Goal: Task Accomplishment & Management: Complete application form

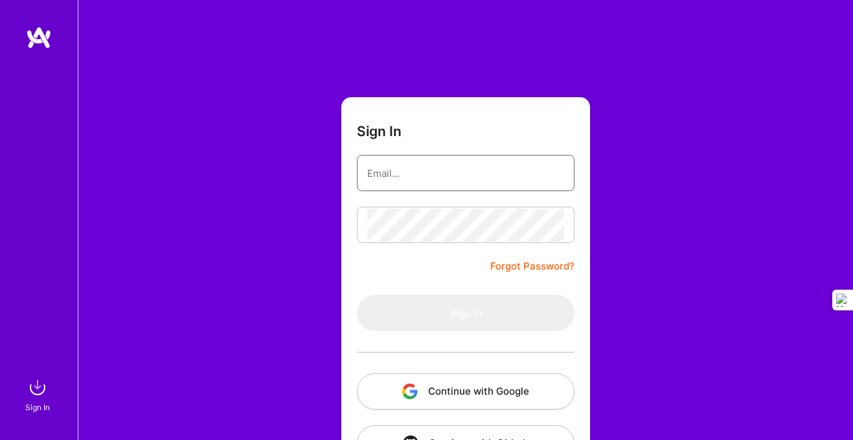
type input "[EMAIL_ADDRESS][DOMAIN_NAME]"
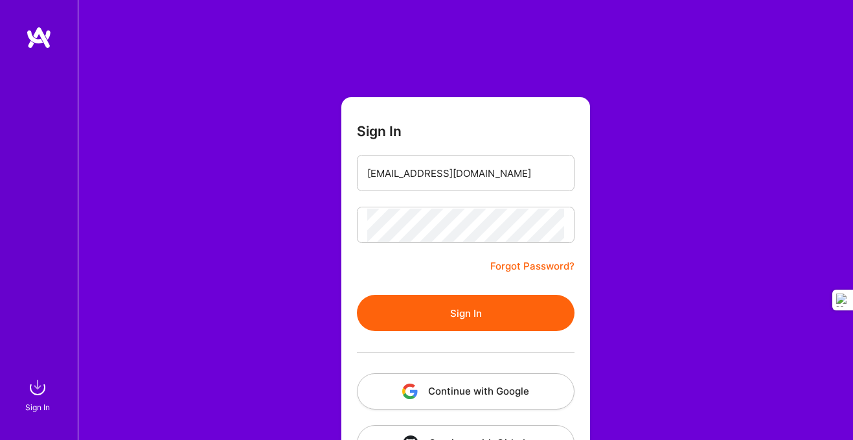
click at [463, 313] on button "Sign In" at bounding box center [466, 313] width 218 height 36
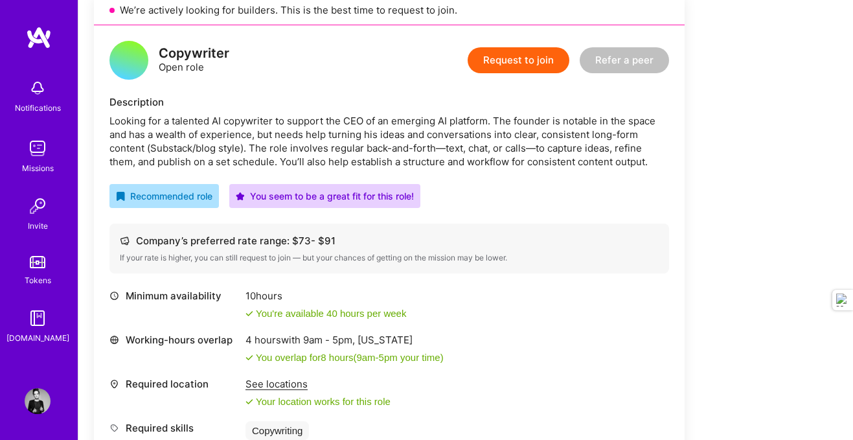
scroll to position [306, 0]
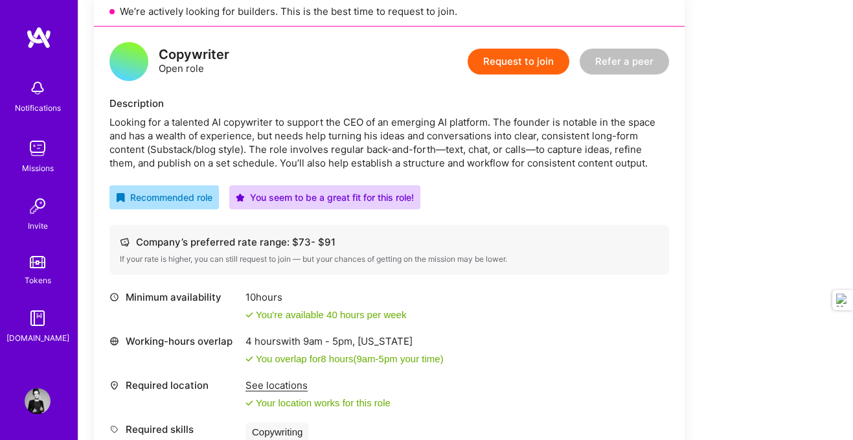
click at [526, 62] on button "Request to join" at bounding box center [519, 62] width 102 height 26
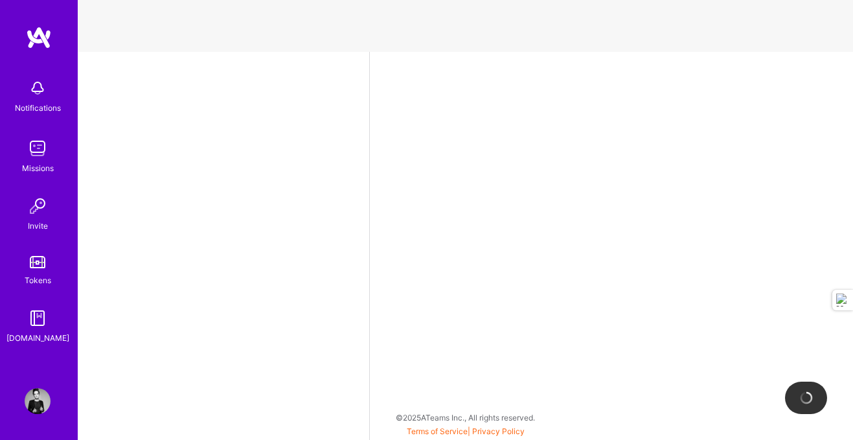
select select "US"
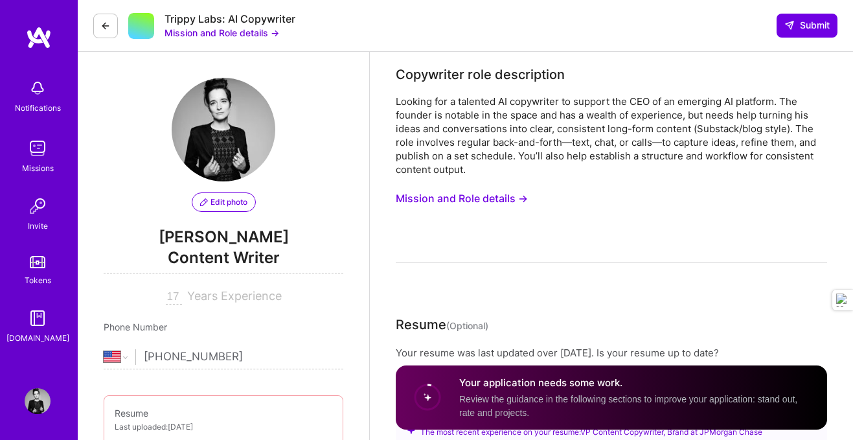
click at [496, 196] on button "Mission and Role details →" at bounding box center [462, 199] width 132 height 24
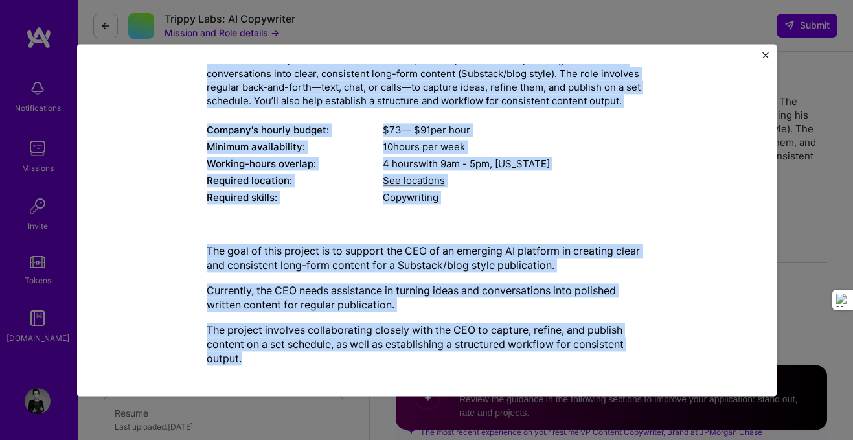
scroll to position [200, 0]
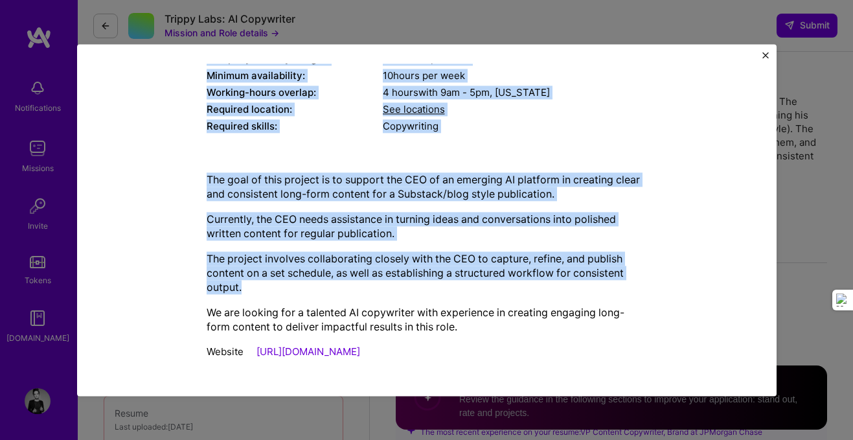
drag, startPoint x: 207, startPoint y: 139, endPoint x: 401, endPoint y: 359, distance: 292.8
click at [401, 359] on div "Mission Description and Role Details Copywriter role description Looking for a …" at bounding box center [427, 127] width 441 height 478
copy div "Loremipsum dolo sitametcons Adipisc eli s doeiusmo TE incididunt ut laboree dol…"
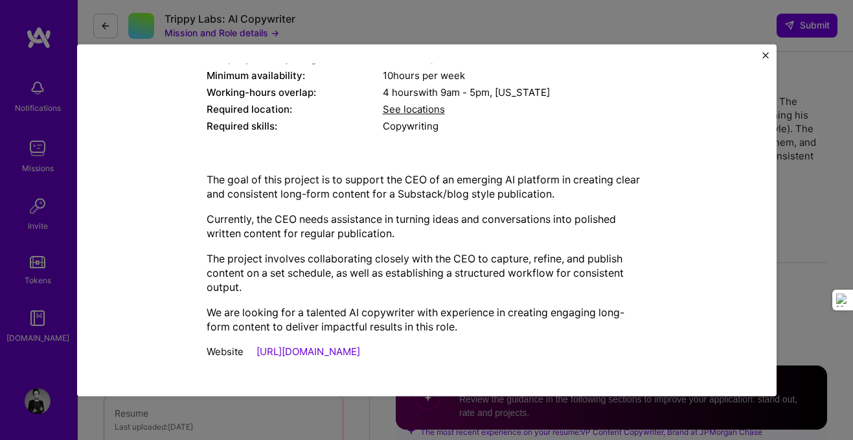
click at [792, 252] on div "Mission Description and Role Details Copywriter role description Looking for a …" at bounding box center [426, 220] width 853 height 440
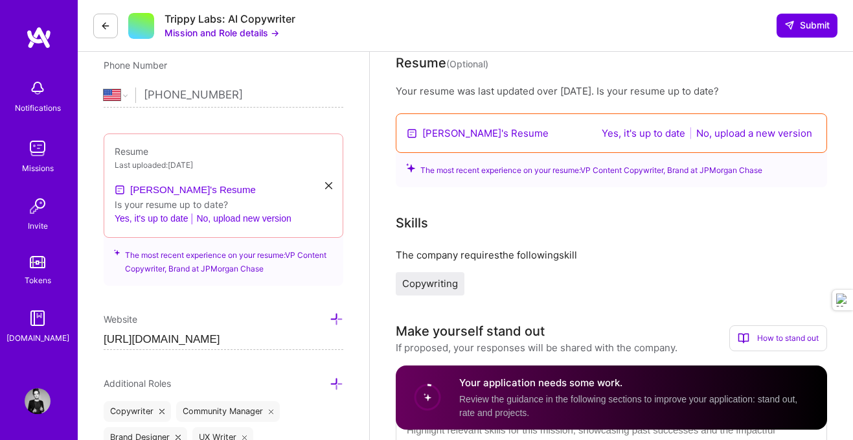
scroll to position [262, 0]
click at [227, 218] on button "No, upload new version" at bounding box center [243, 219] width 95 height 16
click at [233, 218] on button "No, upload new version" at bounding box center [243, 219] width 95 height 16
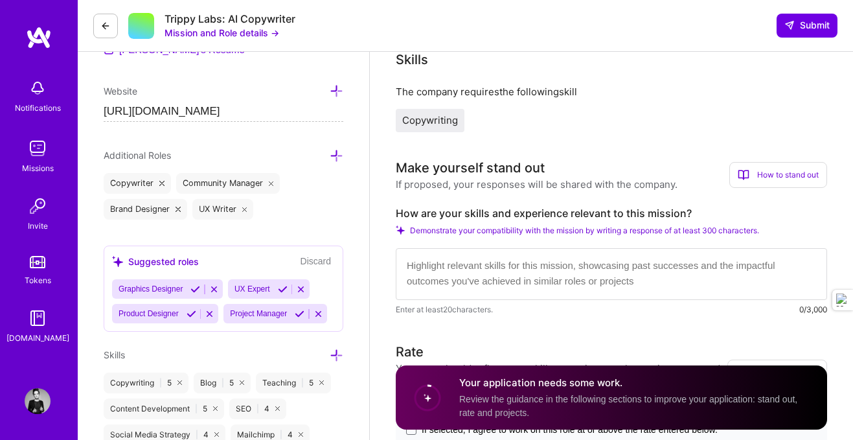
scroll to position [0, 0]
click at [316, 258] on button "Discard" at bounding box center [316, 261] width 38 height 15
click at [308, 258] on button "Discard" at bounding box center [316, 261] width 38 height 15
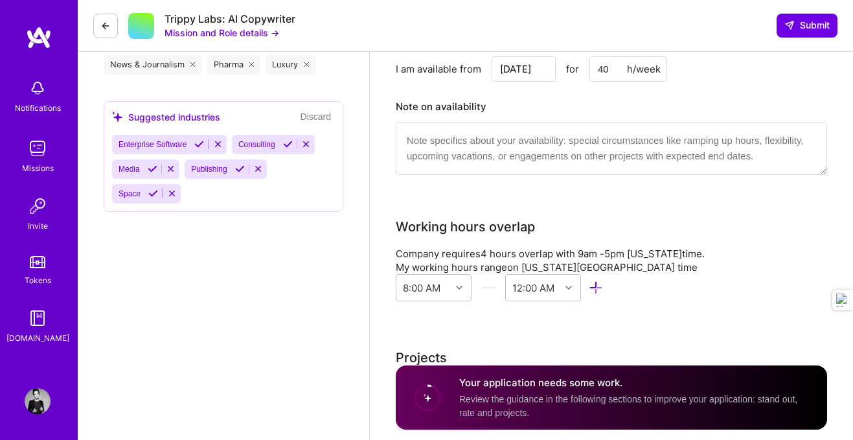
scroll to position [1114, 0]
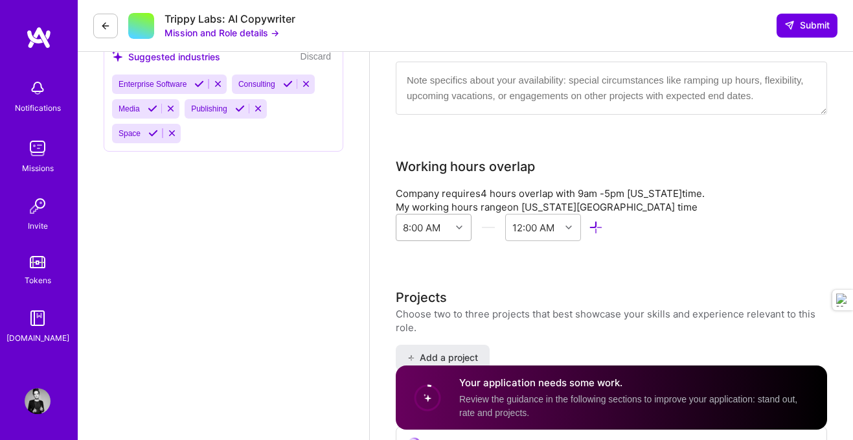
click at [404, 241] on div "8:00 AM" at bounding box center [434, 227] width 76 height 27
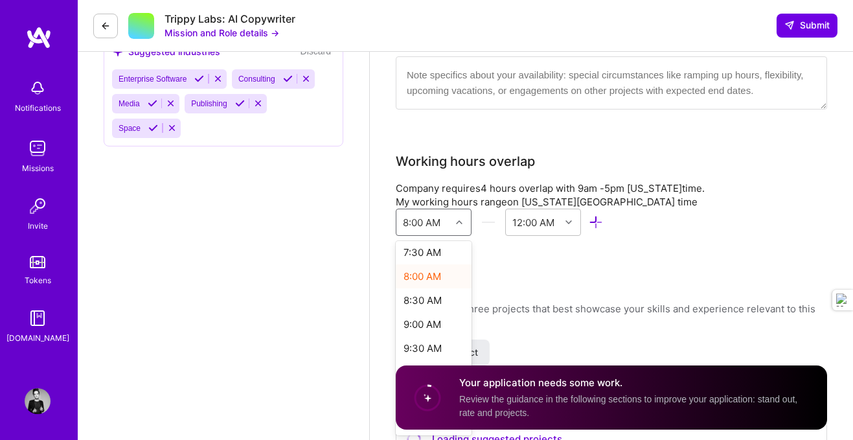
scroll to position [363, 0]
click at [416, 321] on div "9:00 AM" at bounding box center [434, 324] width 76 height 24
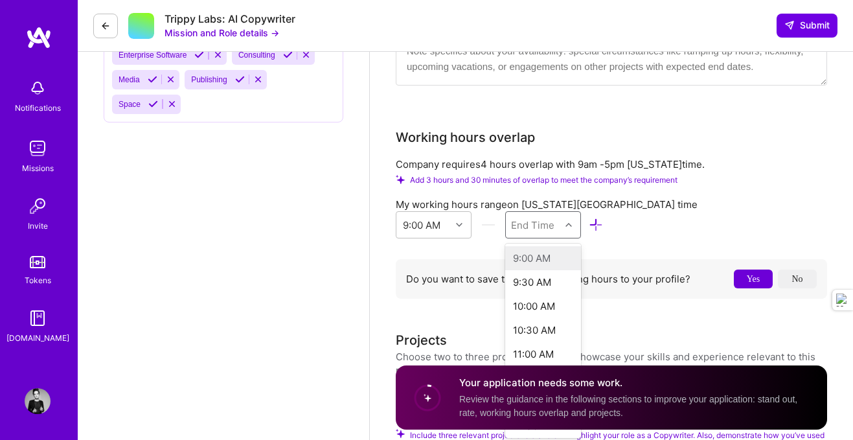
click at [544, 238] on div "option , selected. option 9:00 AM focused disabled, 1 of 48. 48 results availab…" at bounding box center [543, 224] width 76 height 27
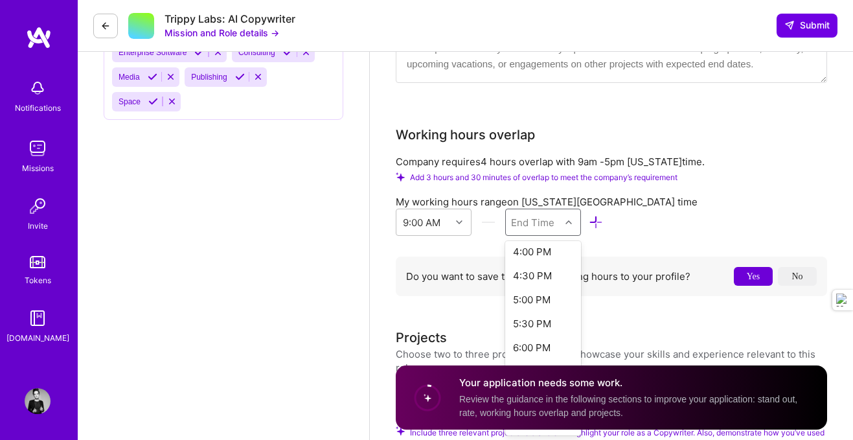
scroll to position [352, 0]
click at [527, 284] on div "5:00 PM" at bounding box center [543, 287] width 76 height 24
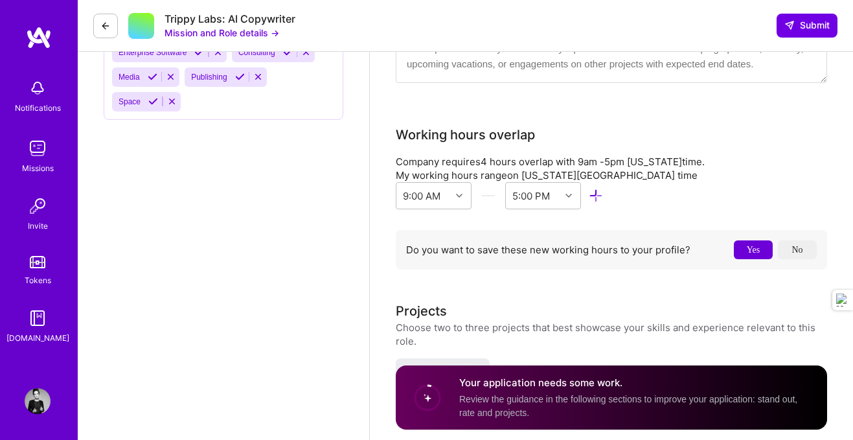
click at [750, 250] on button "Yes" at bounding box center [753, 249] width 39 height 19
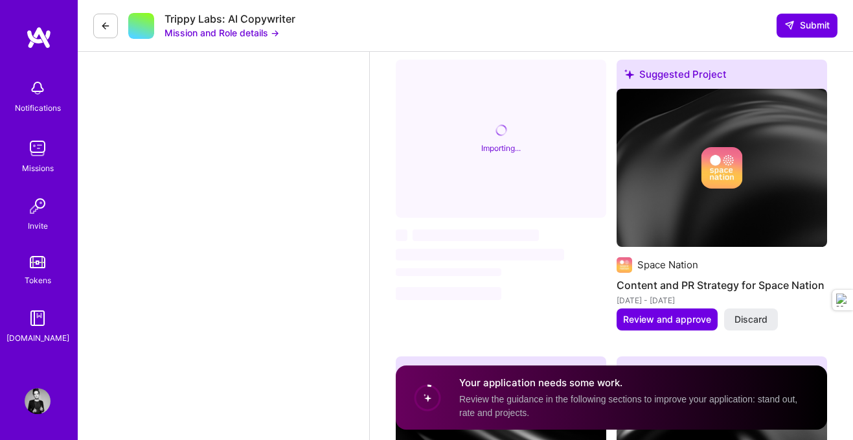
scroll to position [1600, 0]
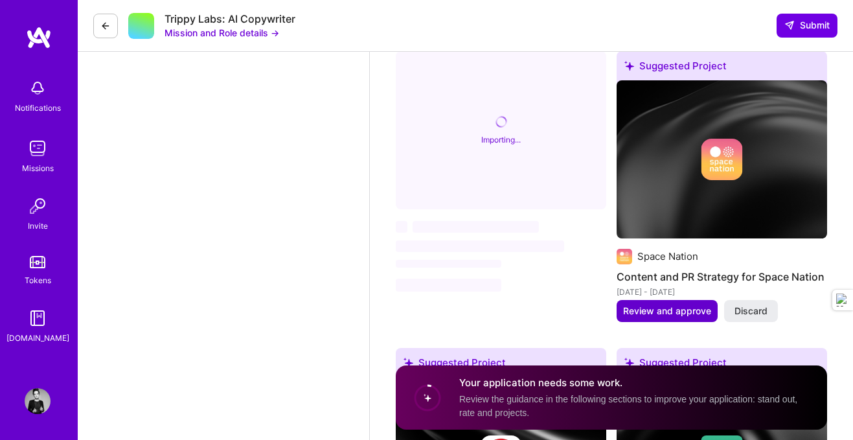
click at [652, 310] on span "Review and approve" at bounding box center [667, 310] width 88 height 13
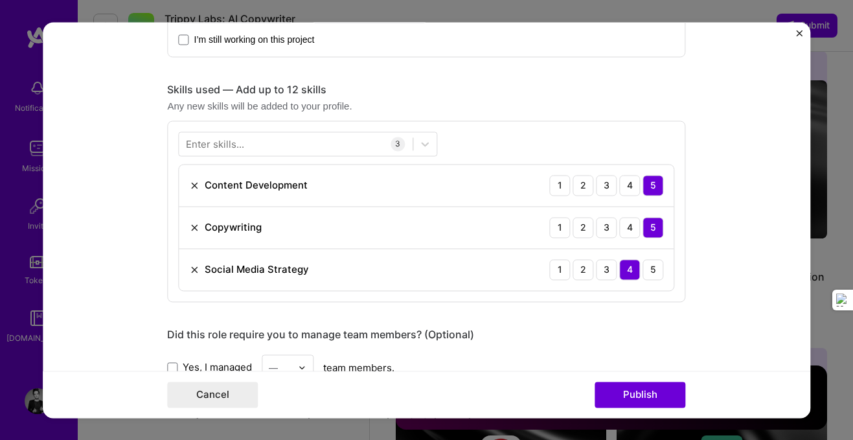
scroll to position [586, 0]
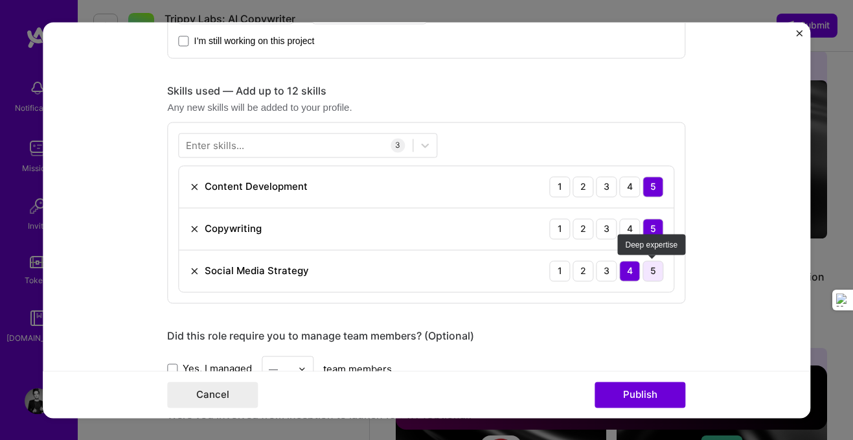
click at [647, 271] on div "5" at bounding box center [653, 270] width 21 height 21
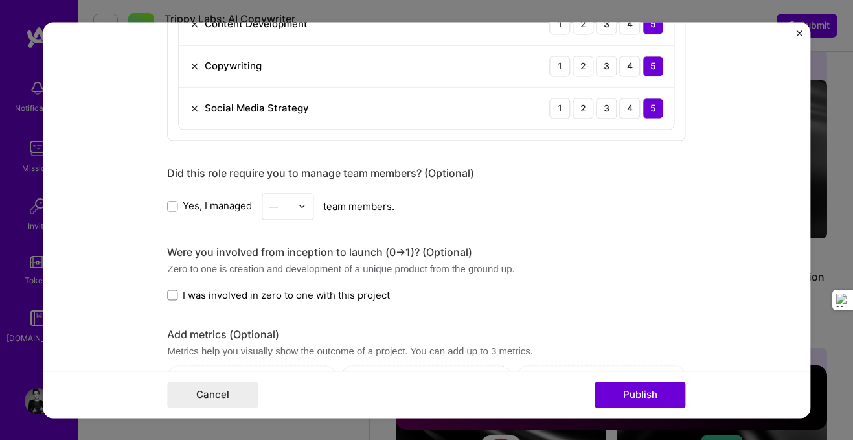
scroll to position [751, 0]
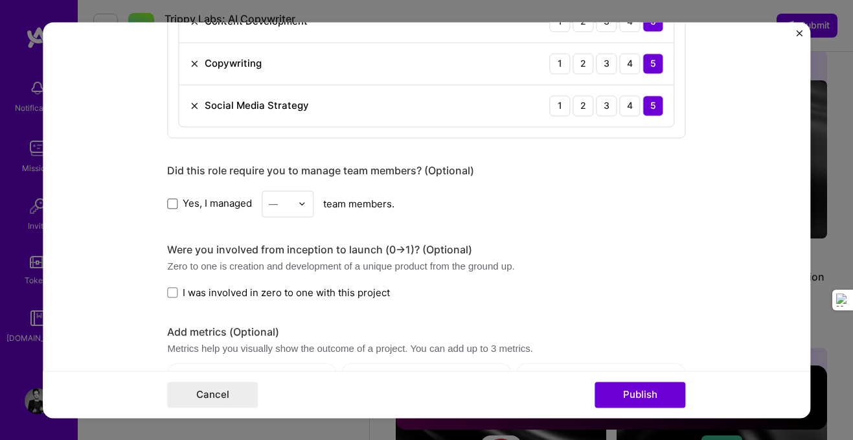
click at [175, 203] on span at bounding box center [172, 203] width 10 height 10
click at [0, 0] on input "Yes, I managed" at bounding box center [0, 0] width 0 height 0
click at [292, 207] on input "text" at bounding box center [280, 204] width 23 height 14
click at [287, 344] on div "12" at bounding box center [288, 346] width 44 height 24
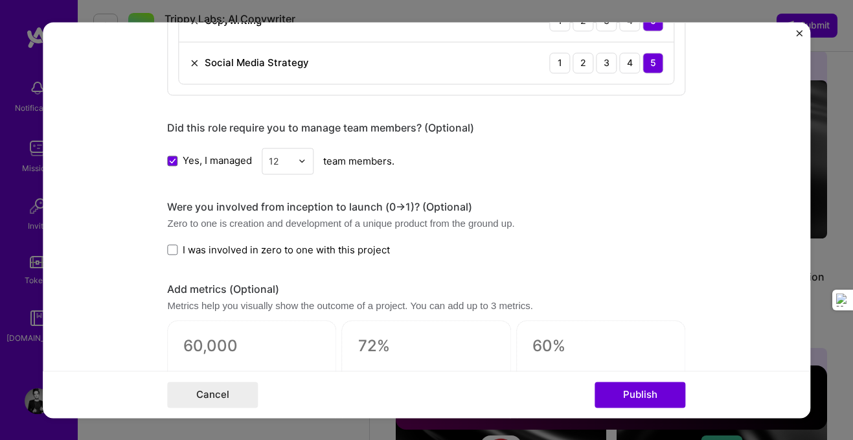
scroll to position [805, 0]
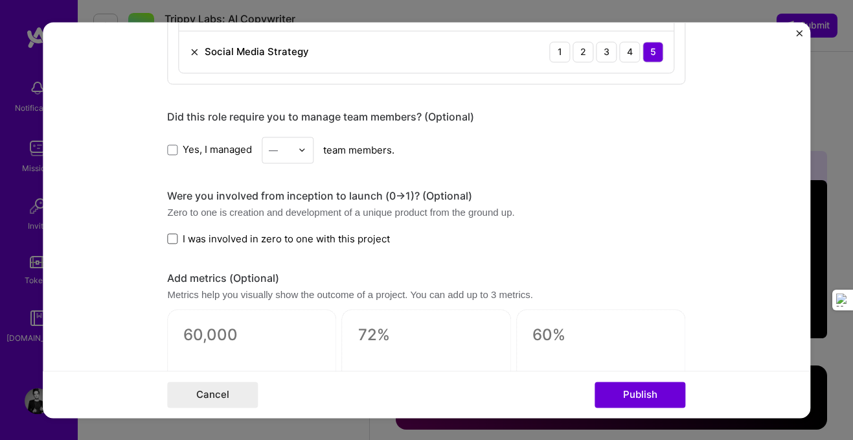
click at [173, 242] on span at bounding box center [172, 239] width 10 height 10
click at [0, 0] on input "I was involved in zero to one with this project" at bounding box center [0, 0] width 0 height 0
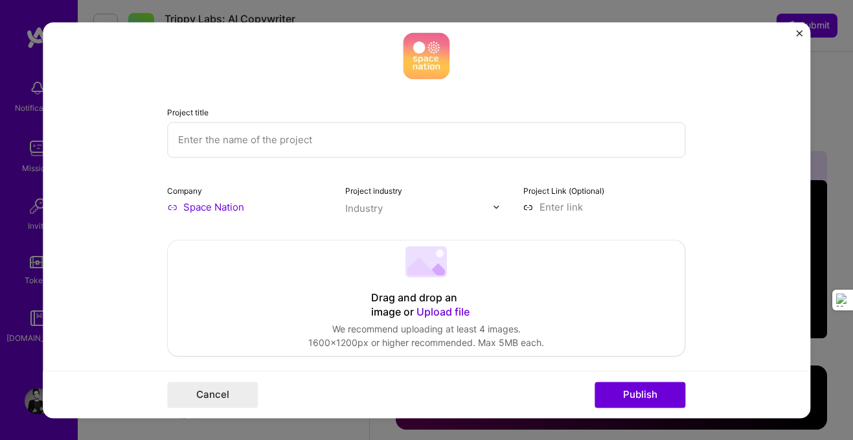
scroll to position [12, 0]
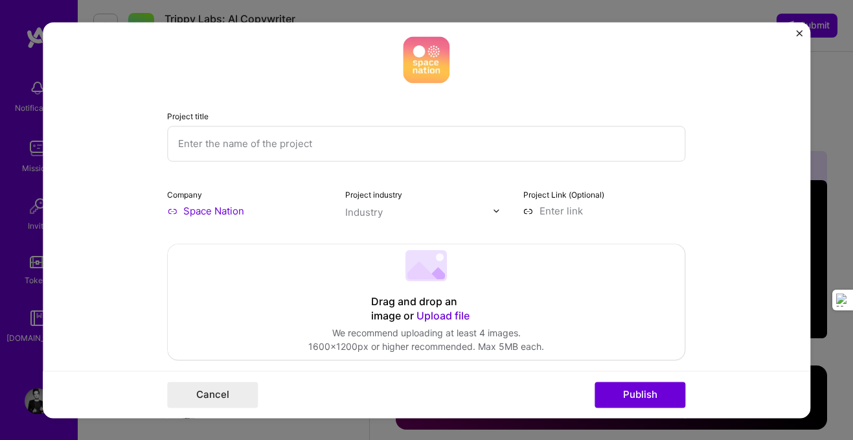
click at [302, 152] on input "text" at bounding box center [426, 144] width 518 height 36
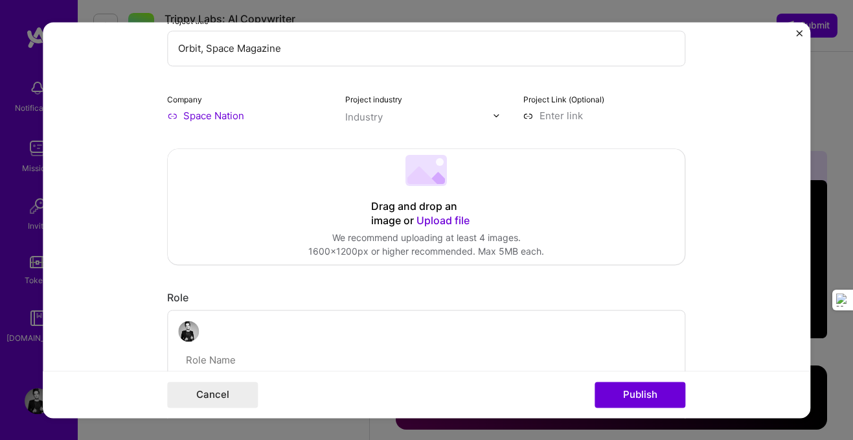
scroll to position [130, 0]
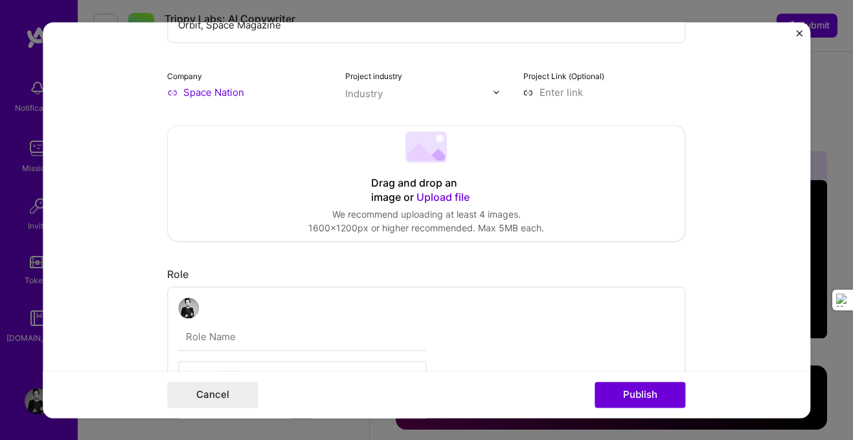
type input "Orbit, Space Magazine"
click at [325, 239] on div "Drag and drop an image or Upload file Upload file We recommend uploading at lea…" at bounding box center [426, 183] width 517 height 115
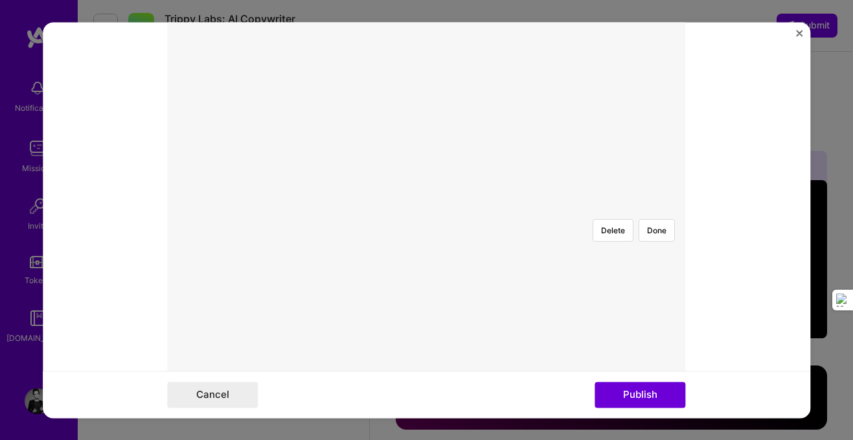
scroll to position [225, 0]
click at [654, 235] on button "Done" at bounding box center [657, 246] width 36 height 23
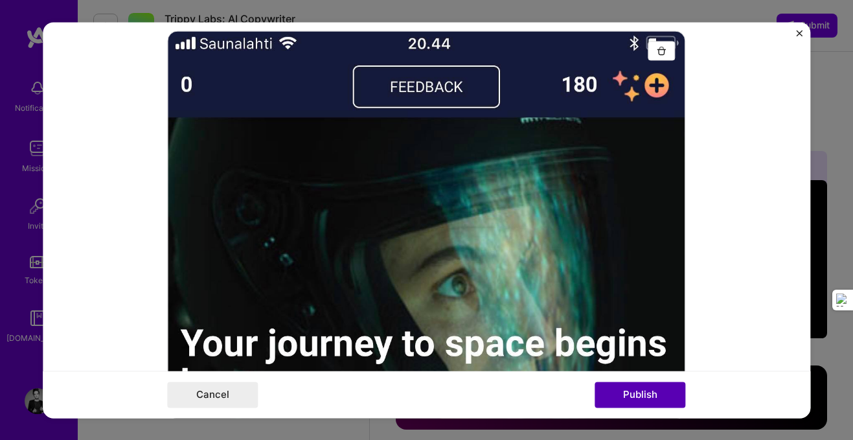
click at [640, 399] on button "Publish" at bounding box center [640, 395] width 91 height 26
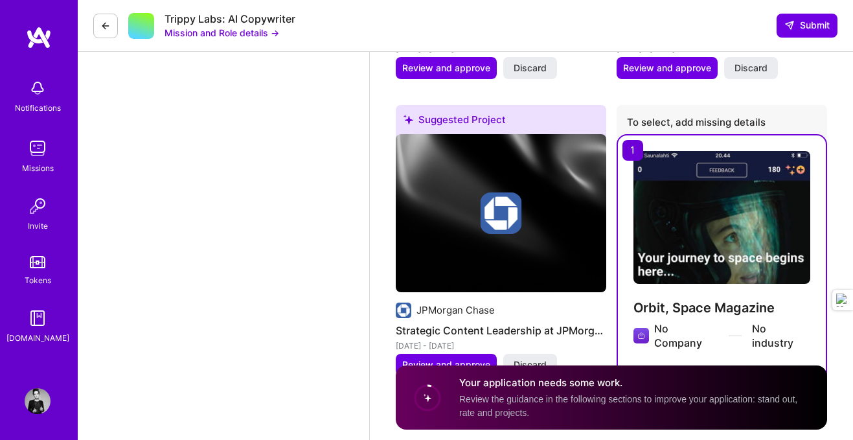
scroll to position [1997, 0]
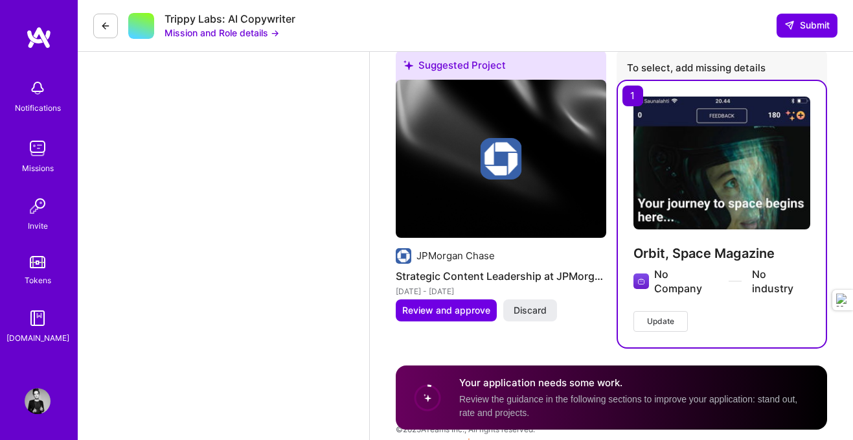
click at [664, 316] on span "Update" at bounding box center [660, 322] width 27 height 12
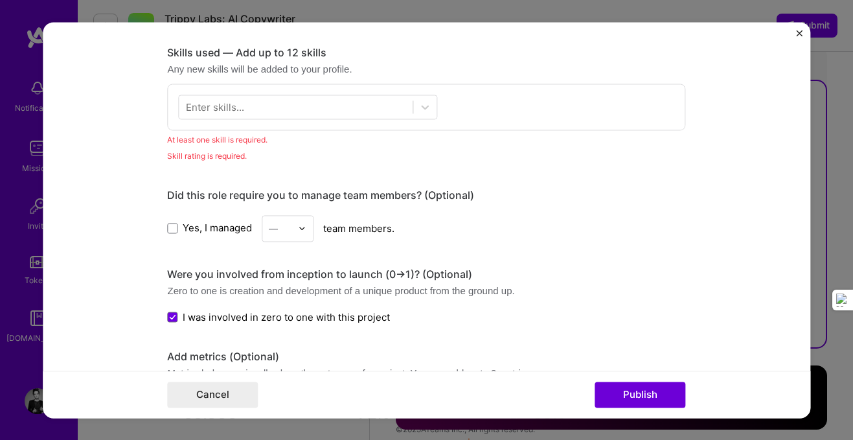
scroll to position [1011, 0]
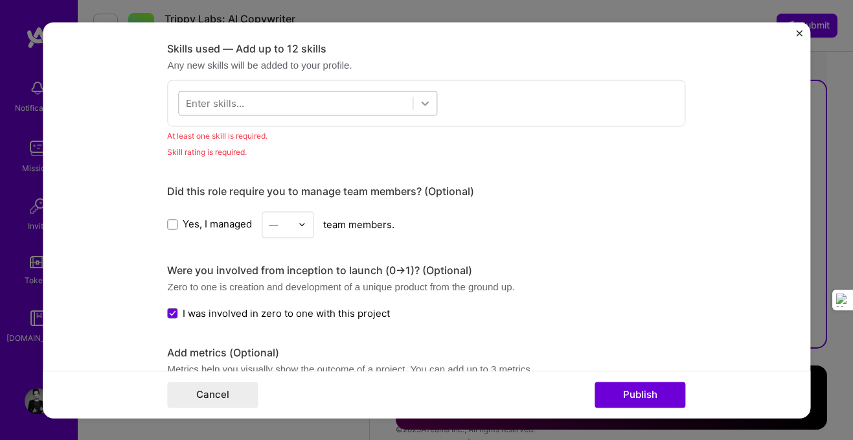
click at [420, 106] on icon at bounding box center [425, 103] width 13 height 13
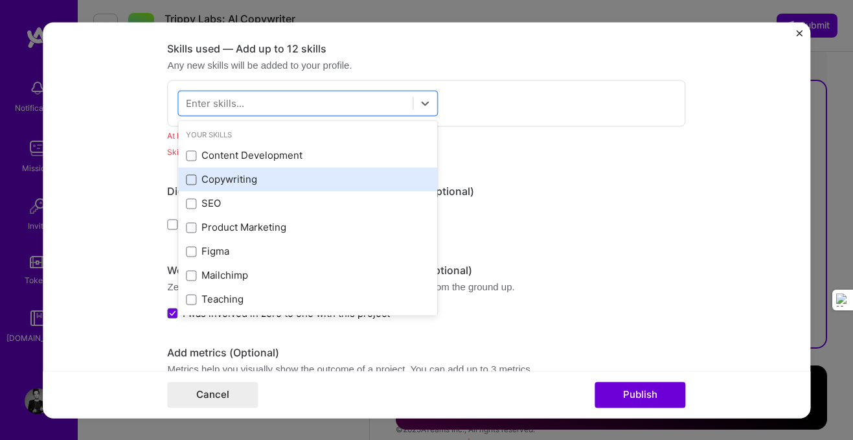
click at [192, 181] on span at bounding box center [191, 179] width 10 height 10
click at [0, 0] on input "checkbox" at bounding box center [0, 0] width 0 height 0
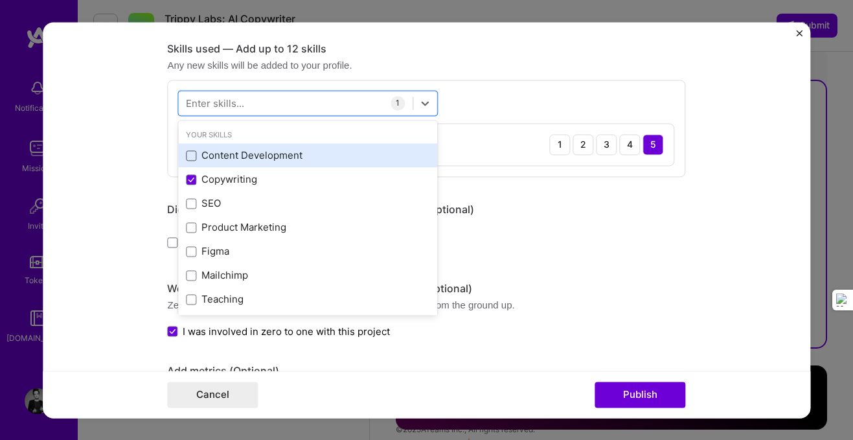
click at [189, 154] on span at bounding box center [191, 155] width 10 height 10
click at [0, 0] on input "checkbox" at bounding box center [0, 0] width 0 height 0
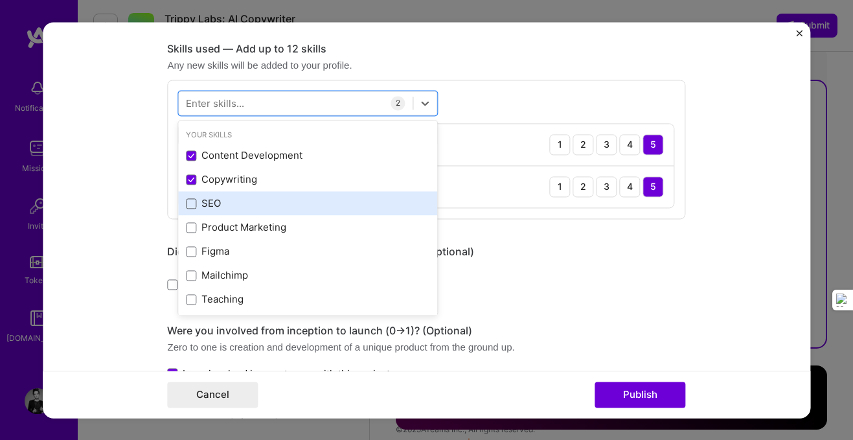
click at [190, 203] on span at bounding box center [191, 203] width 10 height 10
click at [0, 0] on input "checkbox" at bounding box center [0, 0] width 0 height 0
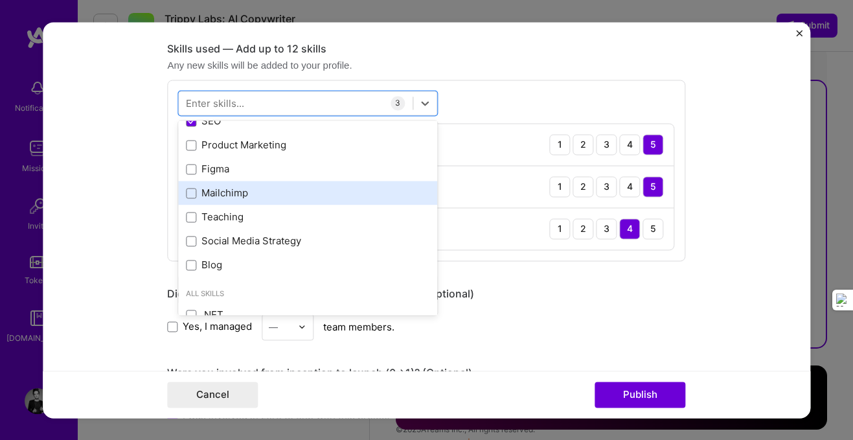
scroll to position [87, 0]
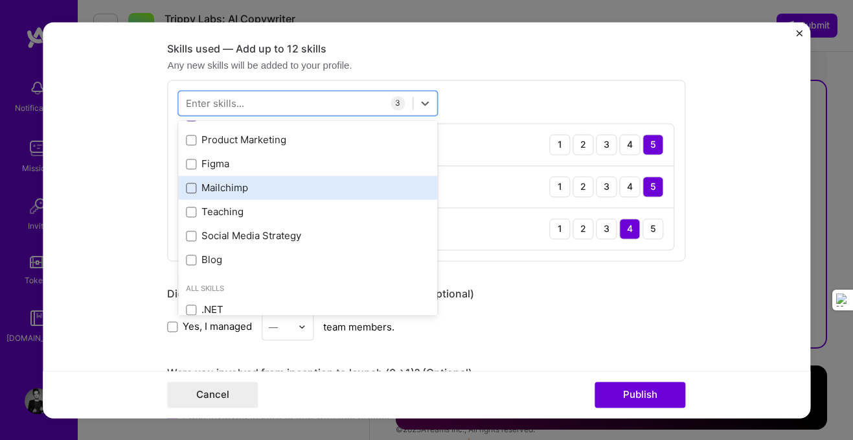
click at [189, 187] on span at bounding box center [191, 188] width 10 height 10
click at [0, 0] on input "checkbox" at bounding box center [0, 0] width 0 height 0
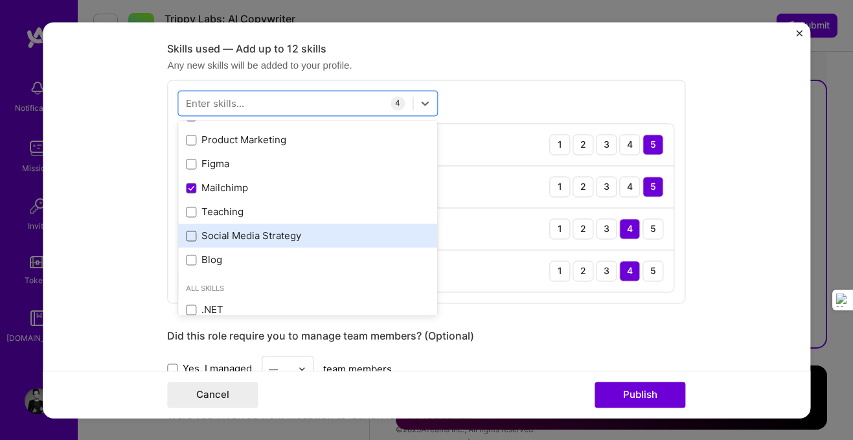
click at [192, 237] on span at bounding box center [191, 236] width 10 height 10
click at [0, 0] on input "checkbox" at bounding box center [0, 0] width 0 height 0
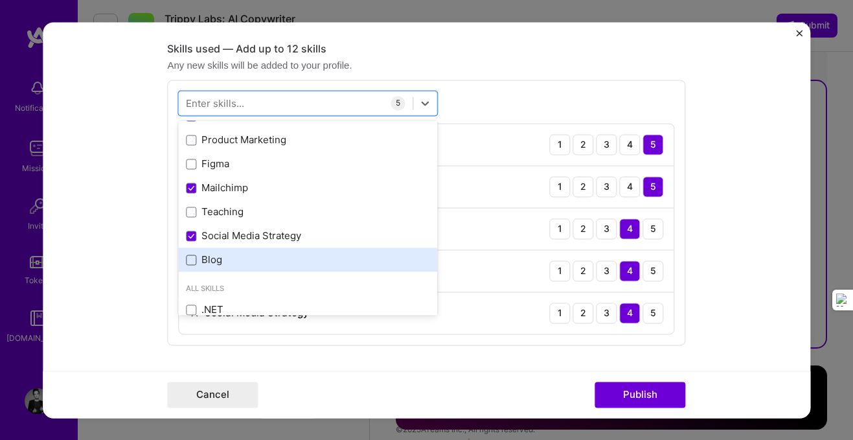
click at [191, 259] on span at bounding box center [191, 260] width 10 height 10
click at [0, 0] on input "checkbox" at bounding box center [0, 0] width 0 height 0
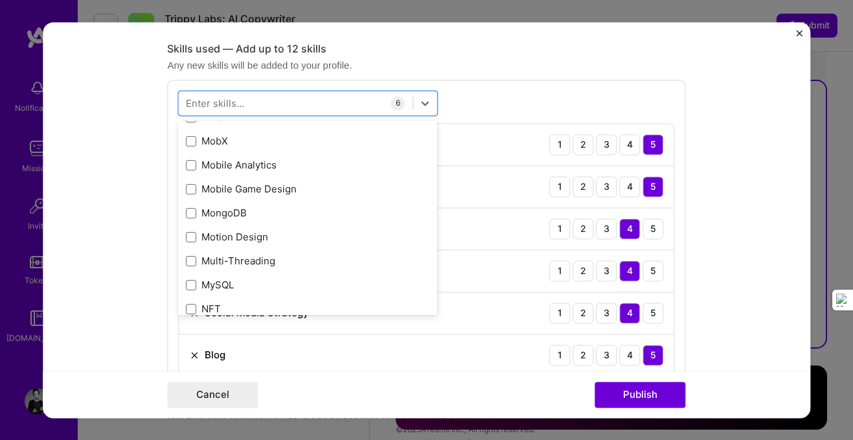
scroll to position [5127, 0]
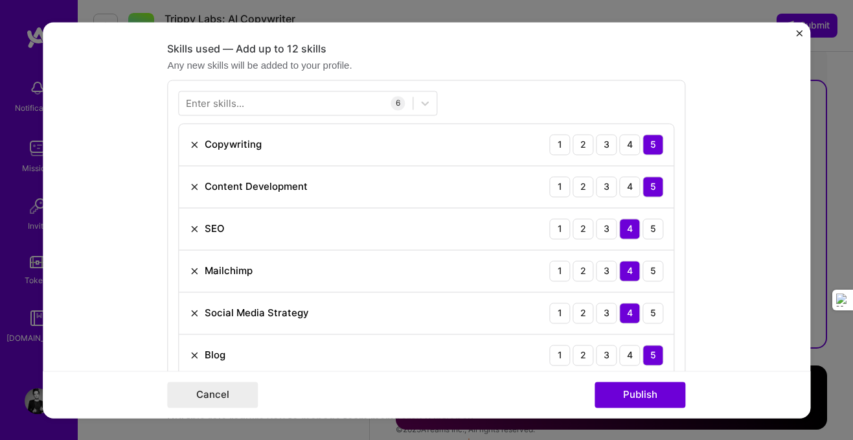
click at [511, 69] on div "Any new skills will be added to your profile." at bounding box center [426, 65] width 518 height 14
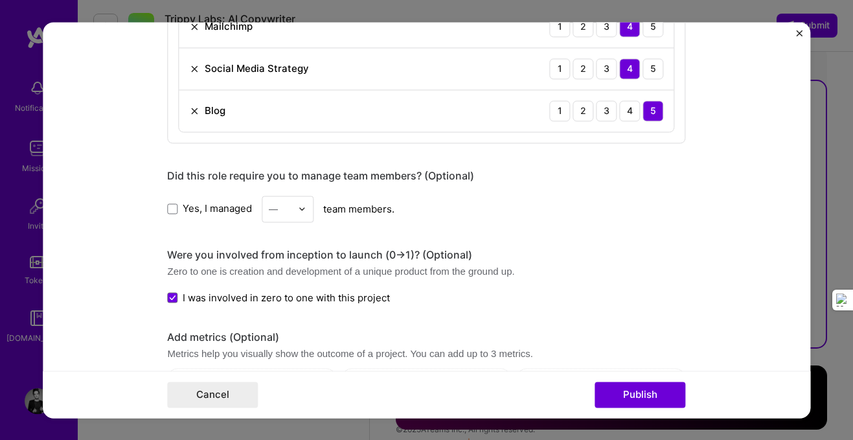
scroll to position [1280, 0]
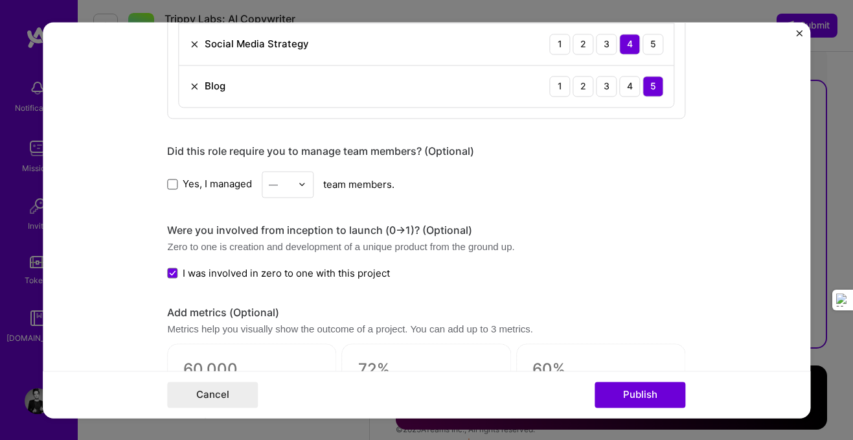
click at [174, 182] on span at bounding box center [172, 184] width 10 height 10
click at [0, 0] on input "Yes, I managed" at bounding box center [0, 0] width 0 height 0
click at [299, 189] on div at bounding box center [305, 184] width 15 height 25
click at [279, 315] on div "12" at bounding box center [288, 316] width 44 height 24
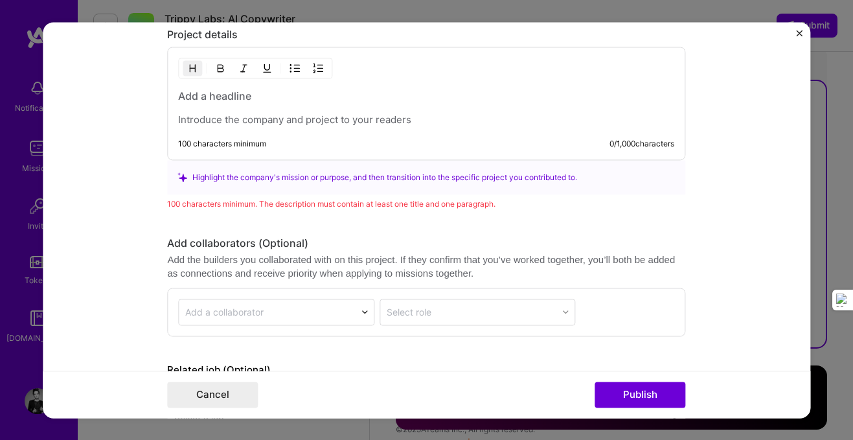
scroll to position [1809, 0]
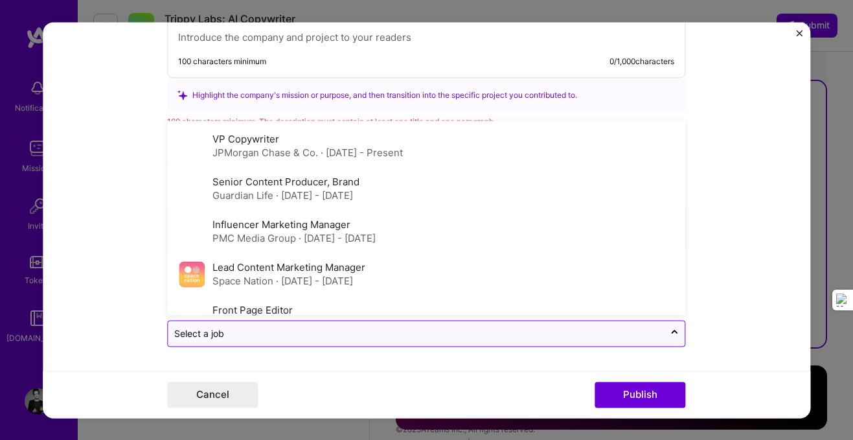
click at [429, 340] on div at bounding box center [415, 333] width 483 height 16
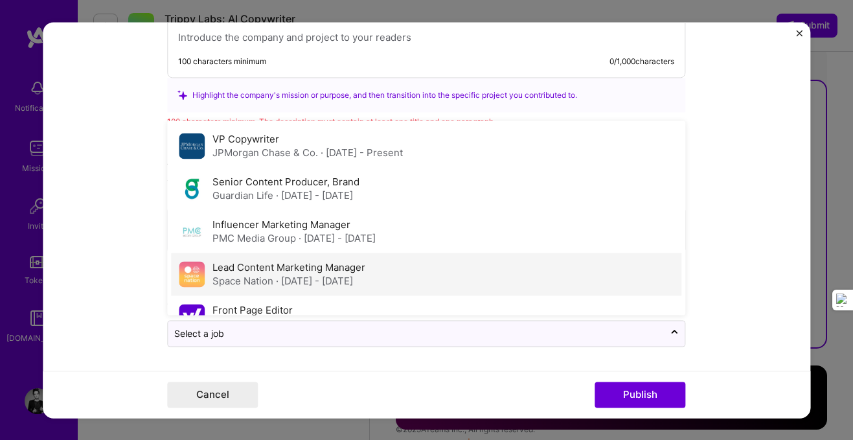
click at [342, 275] on span "· [DATE] - [DATE]" at bounding box center [314, 281] width 77 height 12
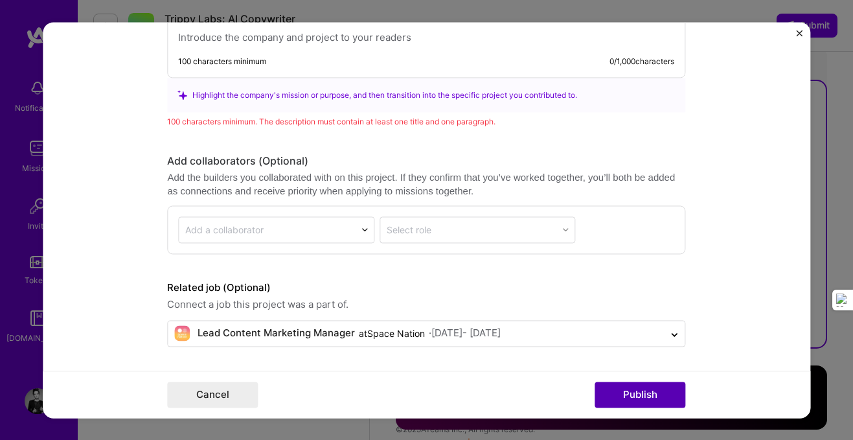
click at [635, 398] on button "Publish" at bounding box center [640, 395] width 91 height 26
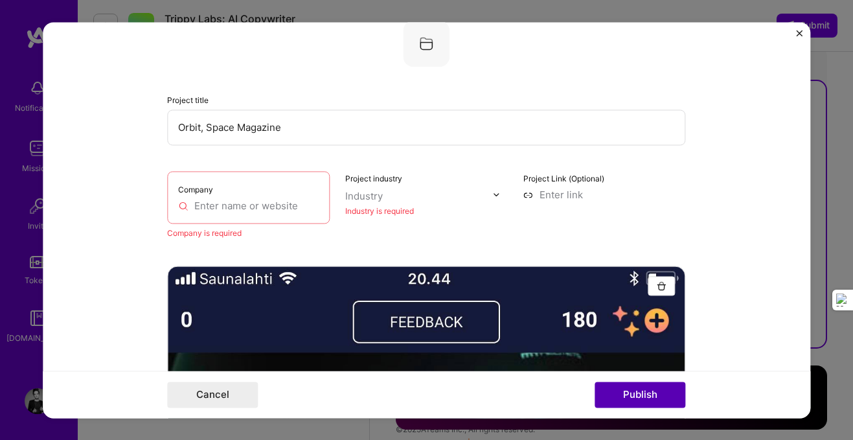
scroll to position [141, 0]
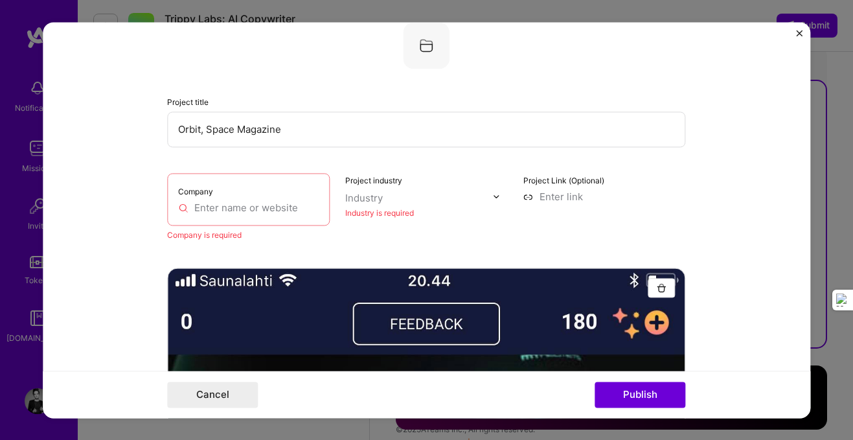
click at [271, 214] on input "text" at bounding box center [248, 208] width 141 height 14
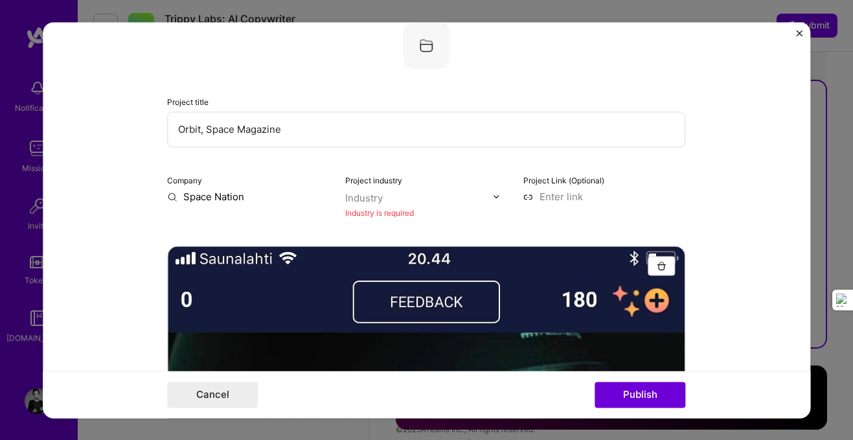
type input "Space Nation"
click at [595, 382] on button "Publish" at bounding box center [640, 395] width 91 height 26
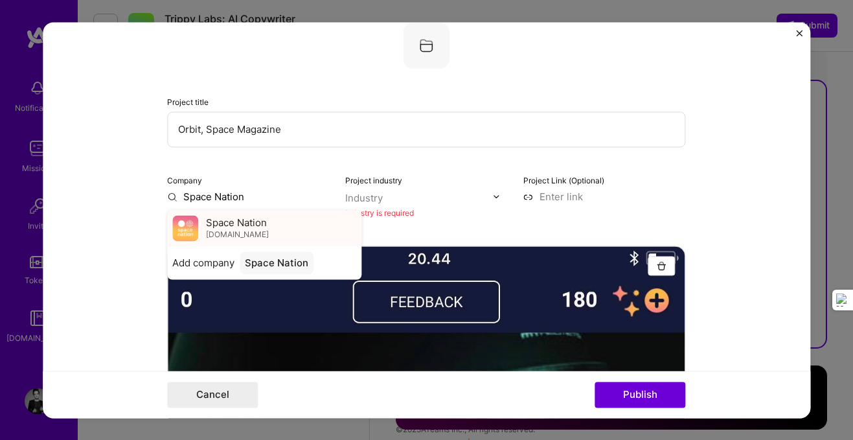
click at [250, 231] on span "[DOMAIN_NAME]" at bounding box center [237, 234] width 63 height 10
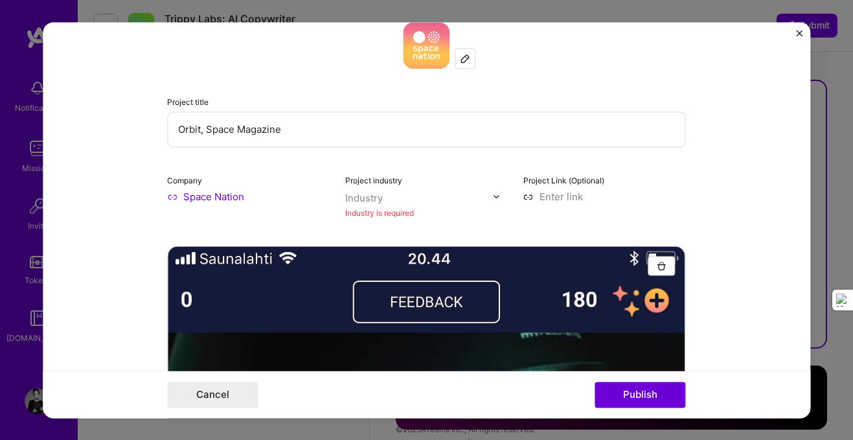
click at [496, 196] on img at bounding box center [497, 196] width 8 height 8
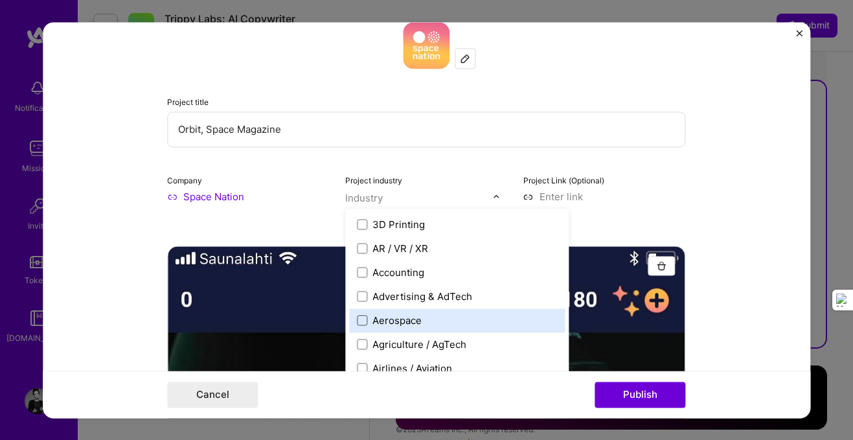
click at [364, 321] on span at bounding box center [362, 320] width 10 height 10
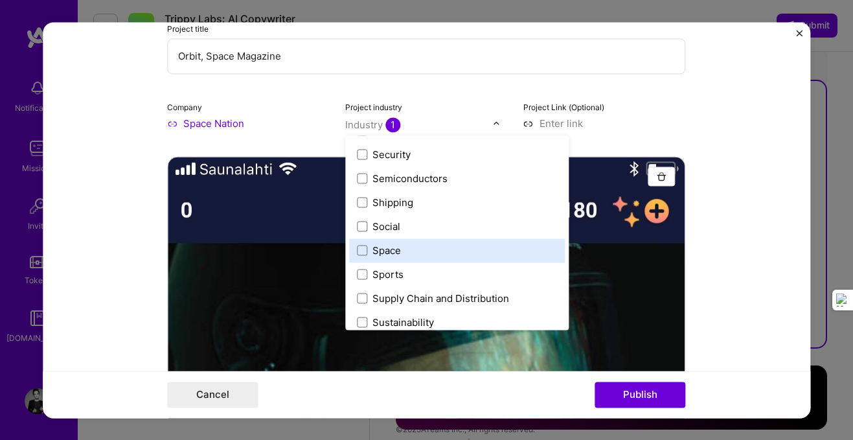
scroll to position [2619, 0]
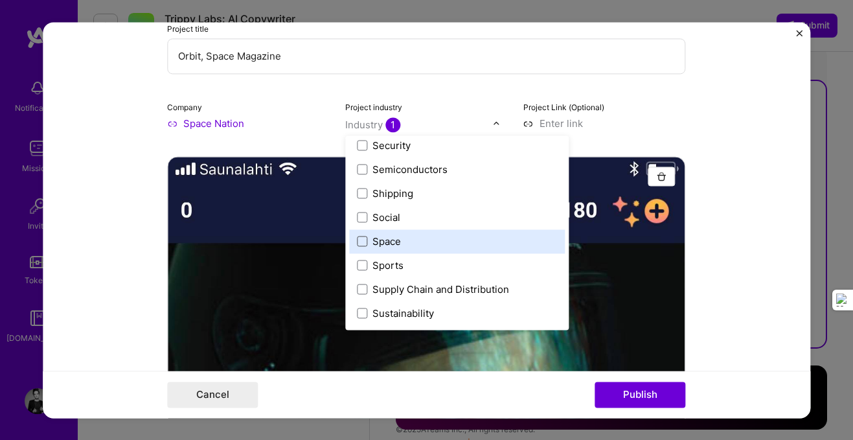
click at [363, 244] on span at bounding box center [362, 241] width 10 height 10
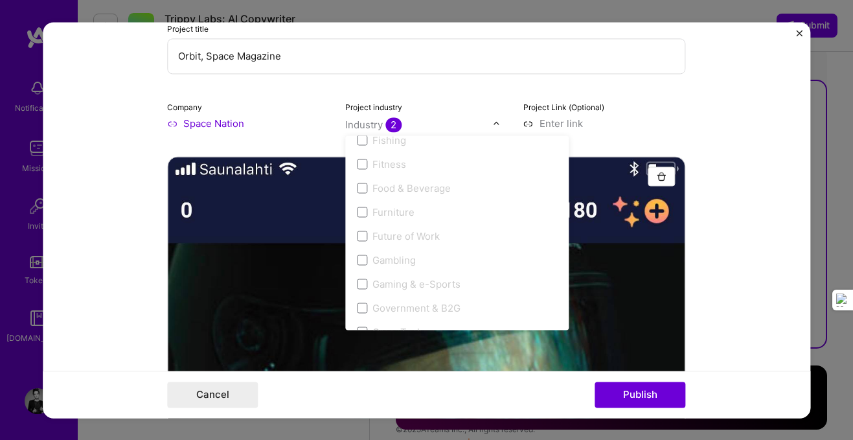
scroll to position [1399, 0]
click at [362, 285] on span at bounding box center [362, 286] width 10 height 10
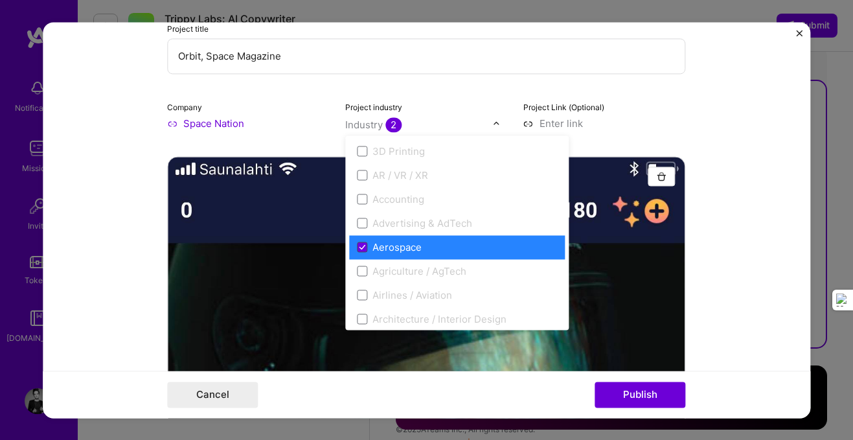
click at [362, 247] on icon at bounding box center [362, 246] width 6 height 5
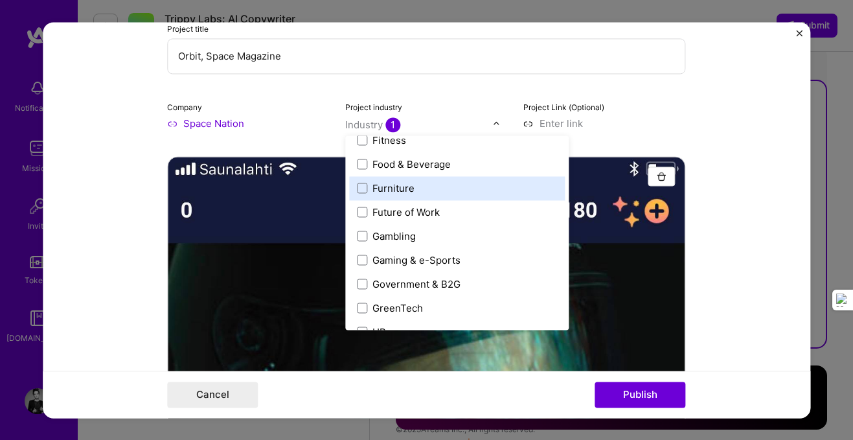
scroll to position [1429, 0]
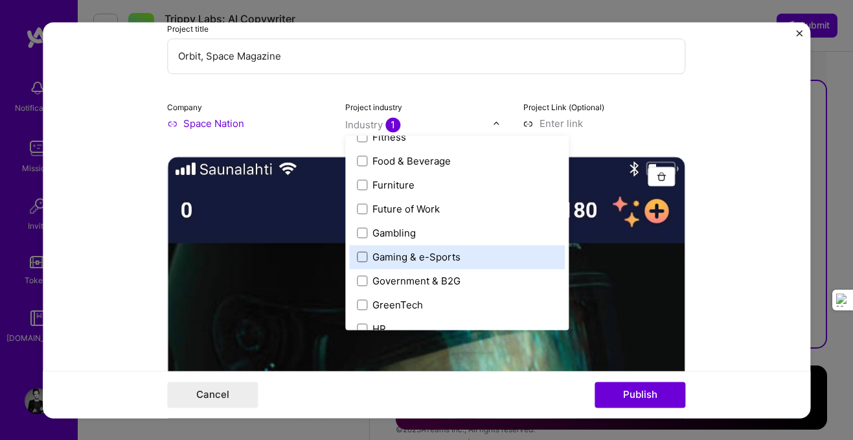
click at [363, 257] on span at bounding box center [362, 256] width 10 height 10
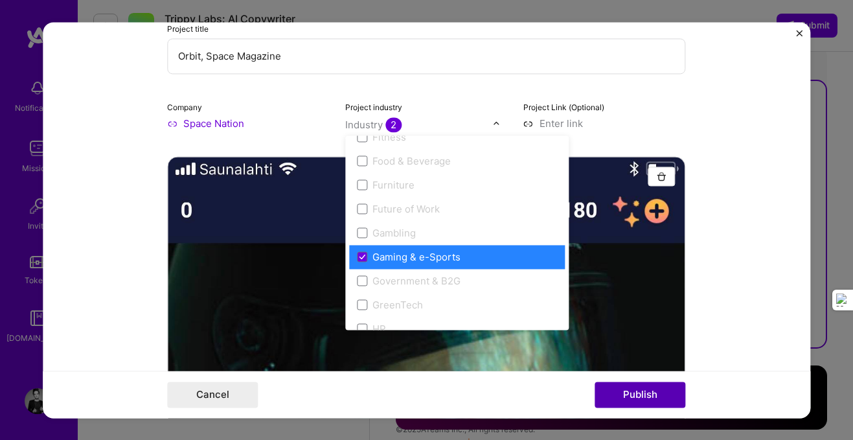
click at [641, 393] on button "Publish" at bounding box center [640, 395] width 91 height 26
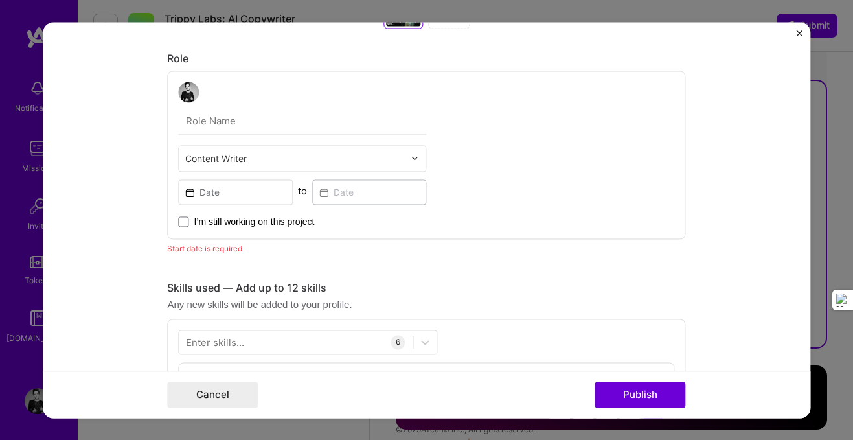
scroll to position [774, 0]
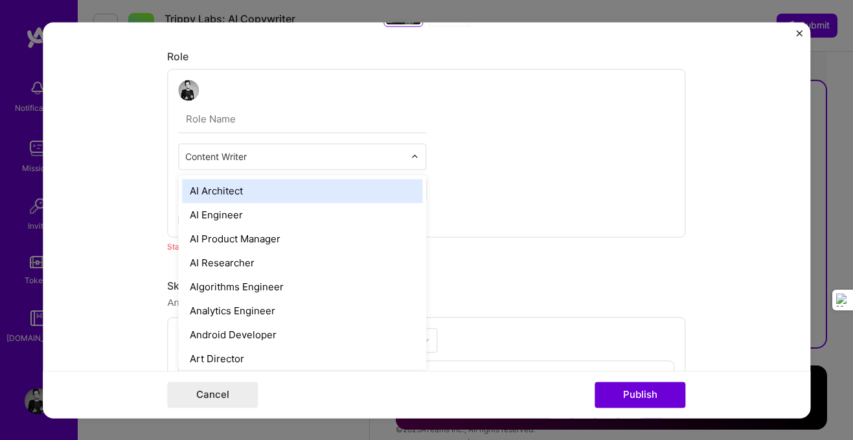
click at [414, 154] on img at bounding box center [415, 156] width 8 height 8
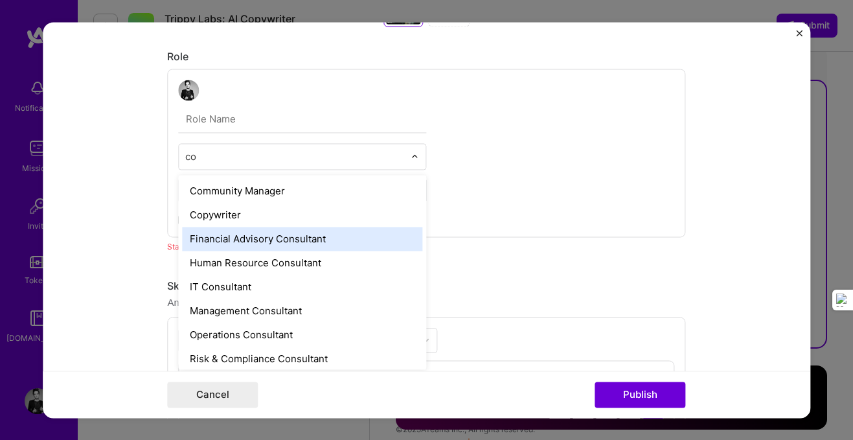
type input "c"
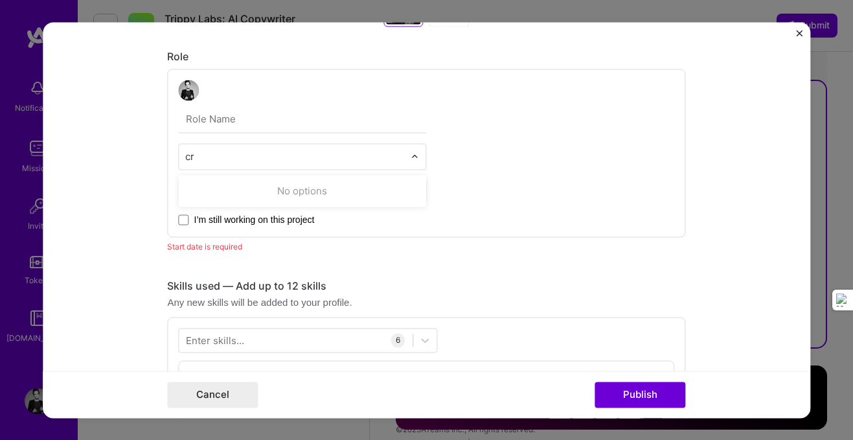
type input "c"
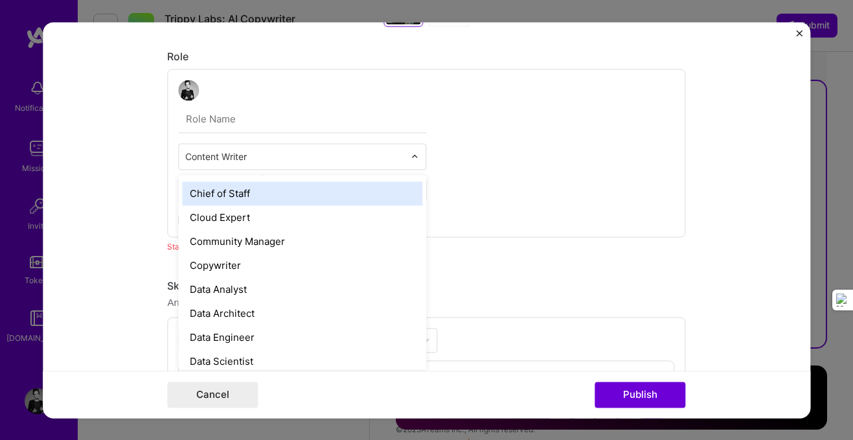
scroll to position [359, 0]
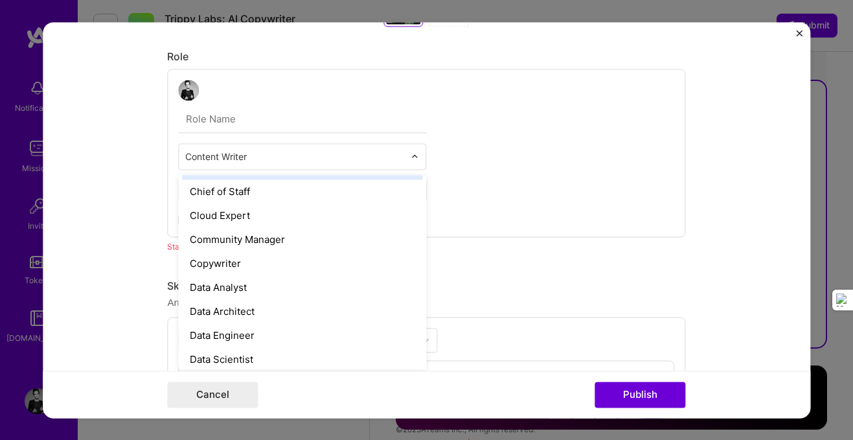
click at [216, 157] on input "text" at bounding box center [294, 157] width 219 height 14
drag, startPoint x: 258, startPoint y: 158, endPoint x: 141, endPoint y: 148, distance: 117.0
click at [141, 148] on form "This project is missing details. To be able to apply to missions with this proj…" at bounding box center [427, 220] width 768 height 396
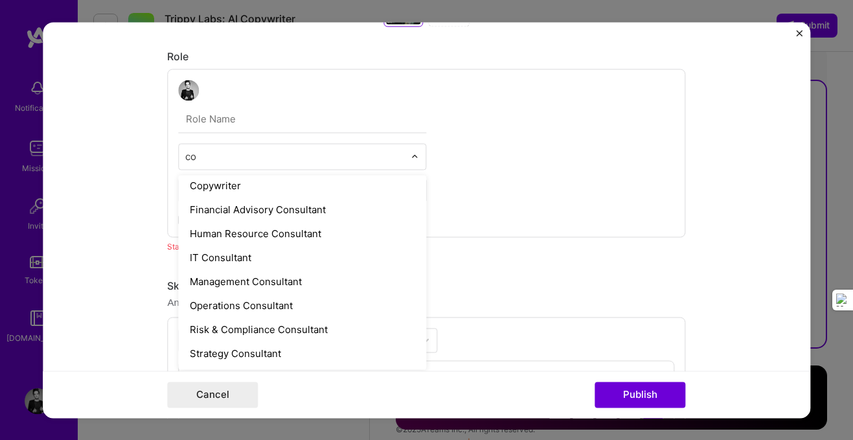
scroll to position [0, 0]
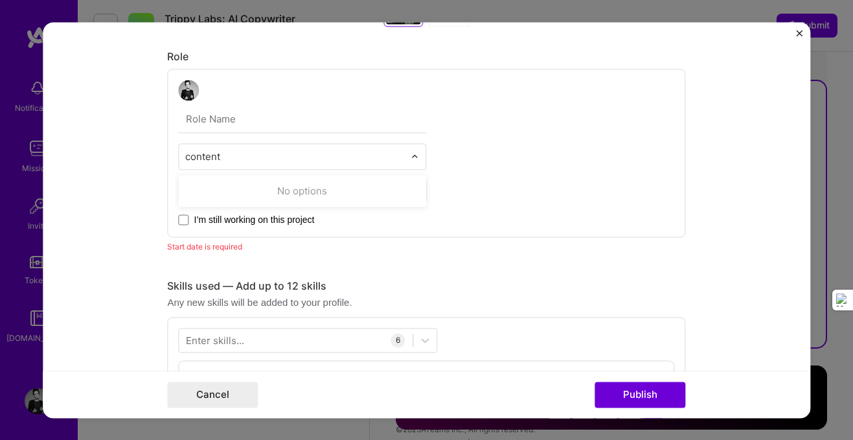
click at [595, 382] on button "Publish" at bounding box center [640, 395] width 91 height 26
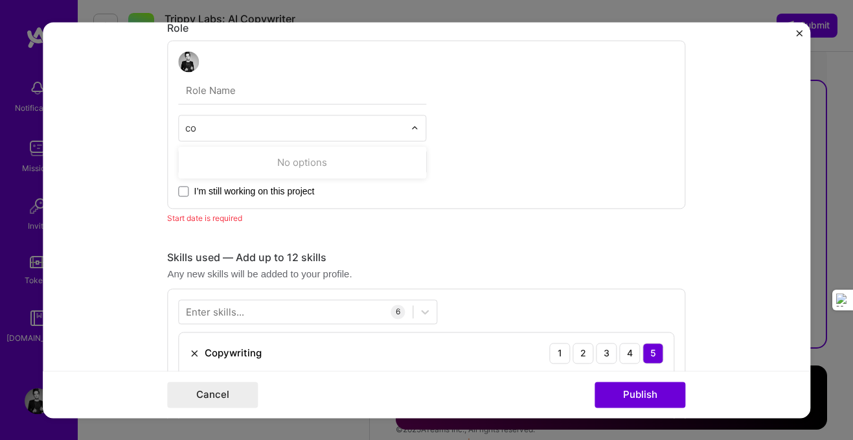
type input "c"
type input "creative director"
click at [595, 382] on button "Publish" at bounding box center [640, 395] width 91 height 26
click at [95, 170] on form "This project is missing details. To be able to apply to missions with this proj…" at bounding box center [427, 220] width 768 height 396
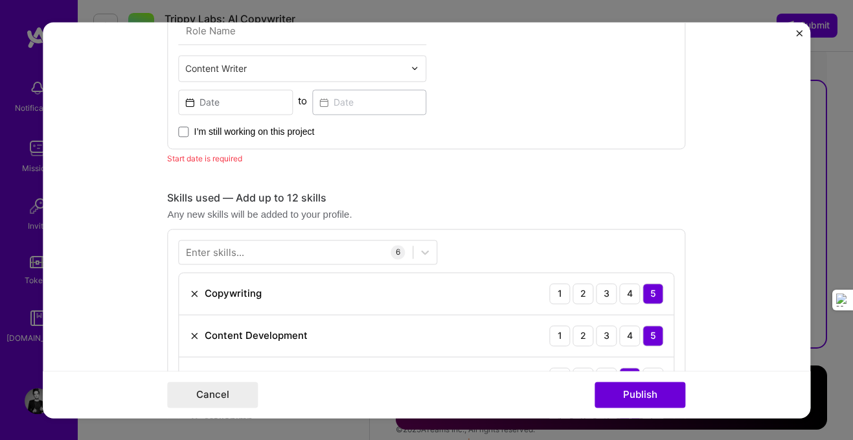
scroll to position [863, 0]
click at [224, 104] on input at bounding box center [235, 101] width 115 height 25
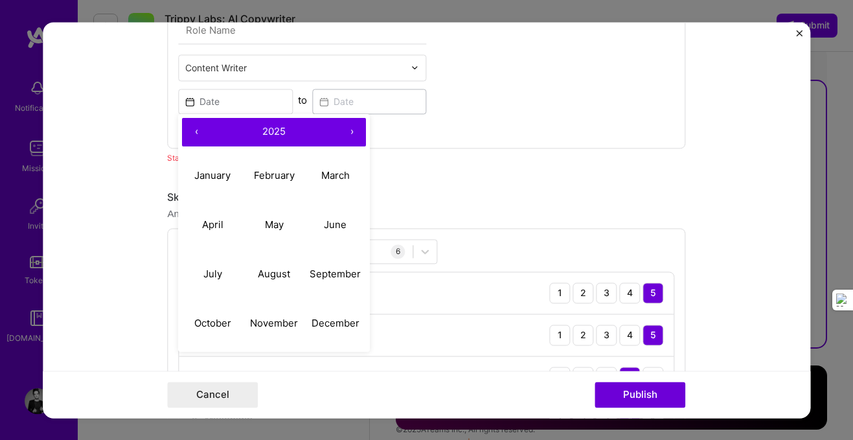
click at [200, 133] on button "‹" at bounding box center [196, 132] width 29 height 29
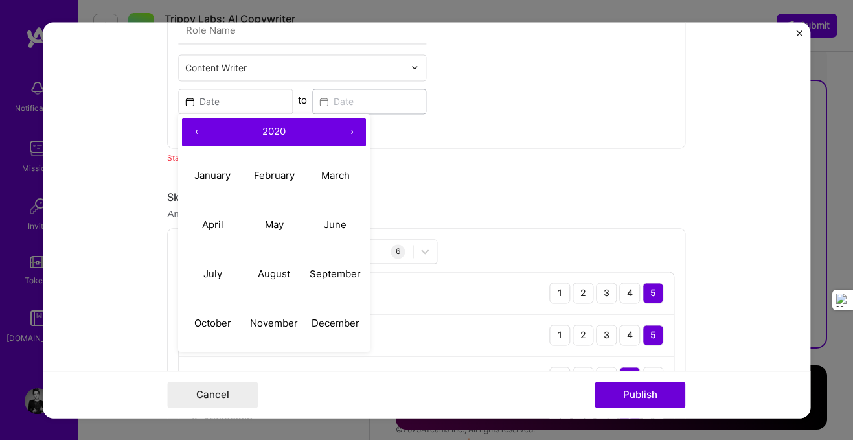
click at [200, 133] on button "‹" at bounding box center [196, 132] width 29 height 29
click at [216, 176] on abbr "January" at bounding box center [213, 175] width 36 height 12
type input "[DATE]"
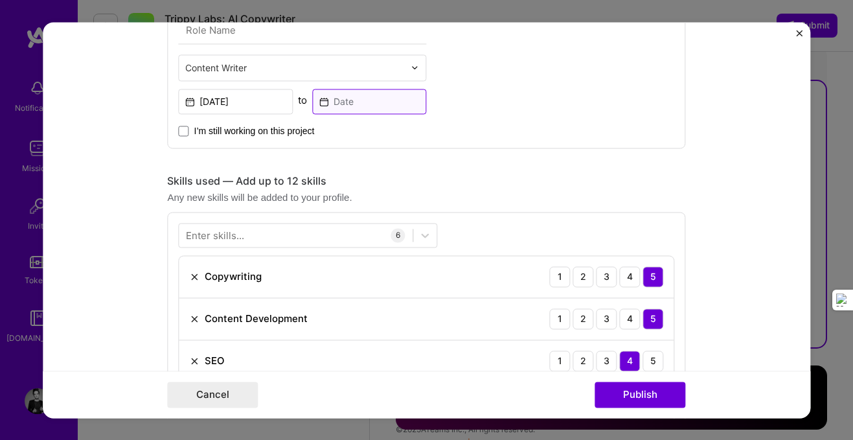
click at [337, 104] on input at bounding box center [369, 101] width 115 height 25
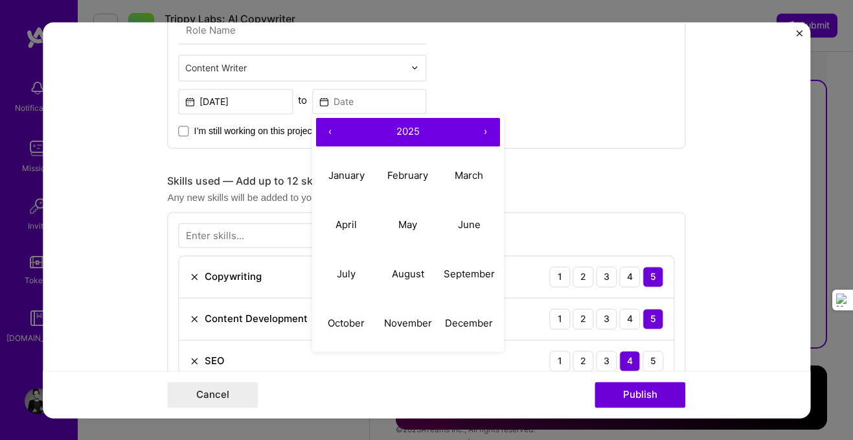
click at [328, 133] on button "‹" at bounding box center [330, 132] width 29 height 29
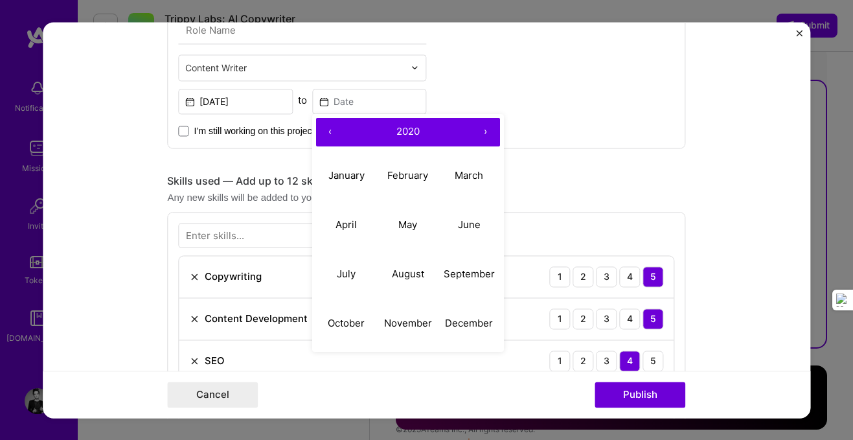
click at [328, 133] on button "‹" at bounding box center [330, 132] width 29 height 29
click at [408, 275] on abbr "August" at bounding box center [408, 274] width 32 height 12
type input "[DATE]"
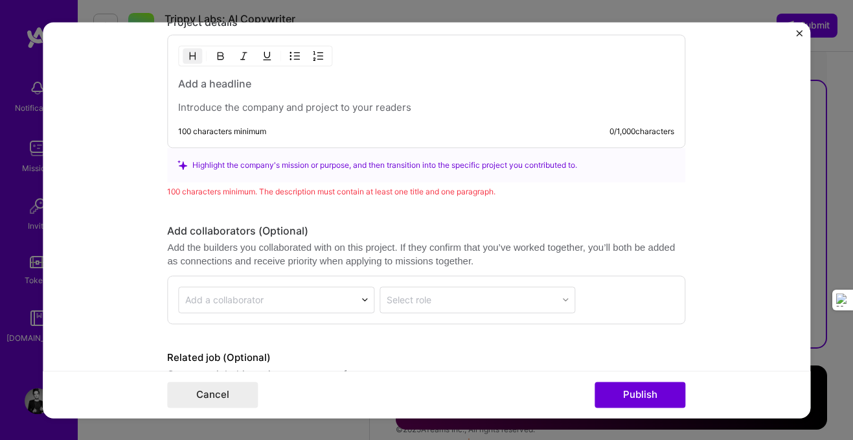
scroll to position [1726, 0]
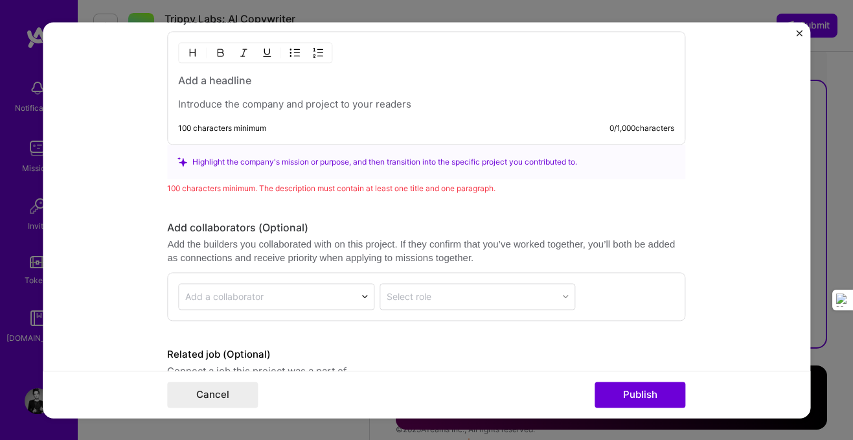
click at [335, 104] on p at bounding box center [426, 104] width 496 height 13
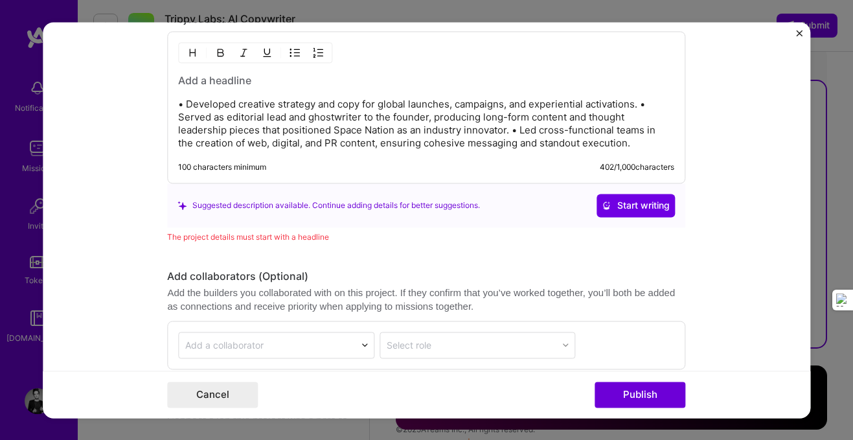
click at [642, 108] on p "• Developed creative strategy and copy for global launches, campaigns, and expe…" at bounding box center [426, 124] width 496 height 52
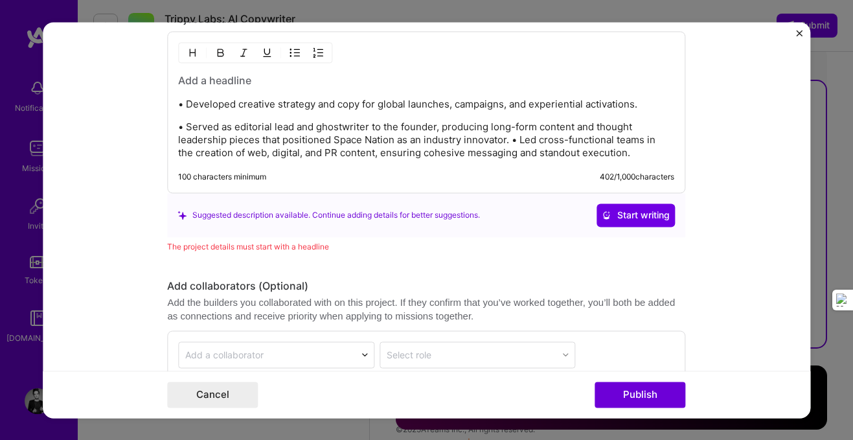
click at [512, 141] on p "• Served as editorial lead and ghostwriter to the founder, producing long-form …" at bounding box center [426, 140] width 496 height 39
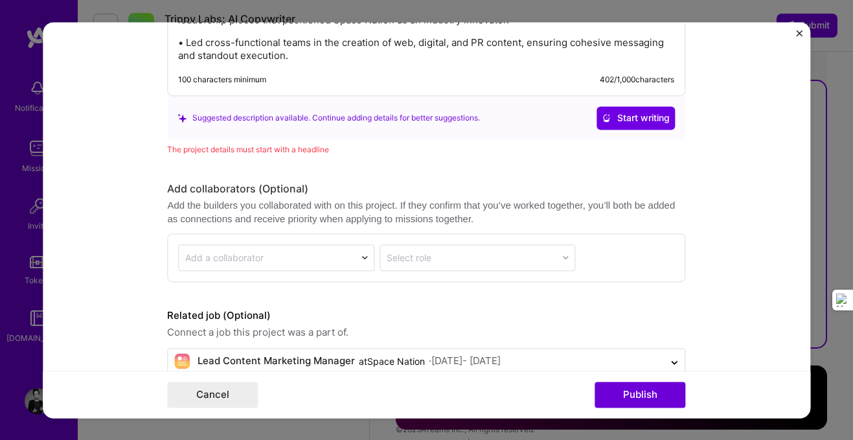
scroll to position [1874, 0]
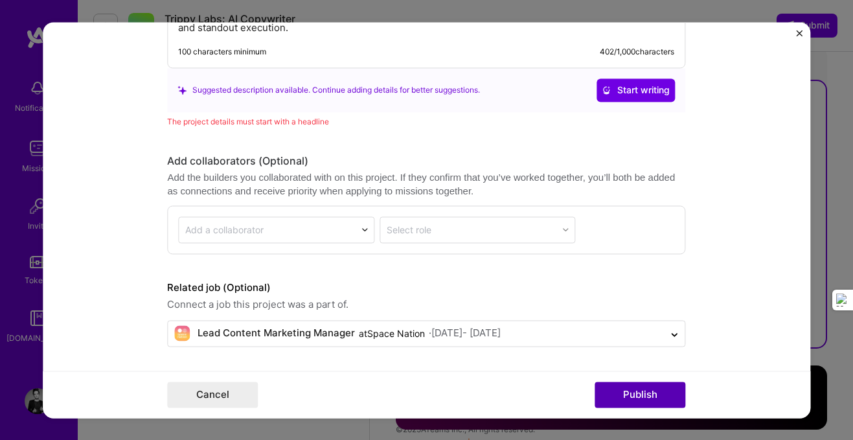
click at [628, 394] on button "Publish" at bounding box center [640, 395] width 91 height 26
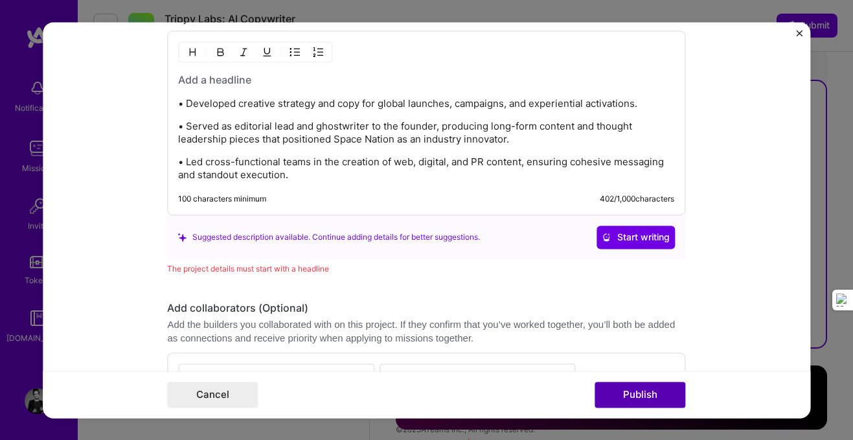
scroll to position [1717, 0]
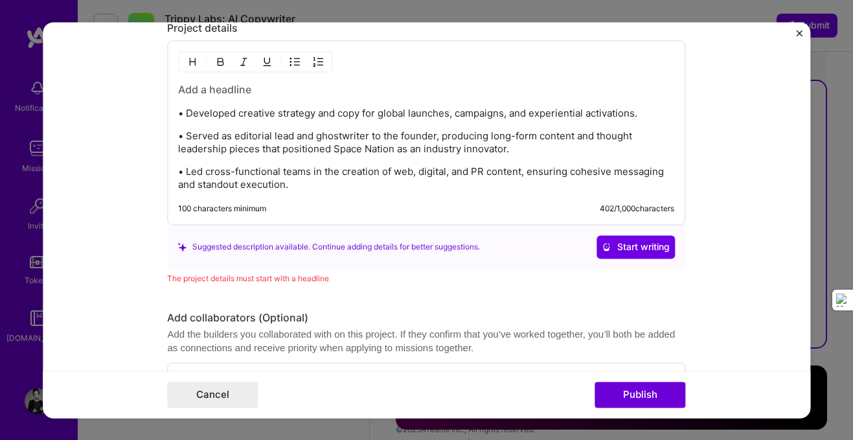
click at [205, 90] on h3 at bounding box center [426, 89] width 496 height 14
click at [185, 89] on h3 at bounding box center [426, 89] width 496 height 14
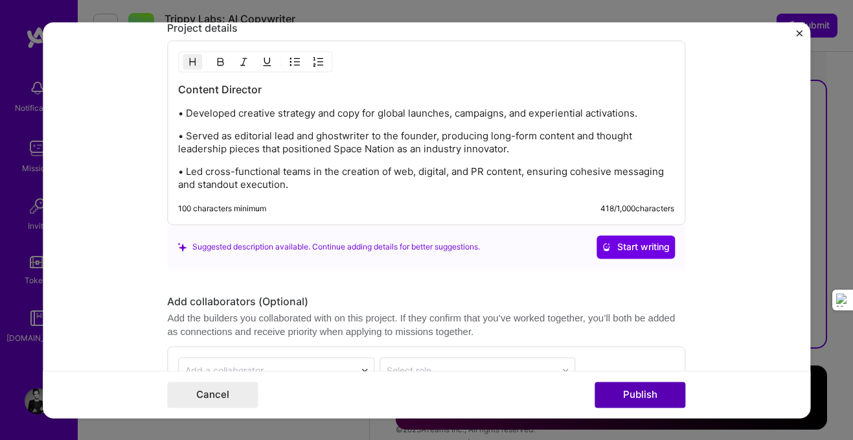
click at [643, 391] on button "Publish" at bounding box center [640, 395] width 91 height 26
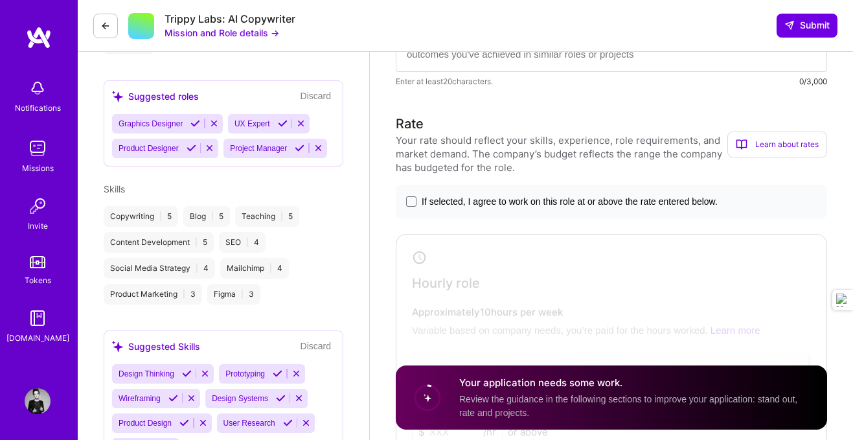
scroll to position [514, 0]
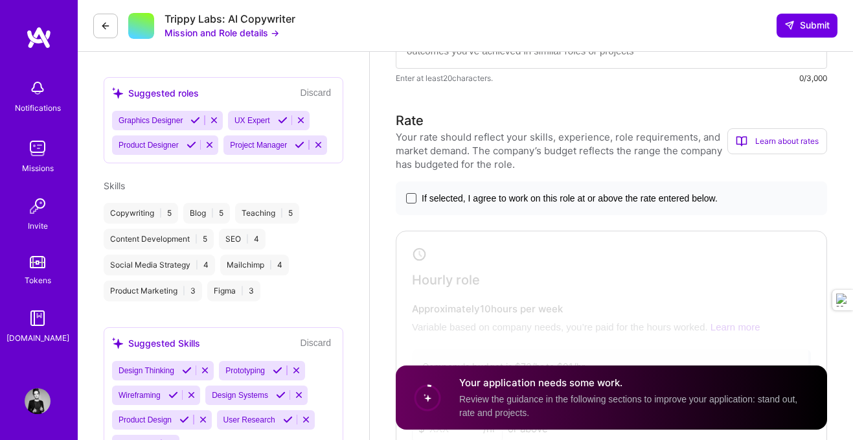
click at [411, 198] on span at bounding box center [411, 198] width 10 height 10
click at [0, 0] on input "If selected, I agree to work on this role at or above the rate entered below." at bounding box center [0, 0] width 0 height 0
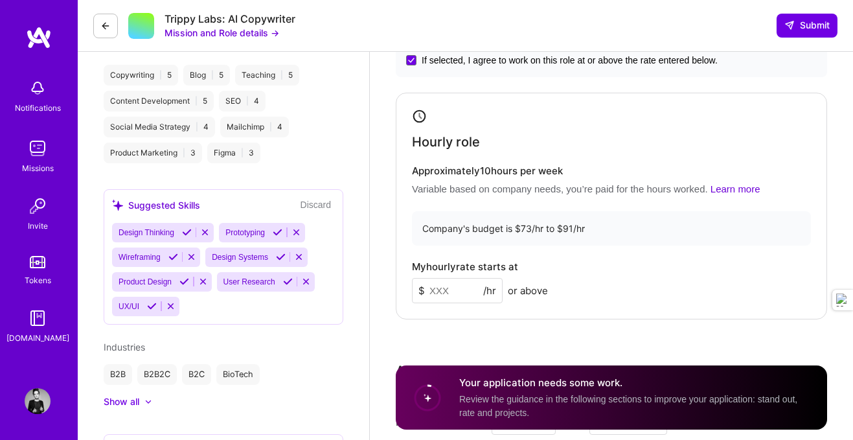
scroll to position [655, 0]
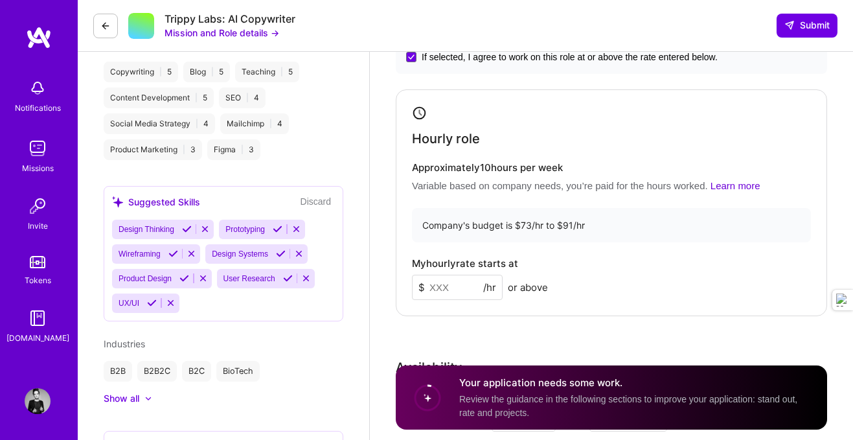
drag, startPoint x: 453, startPoint y: 288, endPoint x: 430, endPoint y: 286, distance: 22.8
click at [430, 286] on input at bounding box center [457, 287] width 91 height 25
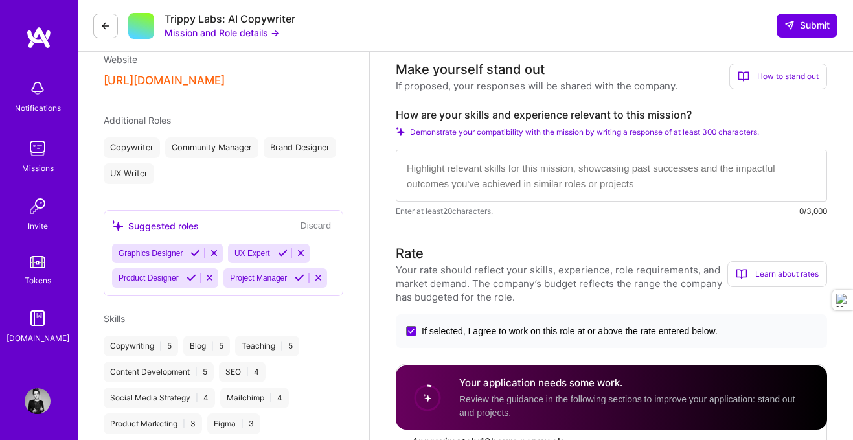
scroll to position [365, 0]
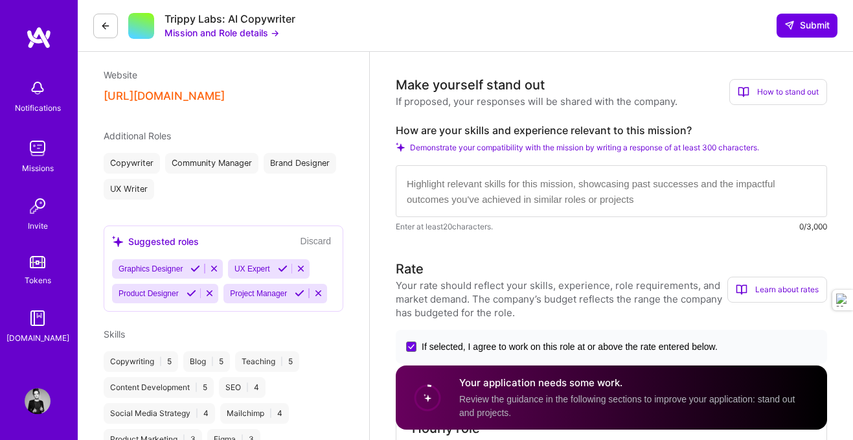
type input "88"
click at [495, 201] on textarea at bounding box center [611, 191] width 431 height 52
click at [461, 192] on textarea at bounding box center [611, 191] width 431 height 52
paste textarea "Lo ipsumd sit a consec adipi eli sed DO Eiusmodtem inci utlaboreet dol MAG al e…"
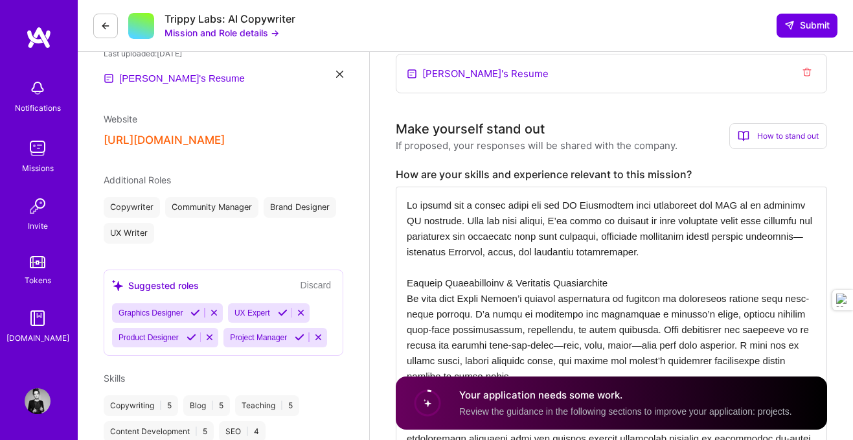
scroll to position [329, 0]
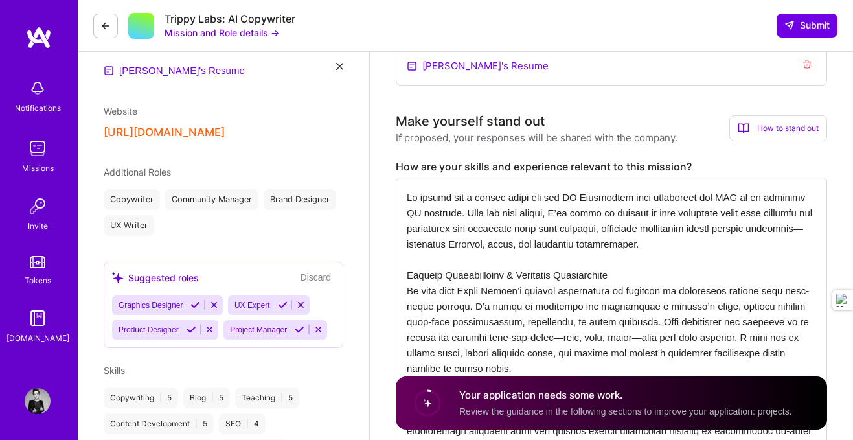
drag, startPoint x: 481, startPoint y: 245, endPoint x: 735, endPoint y: 244, distance: 254.6
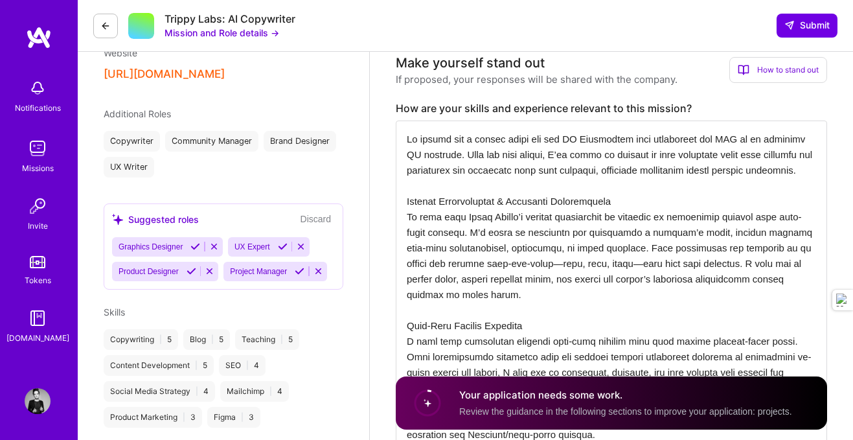
scroll to position [390, 0]
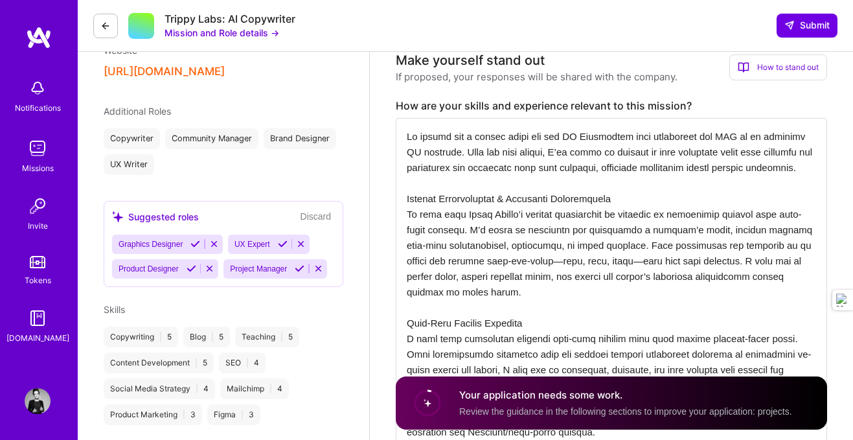
drag, startPoint x: 407, startPoint y: 227, endPoint x: 700, endPoint y: 231, distance: 292.9
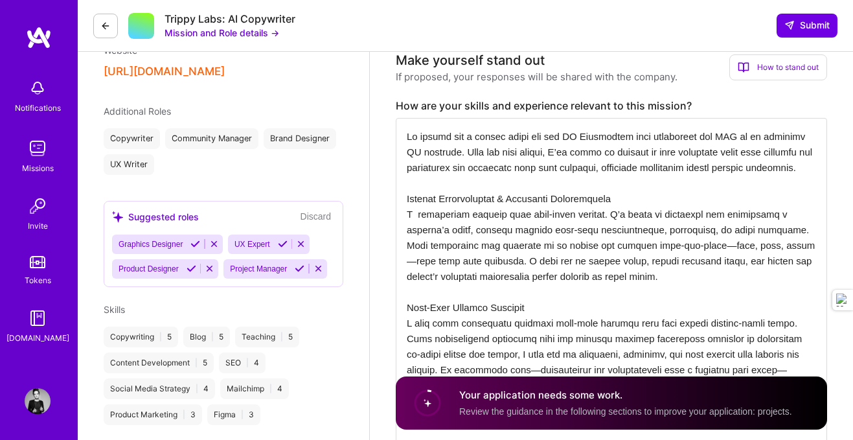
scroll to position [0, 0]
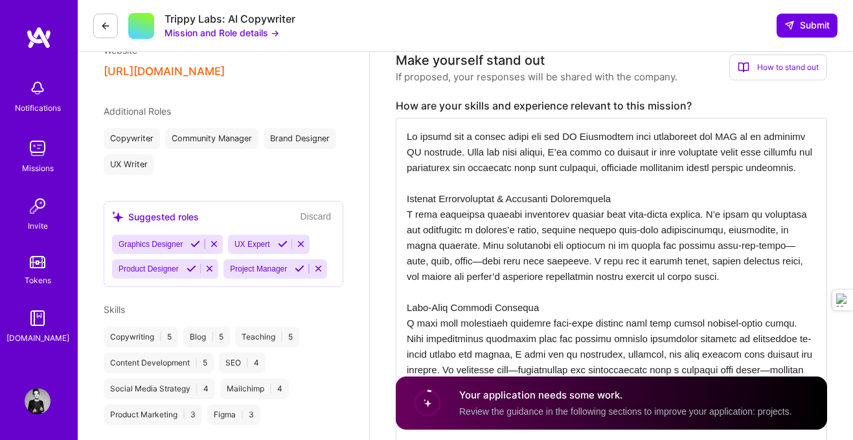
drag, startPoint x: 518, startPoint y: 230, endPoint x: 605, endPoint y: 229, distance: 86.8
drag, startPoint x: 623, startPoint y: 232, endPoint x: 683, endPoint y: 229, distance: 59.7
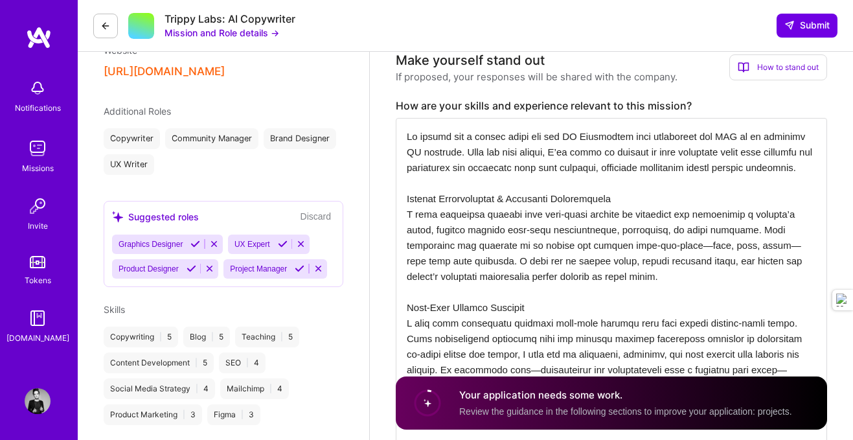
drag, startPoint x: 667, startPoint y: 231, endPoint x: 742, endPoint y: 232, distance: 75.2
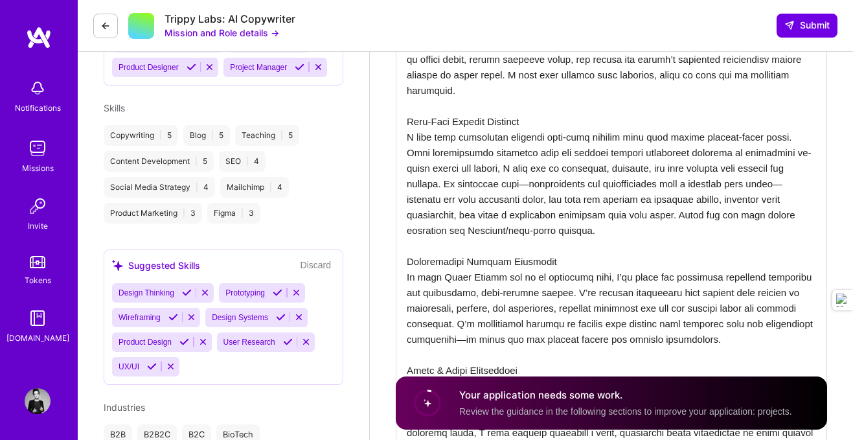
scroll to position [596, 0]
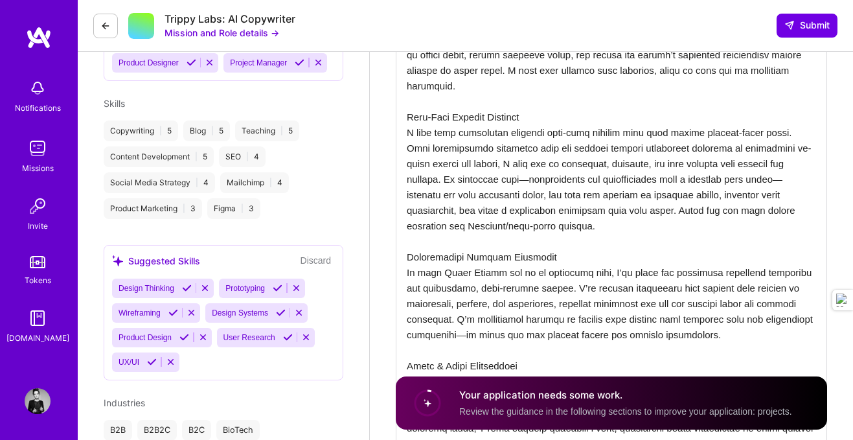
click at [479, 181] on textarea at bounding box center [611, 288] width 431 height 752
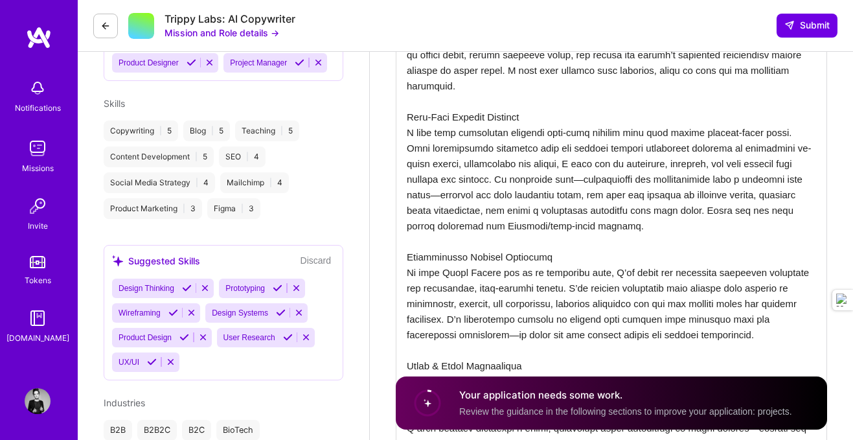
click at [510, 181] on textarea at bounding box center [611, 288] width 431 height 752
click at [487, 179] on textarea at bounding box center [611, 288] width 431 height 752
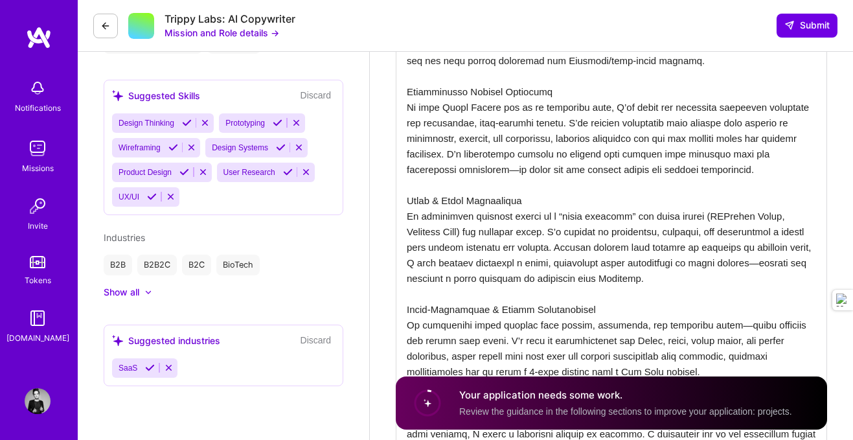
scroll to position [762, 0]
drag, startPoint x: 408, startPoint y: 121, endPoint x: 621, endPoint y: 125, distance: 213.8
click at [623, 126] on textarea at bounding box center [611, 122] width 431 height 752
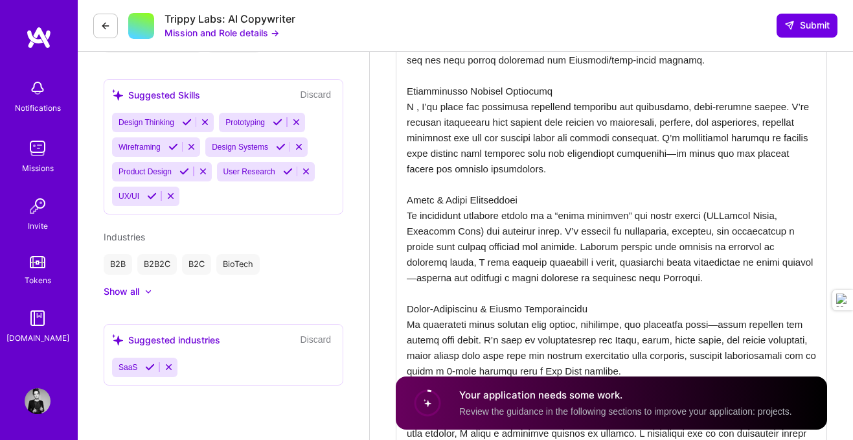
scroll to position [0, 0]
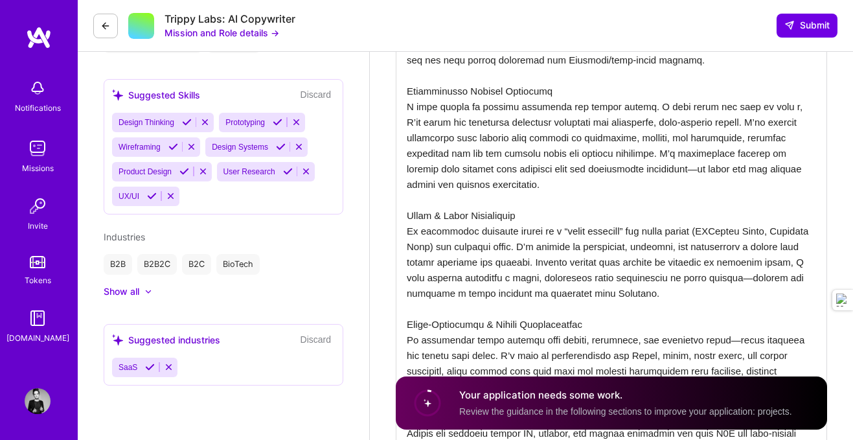
drag, startPoint x: 406, startPoint y: 138, endPoint x: 422, endPoint y: 138, distance: 15.5
click at [422, 138] on textarea at bounding box center [611, 122] width 431 height 752
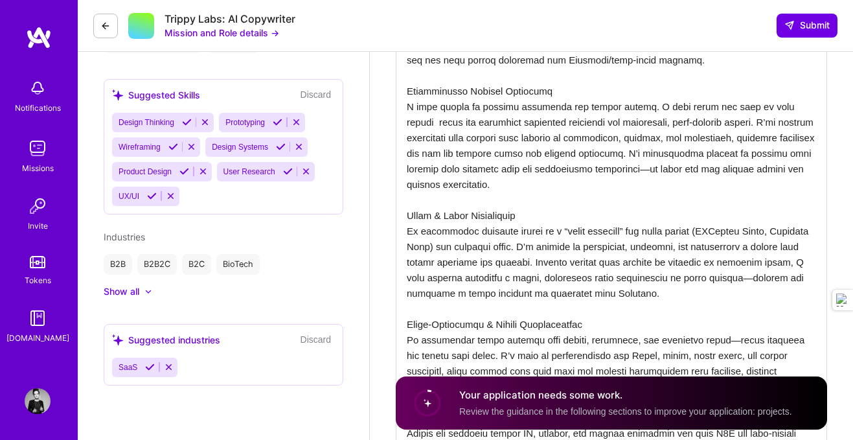
click at [462, 139] on textarea at bounding box center [611, 122] width 431 height 752
click at [439, 139] on textarea at bounding box center [611, 122] width 431 height 752
drag, startPoint x: 439, startPoint y: 139, endPoint x: 474, endPoint y: 139, distance: 35.0
click at [474, 139] on textarea at bounding box center [611, 122] width 431 height 752
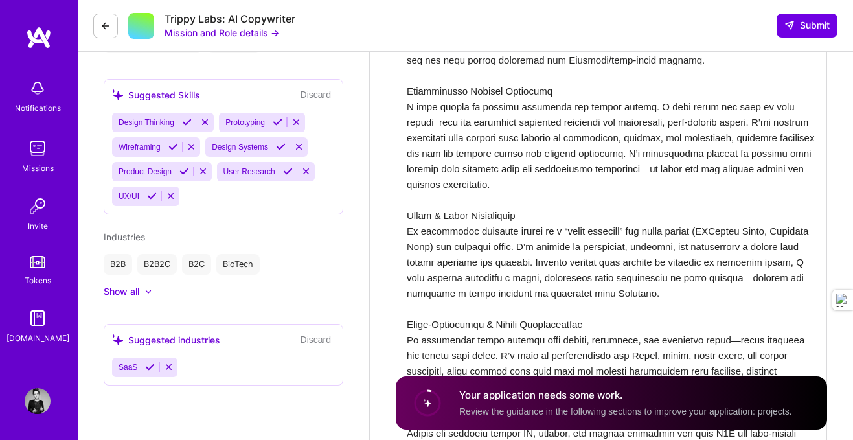
drag, startPoint x: 530, startPoint y: 137, endPoint x: 439, endPoint y: 137, distance: 91.4
click at [438, 137] on textarea at bounding box center [611, 122] width 431 height 752
click at [621, 152] on textarea at bounding box center [611, 122] width 431 height 752
click at [632, 170] on textarea at bounding box center [611, 122] width 431 height 752
click at [529, 148] on textarea at bounding box center [611, 122] width 431 height 752
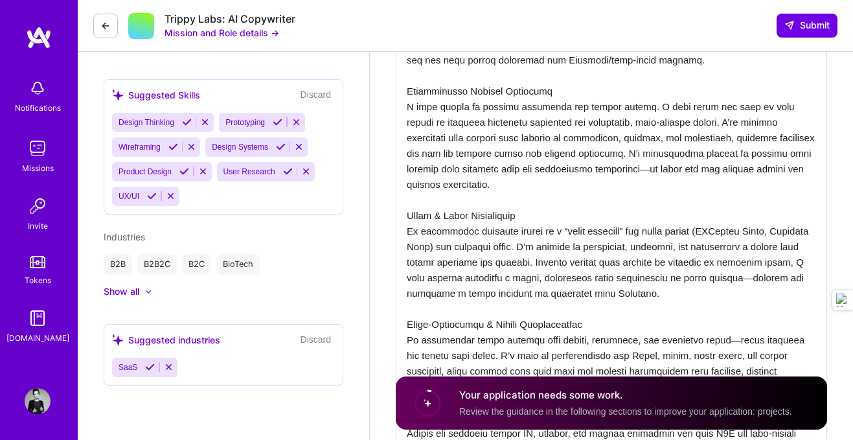
click at [533, 153] on textarea at bounding box center [611, 122] width 431 height 752
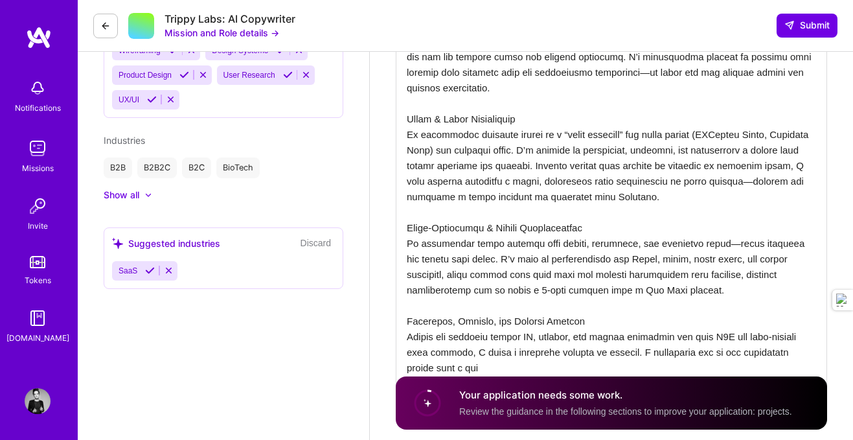
scroll to position [863, 0]
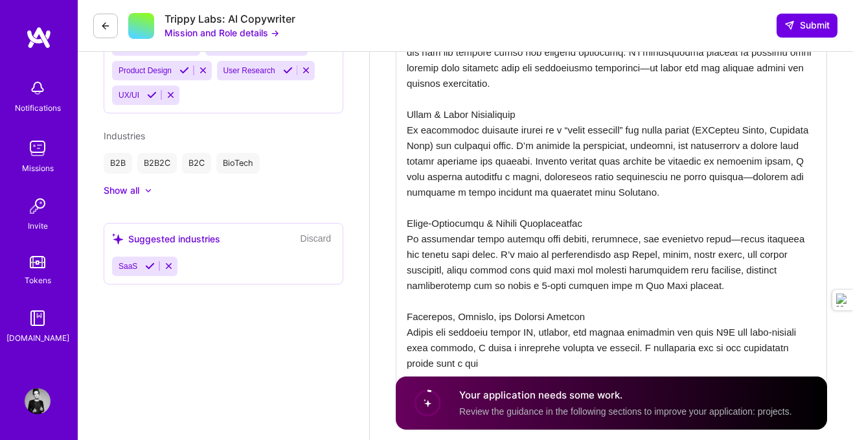
click at [594, 175] on textarea at bounding box center [611, 21] width 431 height 752
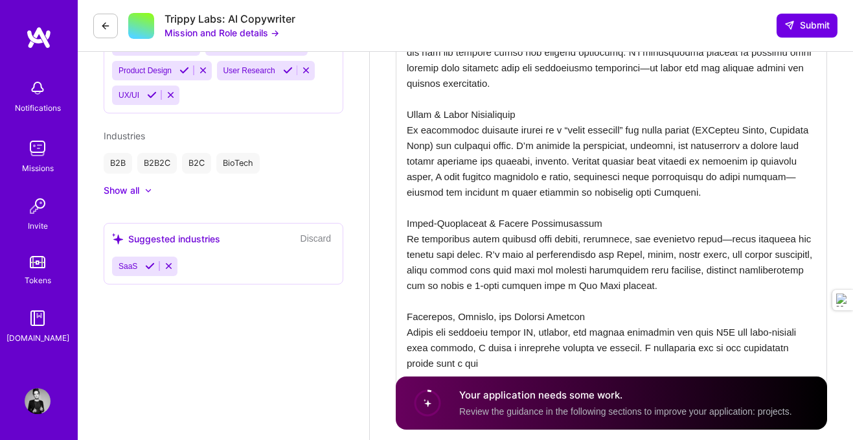
drag, startPoint x: 513, startPoint y: 284, endPoint x: 812, endPoint y: 303, distance: 299.2
click at [812, 303] on textarea at bounding box center [611, 21] width 431 height 752
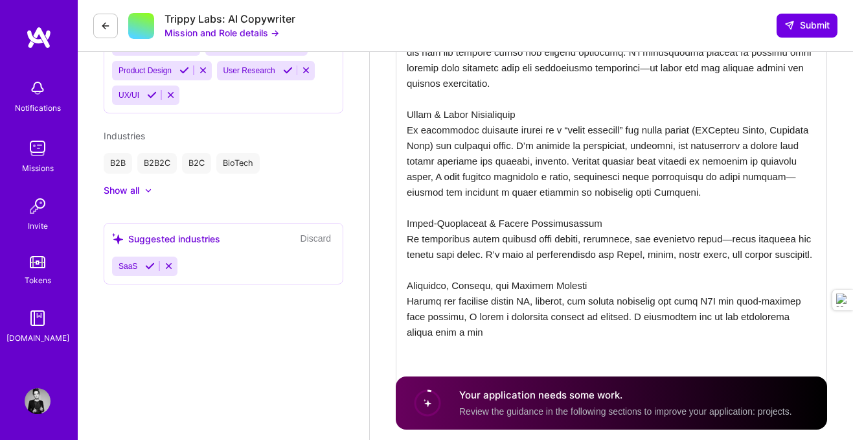
scroll to position [0, 0]
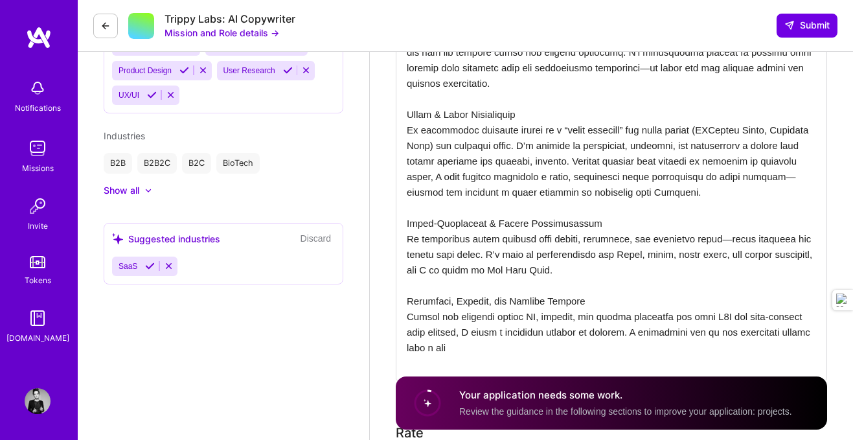
click at [634, 176] on textarea at bounding box center [611, 13] width 431 height 736
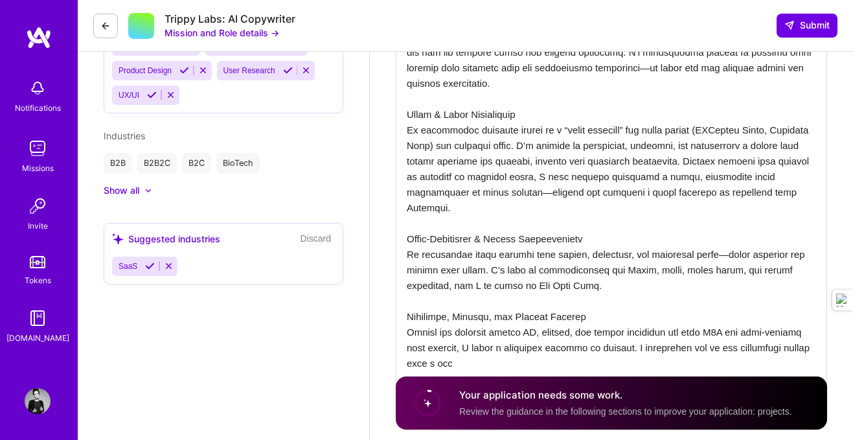
click at [636, 176] on textarea at bounding box center [611, 21] width 431 height 752
click at [579, 186] on textarea at bounding box center [611, 21] width 431 height 752
drag, startPoint x: 606, startPoint y: 210, endPoint x: 614, endPoint y: 230, distance: 21.5
click at [614, 230] on textarea at bounding box center [611, 21] width 431 height 752
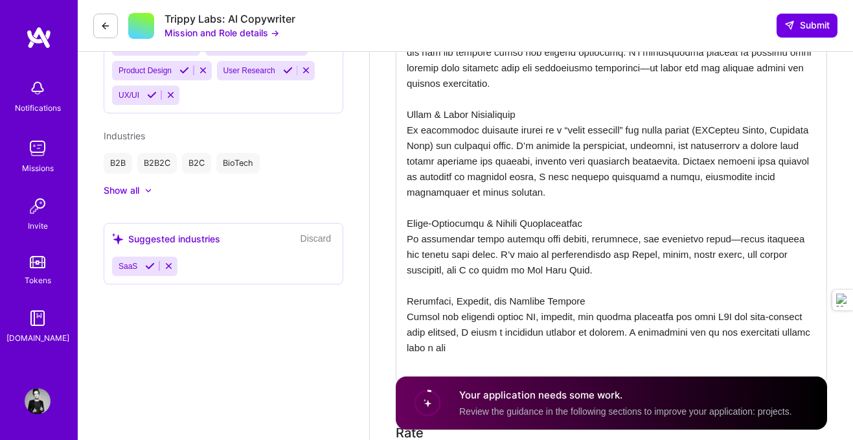
drag, startPoint x: 538, startPoint y: 207, endPoint x: 605, endPoint y: 210, distance: 67.5
click at [605, 210] on textarea at bounding box center [611, 13] width 431 height 736
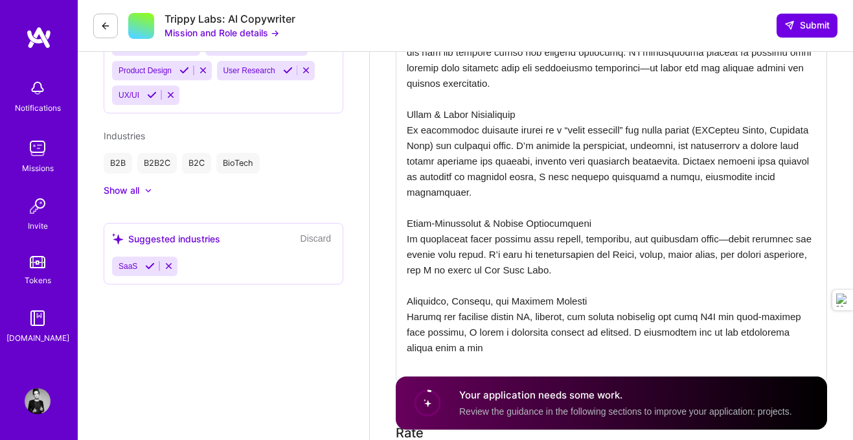
click at [654, 183] on textarea at bounding box center [611, 13] width 431 height 736
click at [652, 218] on textarea at bounding box center [611, 13] width 431 height 736
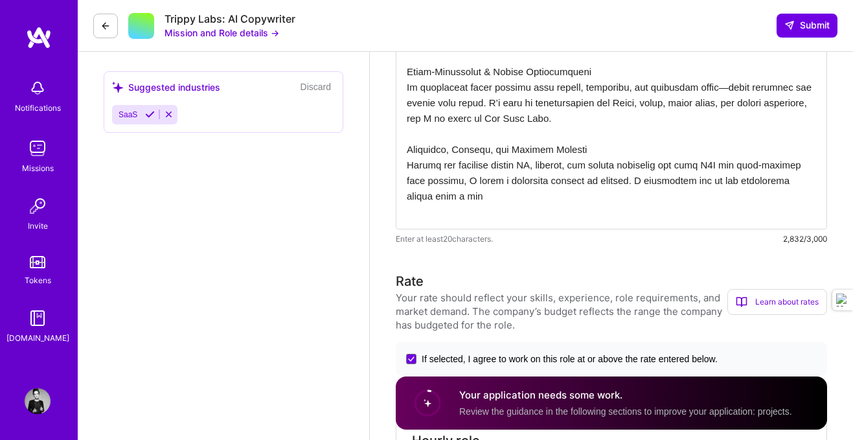
scroll to position [1015, 0]
drag, startPoint x: 680, startPoint y: 195, endPoint x: 704, endPoint y: 223, distance: 37.2
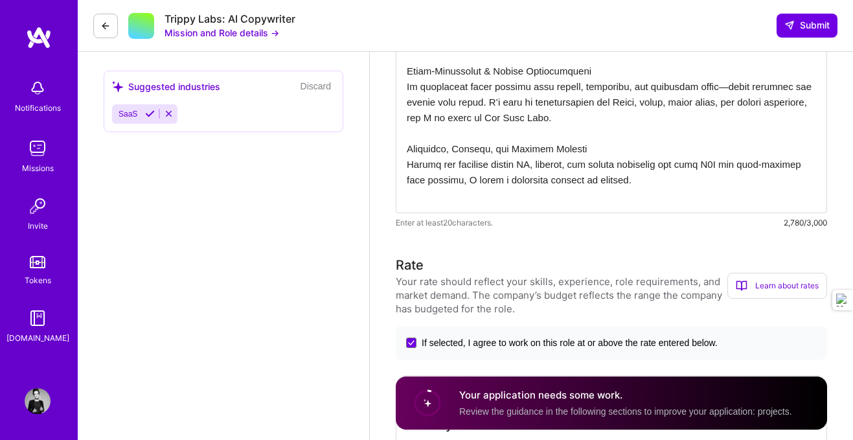
scroll to position [0, 0]
drag, startPoint x: 406, startPoint y: 181, endPoint x: 496, endPoint y: 178, distance: 90.1
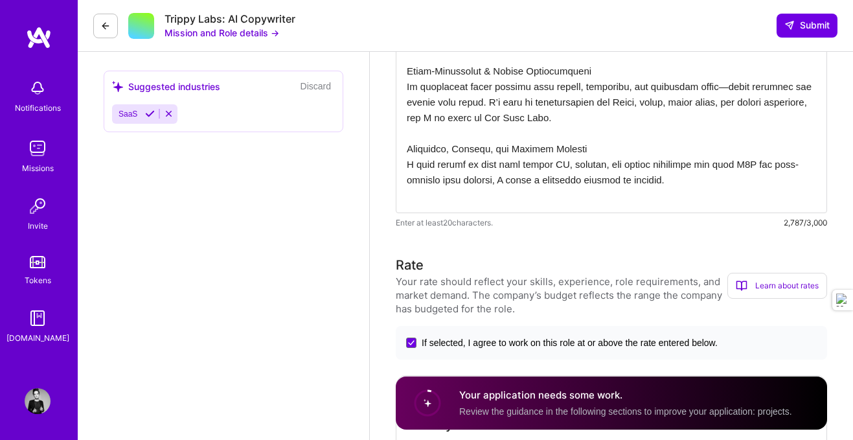
drag, startPoint x: 523, startPoint y: 197, endPoint x: 695, endPoint y: 189, distance: 171.9
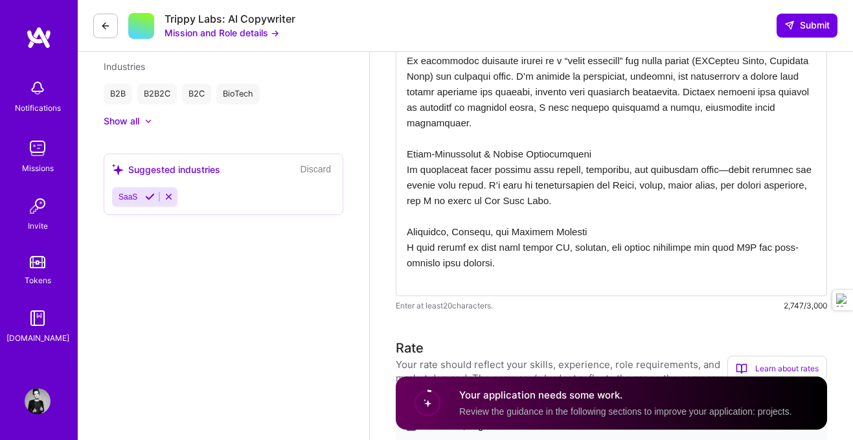
scroll to position [930, 0]
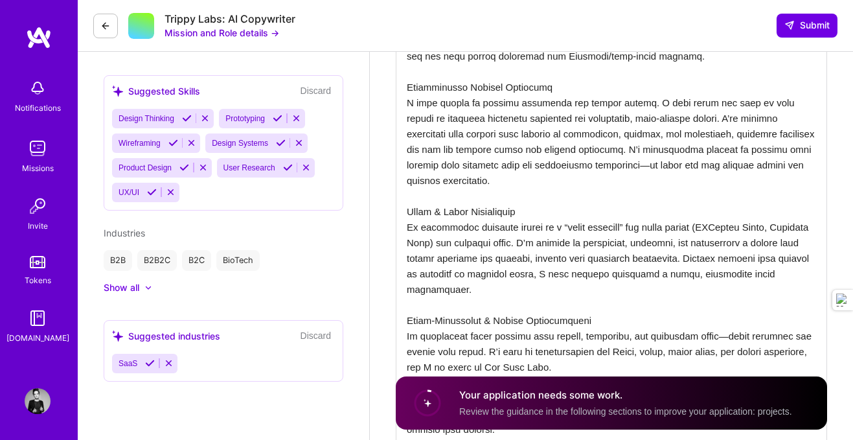
scroll to position [758, 0]
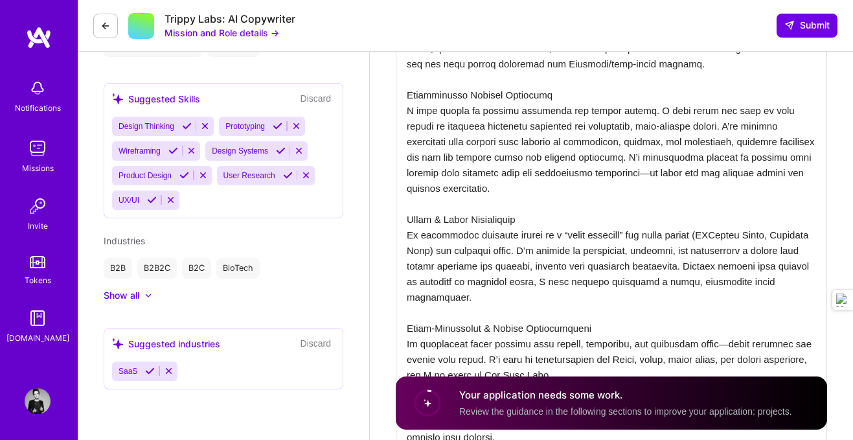
drag, startPoint x: 712, startPoint y: 189, endPoint x: 577, endPoint y: 209, distance: 136.2
click at [577, 209] on textarea at bounding box center [611, 110] width 431 height 720
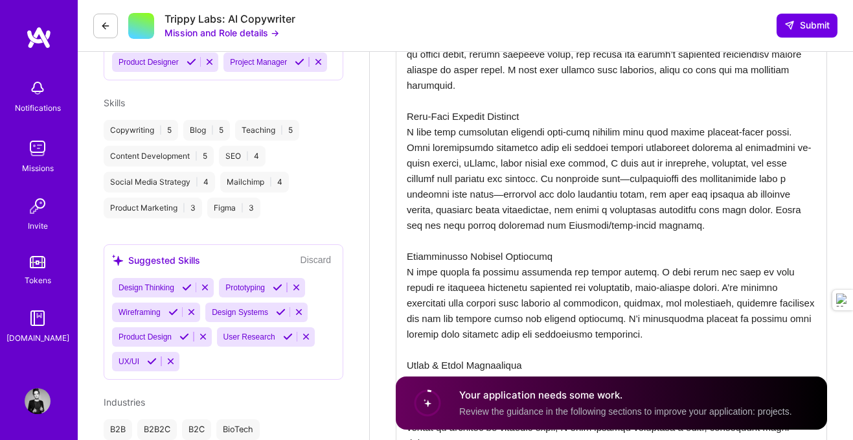
scroll to position [596, 0]
click at [801, 244] on textarea at bounding box center [611, 264] width 431 height 705
click at [660, 103] on textarea at bounding box center [611, 264] width 431 height 705
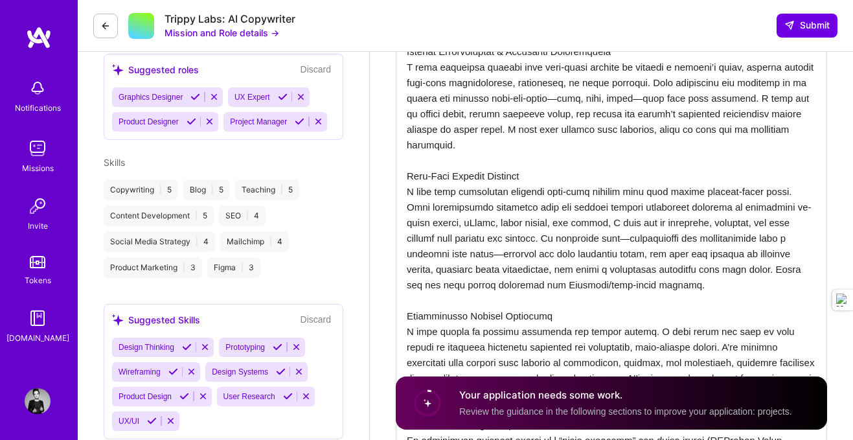
scroll to position [515, 0]
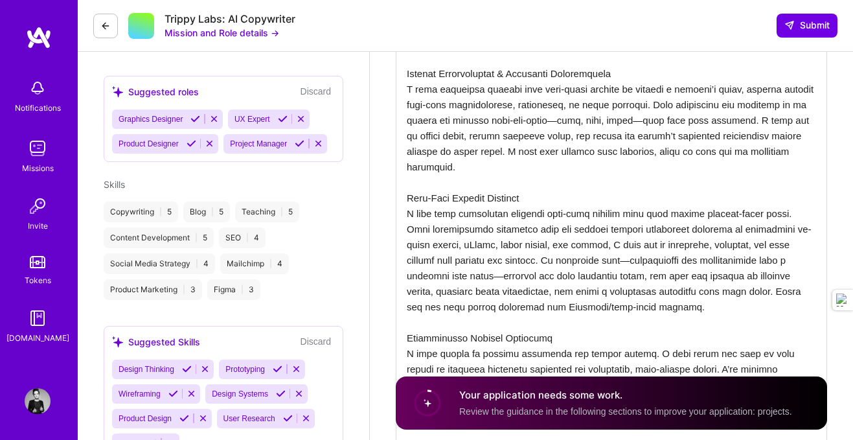
click at [521, 140] on textarea at bounding box center [611, 345] width 431 height 705
click at [466, 179] on textarea at bounding box center [611, 345] width 431 height 705
click at [774, 201] on textarea at bounding box center [611, 345] width 431 height 705
click at [408, 183] on textarea at bounding box center [611, 345] width 431 height 705
drag, startPoint x: 408, startPoint y: 183, endPoint x: 586, endPoint y: 178, distance: 178.2
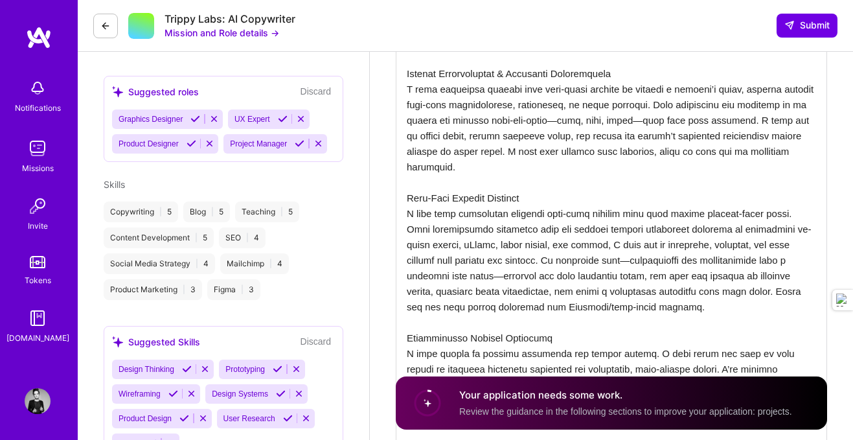
click at [586, 178] on textarea at bounding box center [611, 345] width 431 height 705
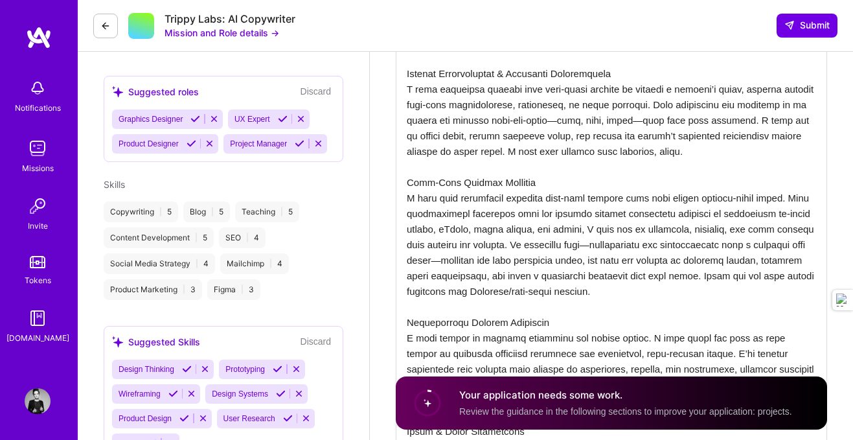
click at [443, 183] on textarea at bounding box center [611, 345] width 431 height 705
drag, startPoint x: 650, startPoint y: 166, endPoint x: 803, endPoint y: 167, distance: 152.9
click at [803, 169] on textarea at bounding box center [611, 337] width 431 height 689
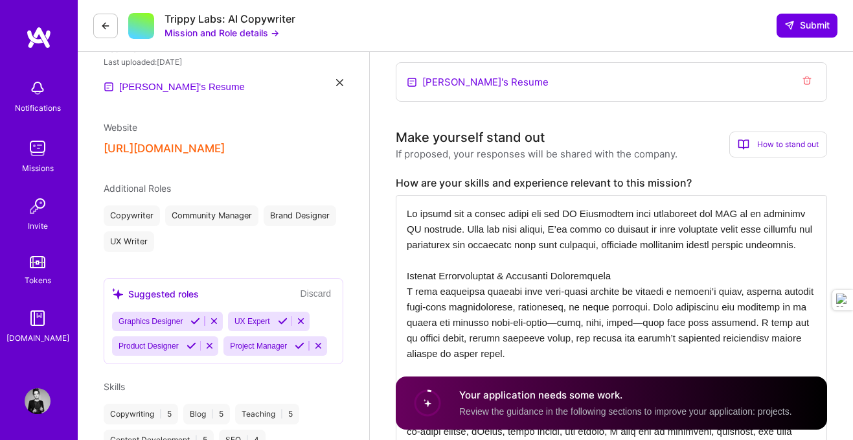
scroll to position [310, 0]
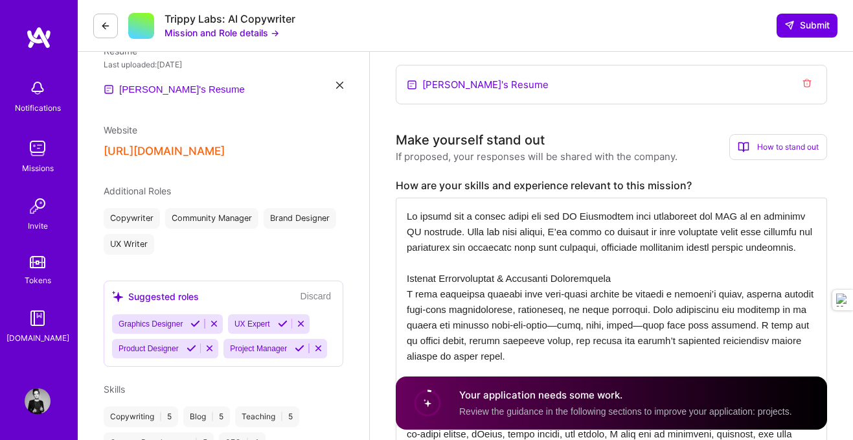
paste textarea "I’m passionate about helping founders articulate their ideas and vision. My ski…"
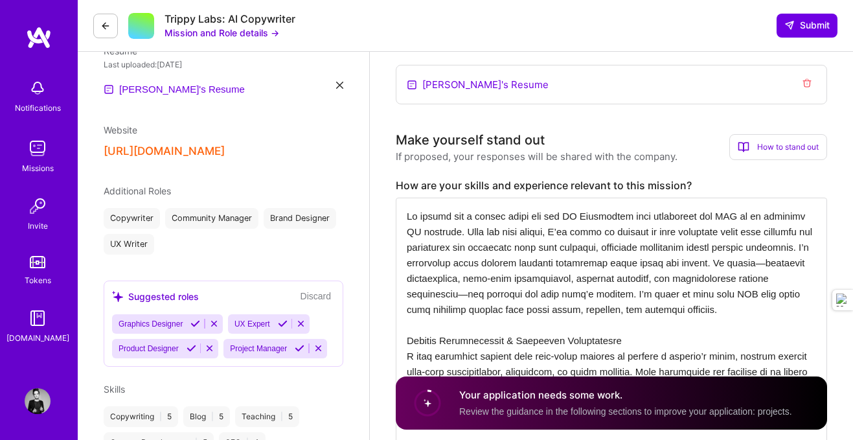
drag, startPoint x: 464, startPoint y: 234, endPoint x: 404, endPoint y: 212, distance: 63.9
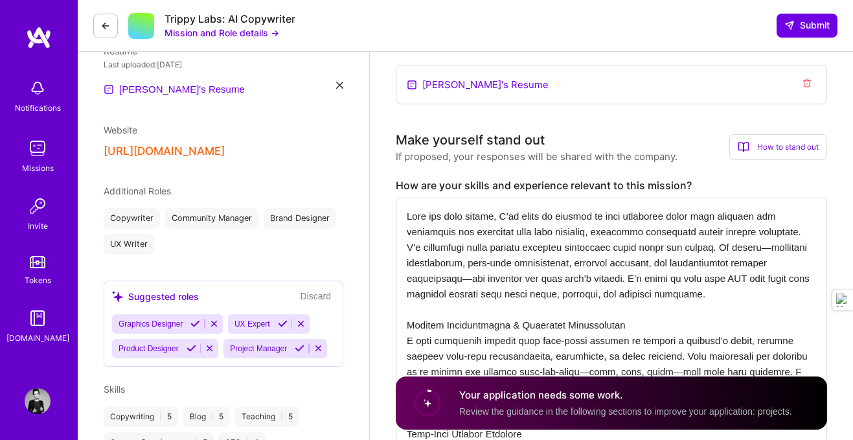
drag, startPoint x: 528, startPoint y: 218, endPoint x: 600, endPoint y: 216, distance: 71.9
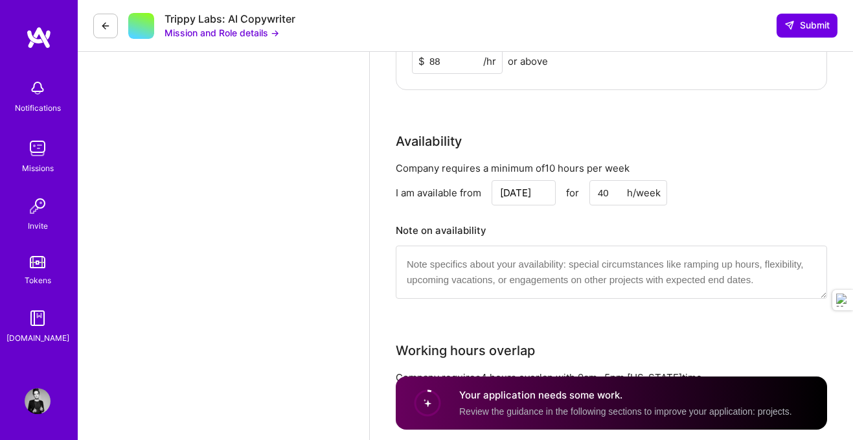
scroll to position [1551, 0]
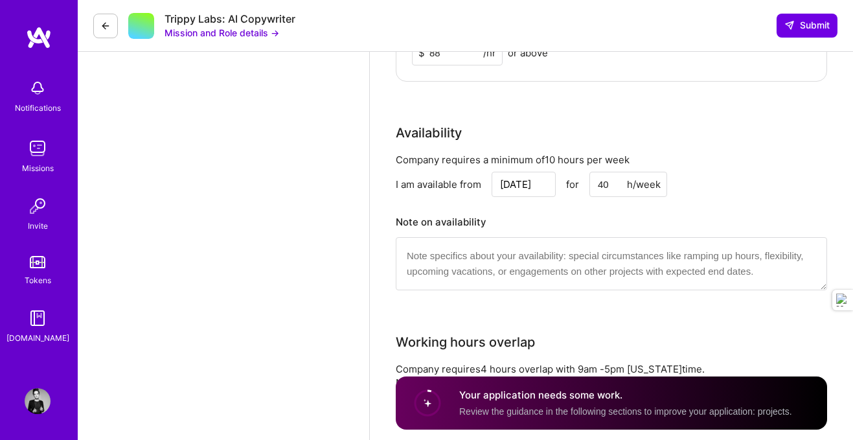
type textarea "Lore ips dolo sitame, C’ad eli seddoeiusmodt in utla etdolorem aliqu enim admin…"
click at [446, 254] on textarea at bounding box center [611, 263] width 431 height 53
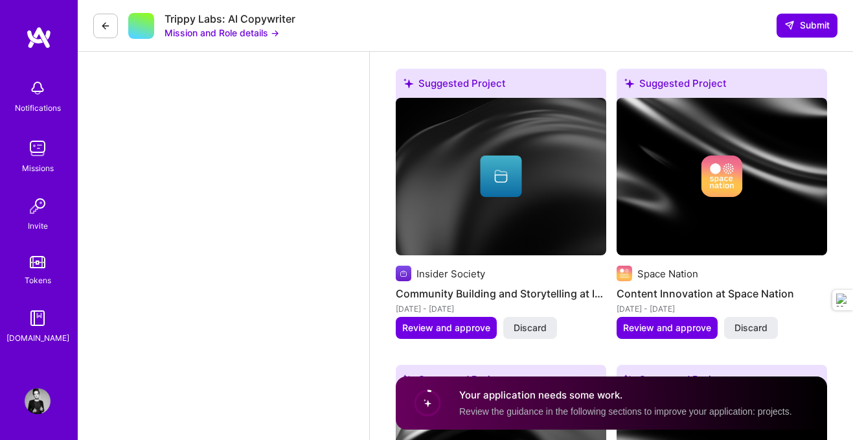
scroll to position [2039, 0]
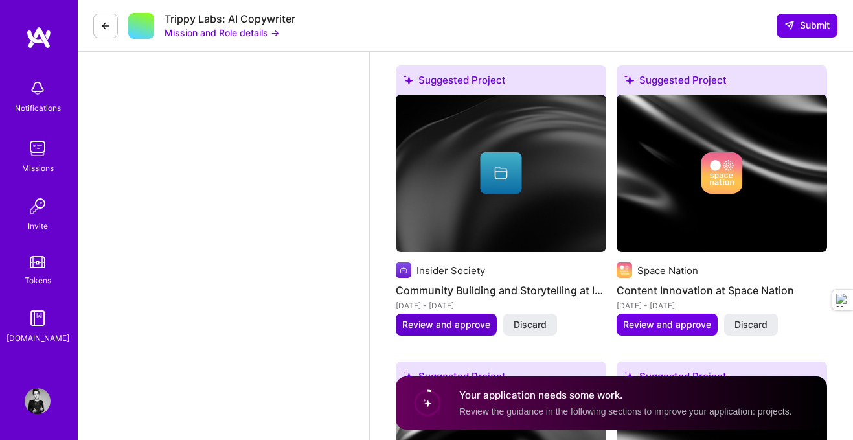
click at [424, 323] on span "Review and approve" at bounding box center [446, 324] width 88 height 13
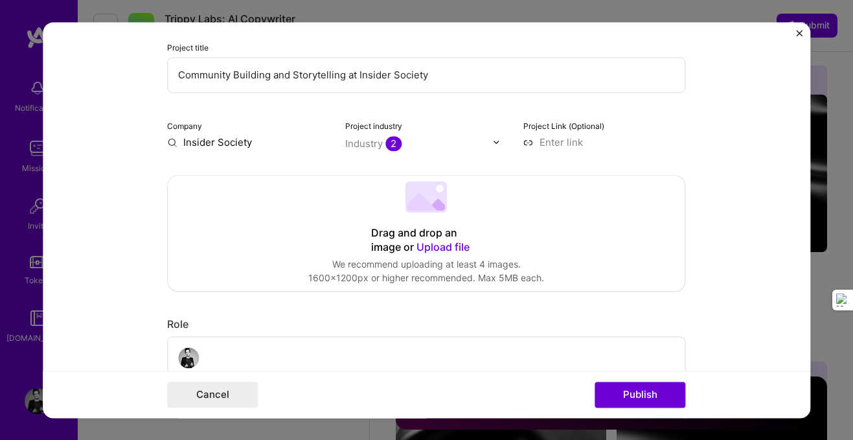
scroll to position [141, 0]
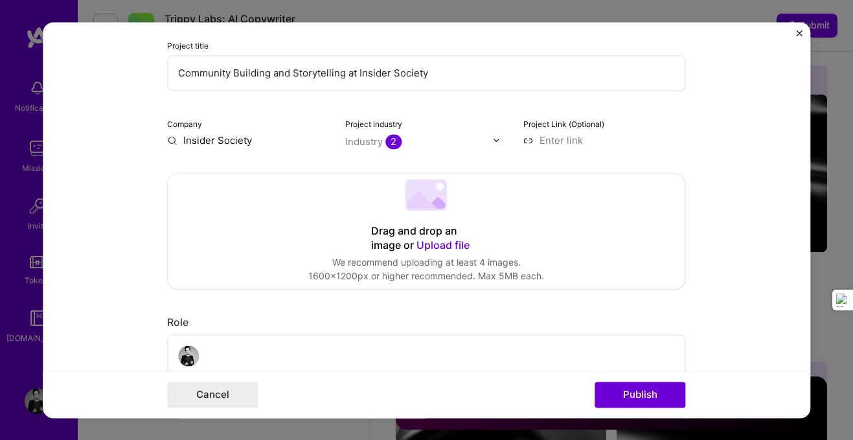
click at [446, 245] on span "Upload file" at bounding box center [443, 244] width 53 height 13
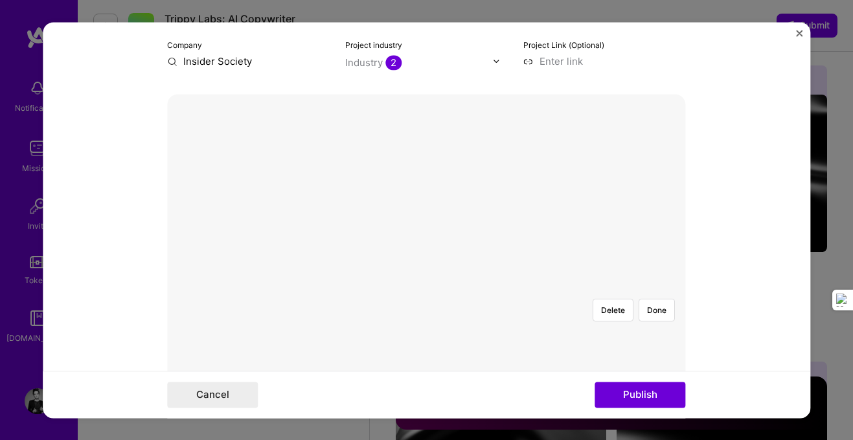
scroll to position [235, 0]
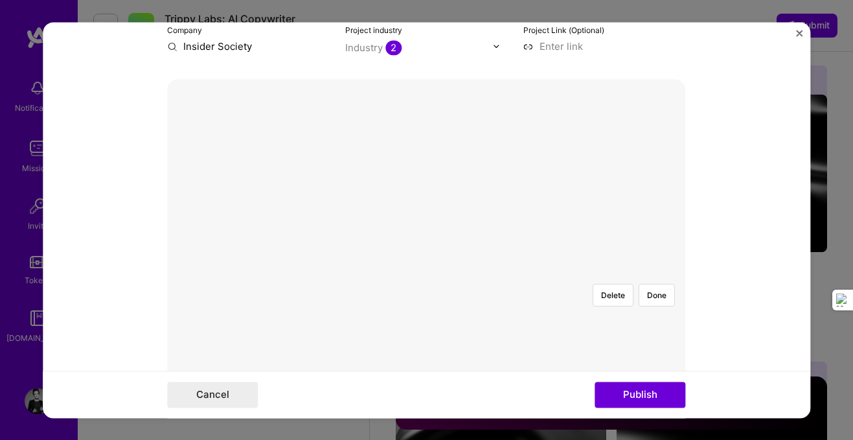
click at [461, 273] on div at bounding box center [492, 323] width 133 height 100
click at [426, 292] on div at bounding box center [492, 342] width 133 height 100
click at [653, 284] on button "Done" at bounding box center [657, 295] width 36 height 23
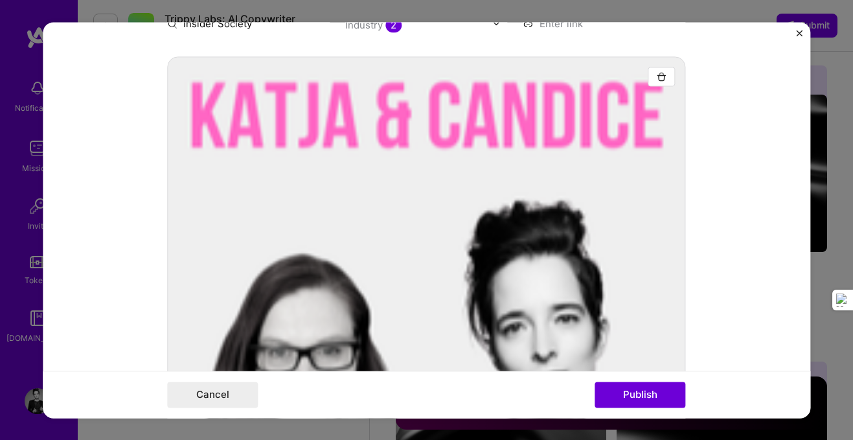
scroll to position [258, 0]
click at [661, 76] on img "button" at bounding box center [661, 76] width 10 height 10
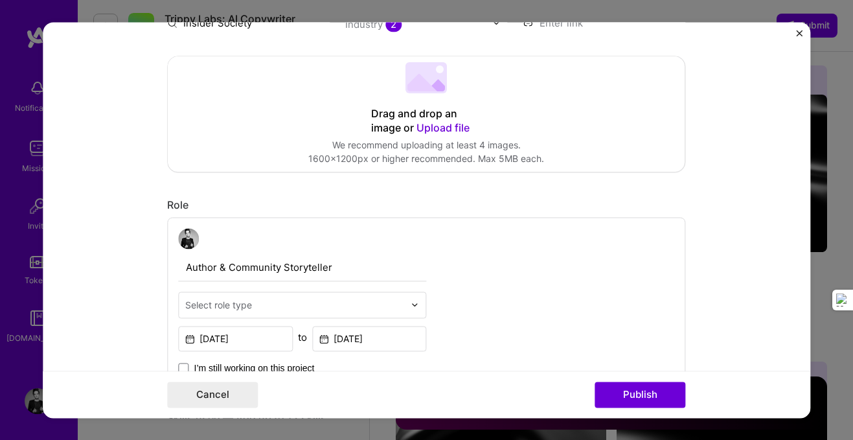
click at [442, 128] on span "Upload file" at bounding box center [443, 127] width 53 height 13
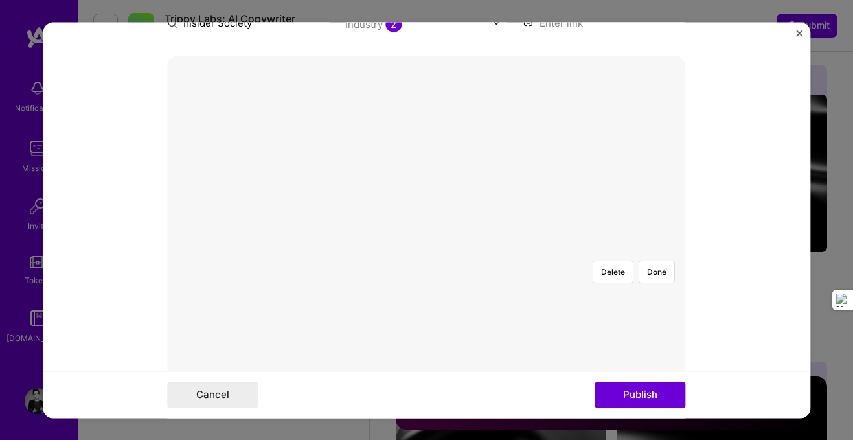
click at [426, 303] on div at bounding box center [598, 379] width 345 height 259
click at [503, 209] on div at bounding box center [671, 298] width 345 height 259
click at [658, 179] on button "Done" at bounding box center [657, 190] width 36 height 23
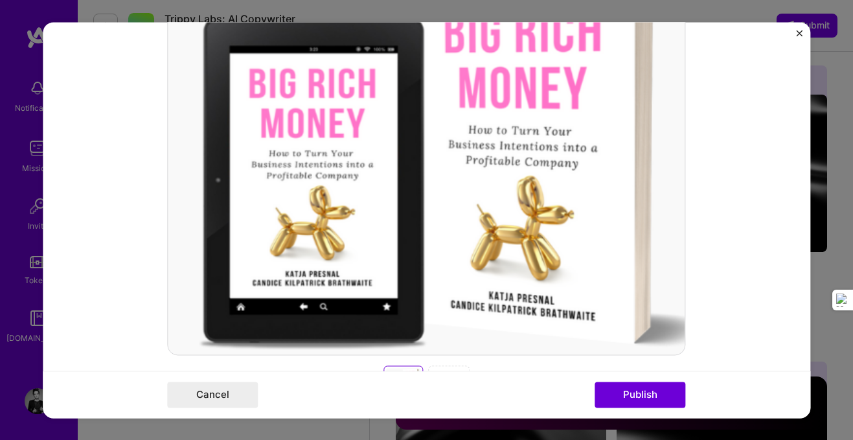
scroll to position [349, 0]
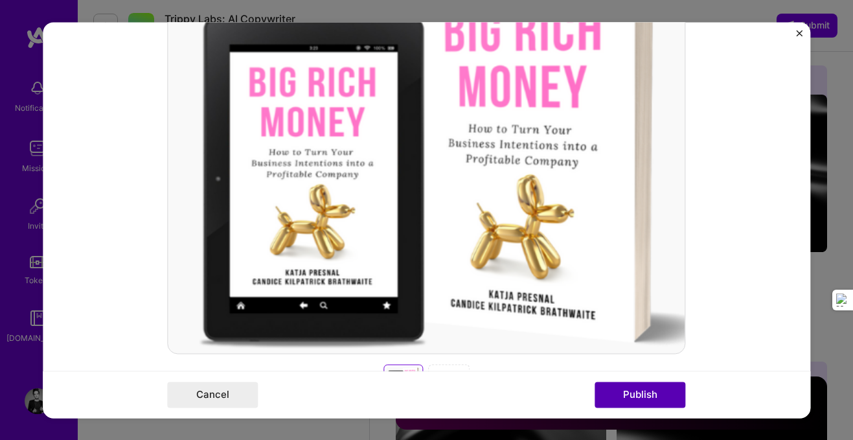
click at [629, 396] on button "Publish" at bounding box center [640, 395] width 91 height 26
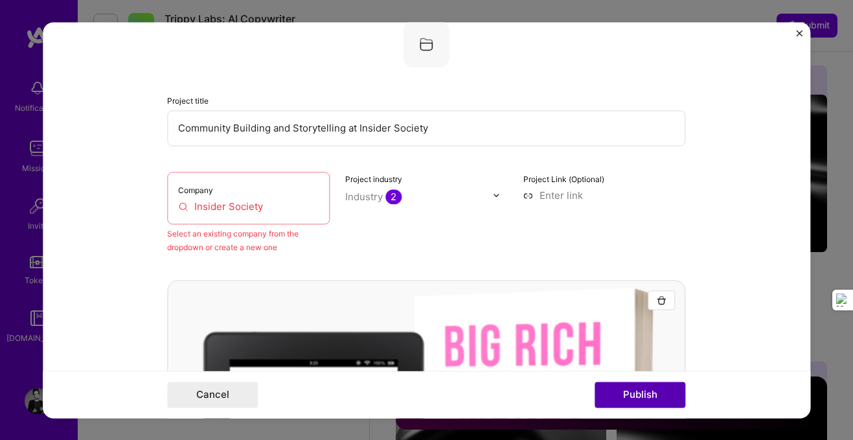
scroll to position [85, 0]
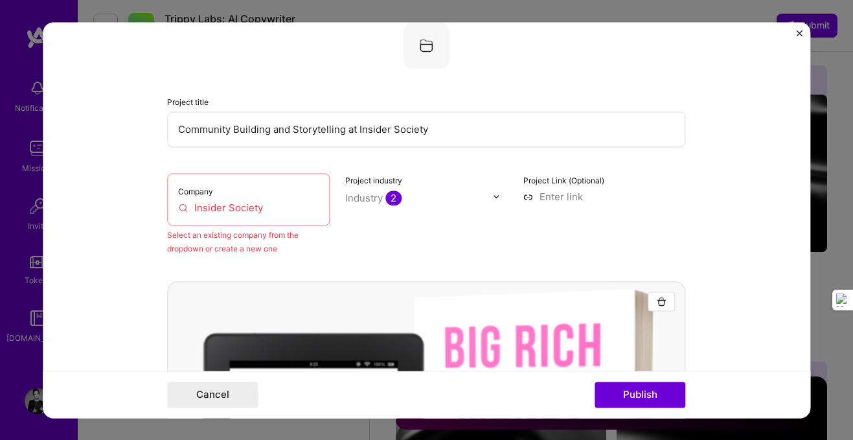
click at [275, 212] on input "Insider Society" at bounding box center [248, 208] width 141 height 14
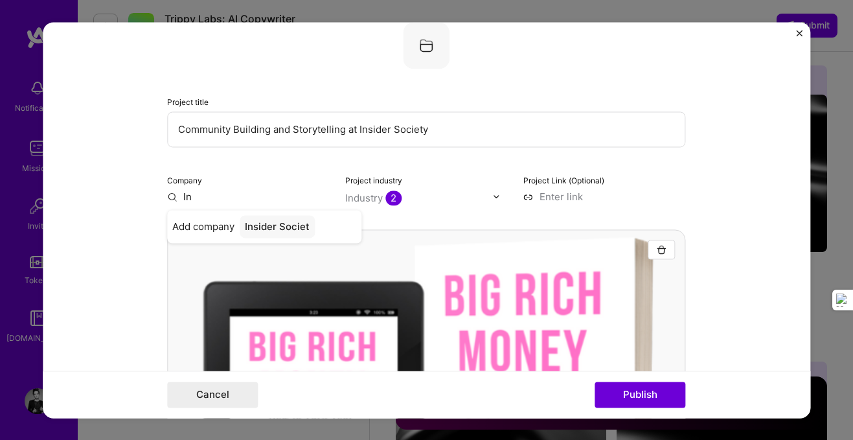
type input "I"
type input "Insider Society"
click at [196, 228] on span "Add company" at bounding box center [203, 227] width 62 height 14
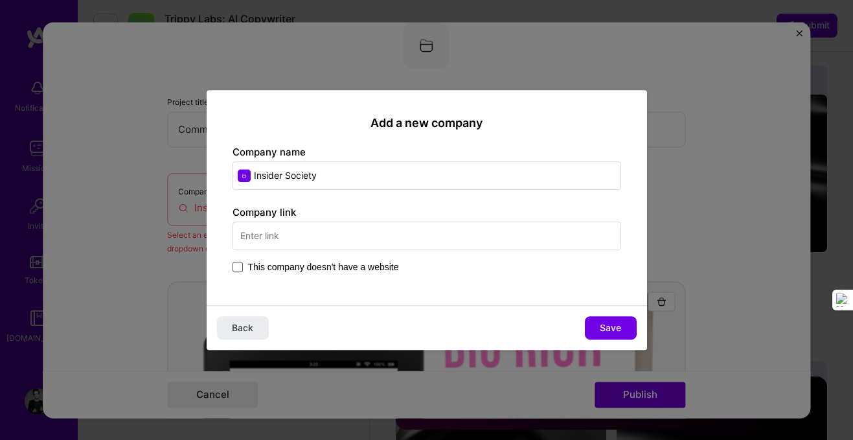
click at [240, 265] on span at bounding box center [238, 267] width 10 height 10
click at [0, 0] on input "This company doesn't have a website" at bounding box center [0, 0] width 0 height 0
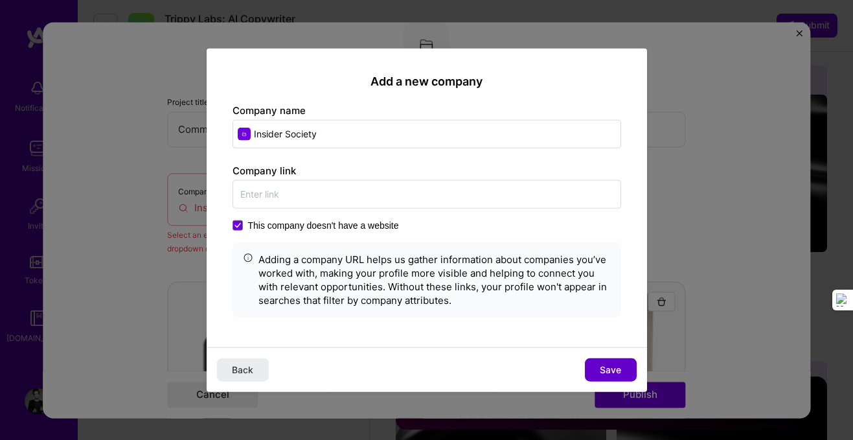
click at [606, 371] on span "Save" at bounding box center [610, 369] width 21 height 13
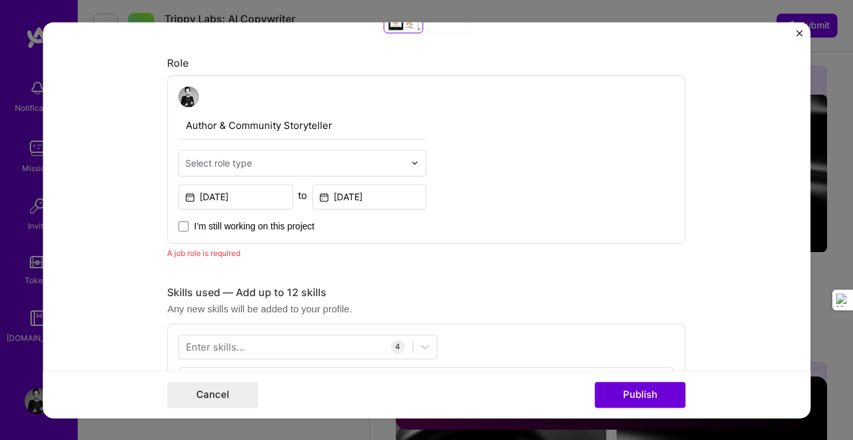
scroll to position [709, 0]
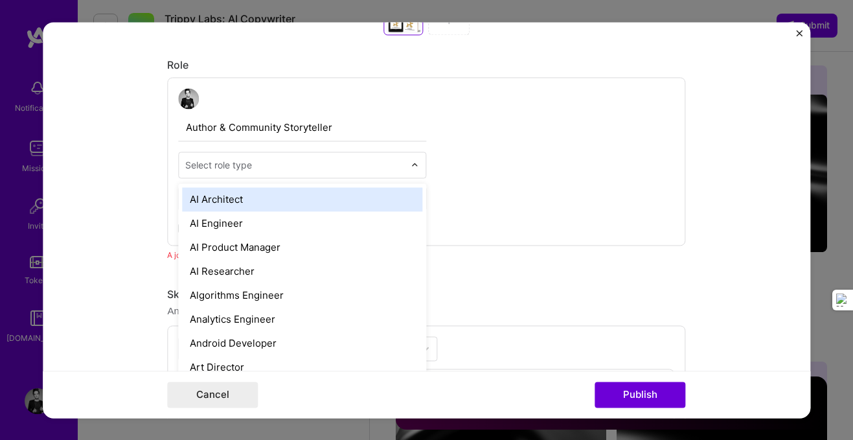
click at [411, 163] on div "Select role type" at bounding box center [302, 165] width 248 height 27
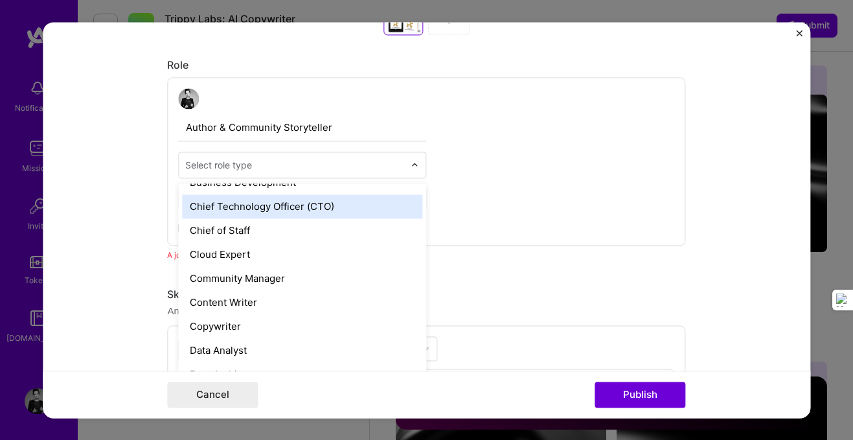
scroll to position [330, 0]
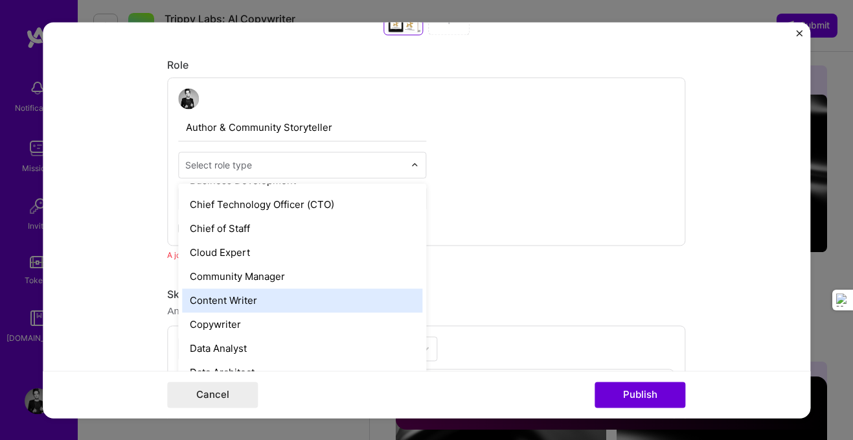
click at [234, 299] on div "Content Writer" at bounding box center [302, 300] width 240 height 24
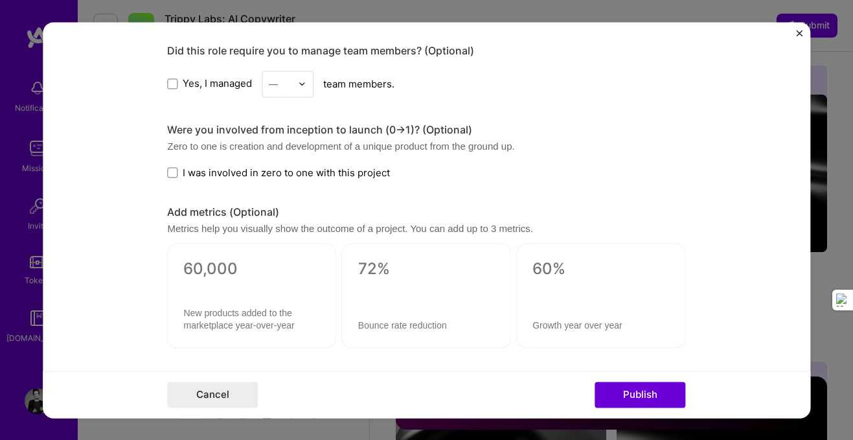
scroll to position [1226, 0]
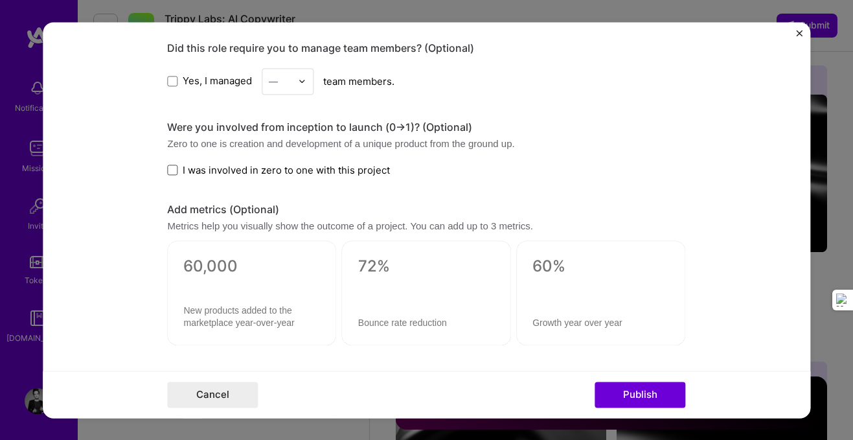
click at [171, 168] on span at bounding box center [172, 170] width 10 height 10
click at [0, 0] on input "I was involved in zero to one with this project" at bounding box center [0, 0] width 0 height 0
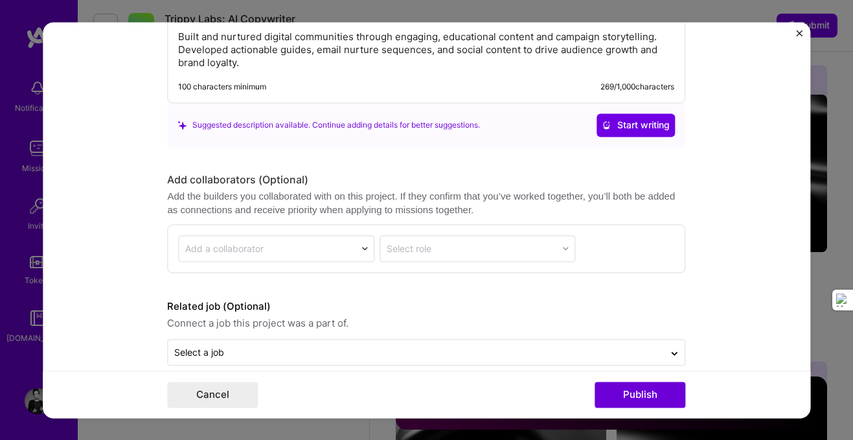
scroll to position [1672, 0]
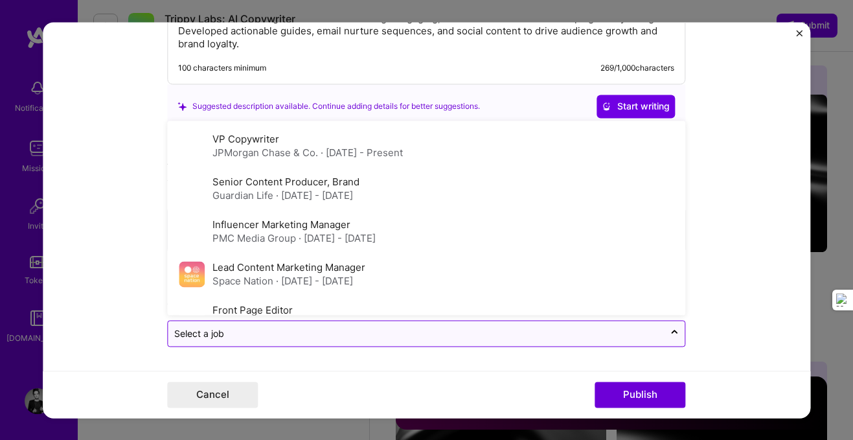
click at [430, 336] on input "text" at bounding box center [415, 334] width 483 height 14
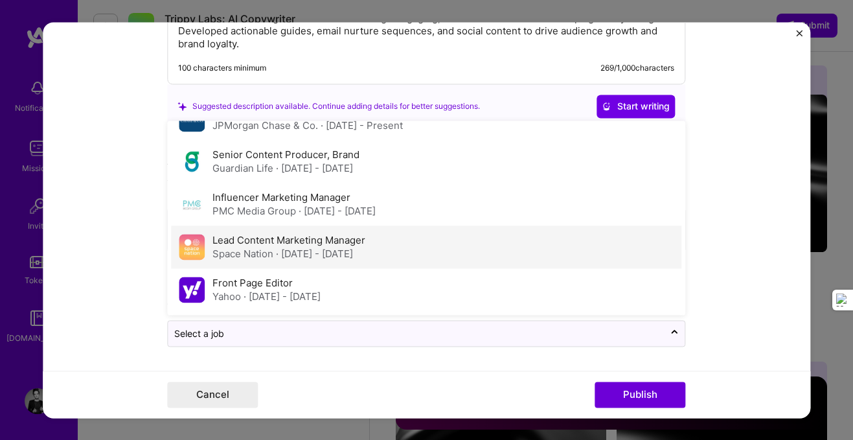
scroll to position [0, 0]
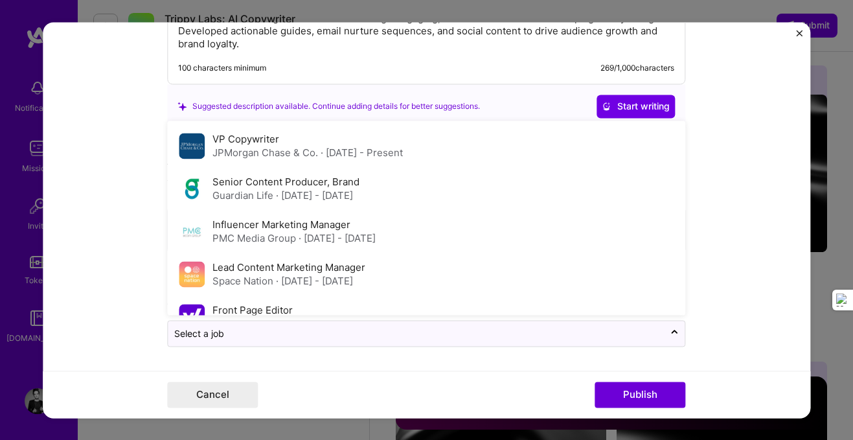
click at [734, 334] on form "Editing suggested project This project is suggested based on your LinkedIn, res…" at bounding box center [427, 220] width 768 height 396
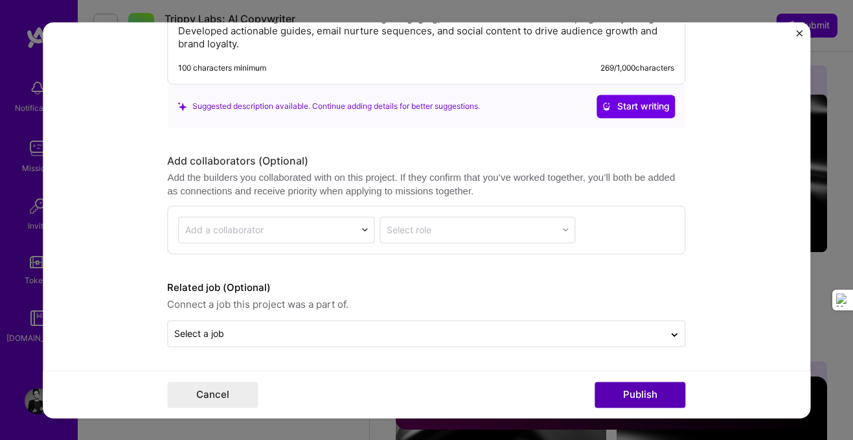
click at [639, 395] on button "Publish" at bounding box center [640, 395] width 91 height 26
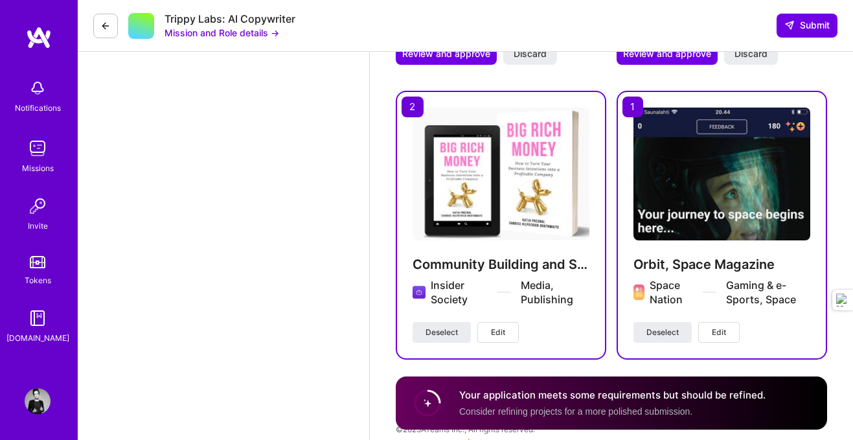
scroll to position [2618, 0]
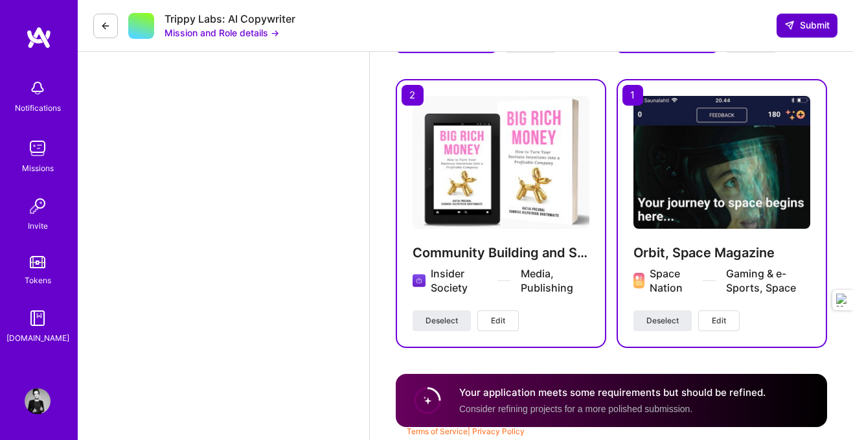
click at [806, 25] on span "Submit" at bounding box center [807, 25] width 45 height 13
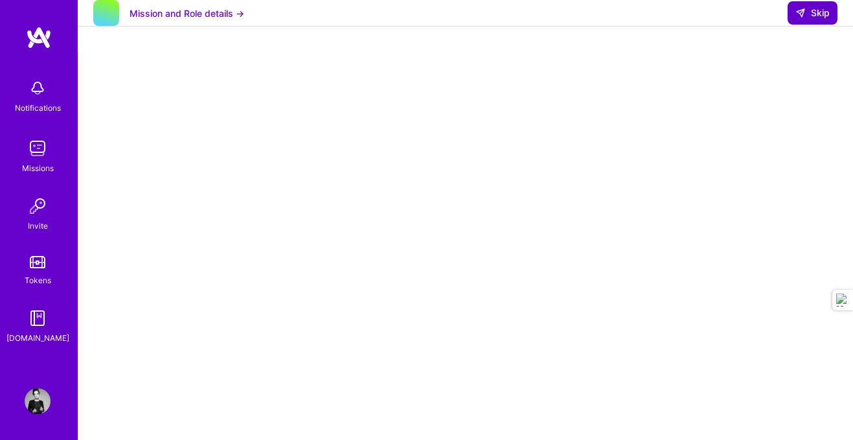
click at [809, 19] on span "Skip" at bounding box center [813, 12] width 34 height 13
select select "US"
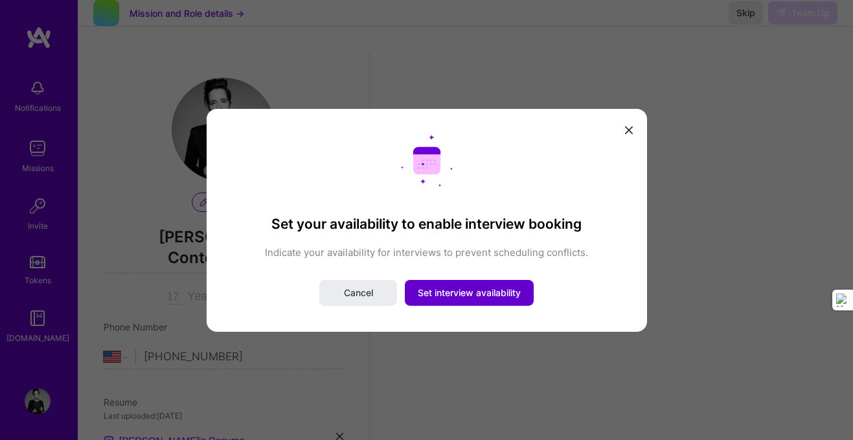
click at [465, 293] on span "Set interview availability" at bounding box center [469, 292] width 103 height 13
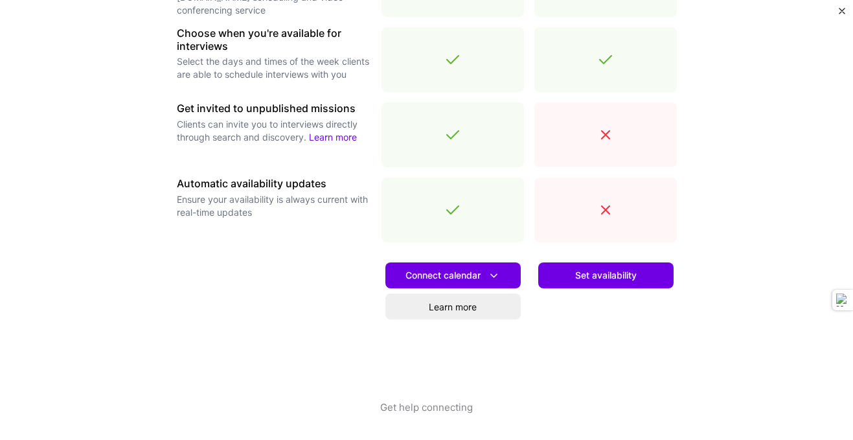
scroll to position [100, 0]
click at [447, 275] on span "Connect calendar" at bounding box center [453, 276] width 95 height 14
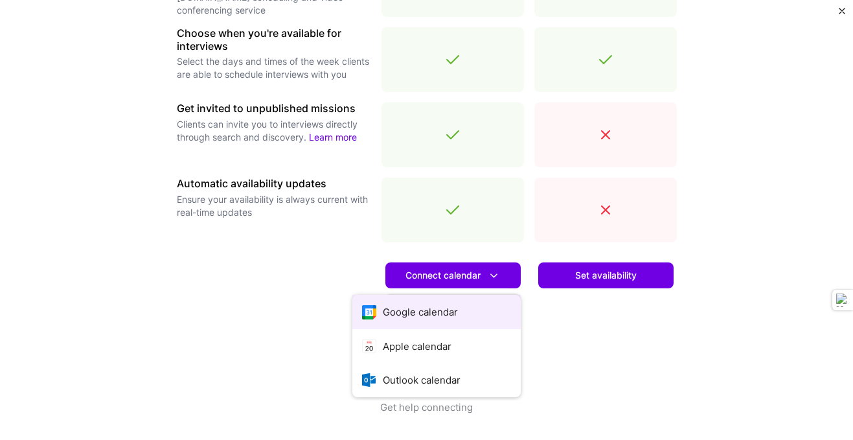
click at [428, 307] on button "Google calendar" at bounding box center [436, 312] width 168 height 34
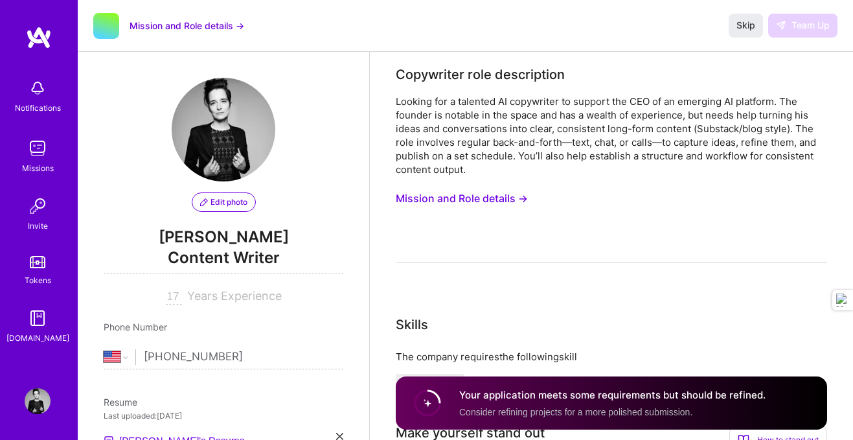
select select "US"
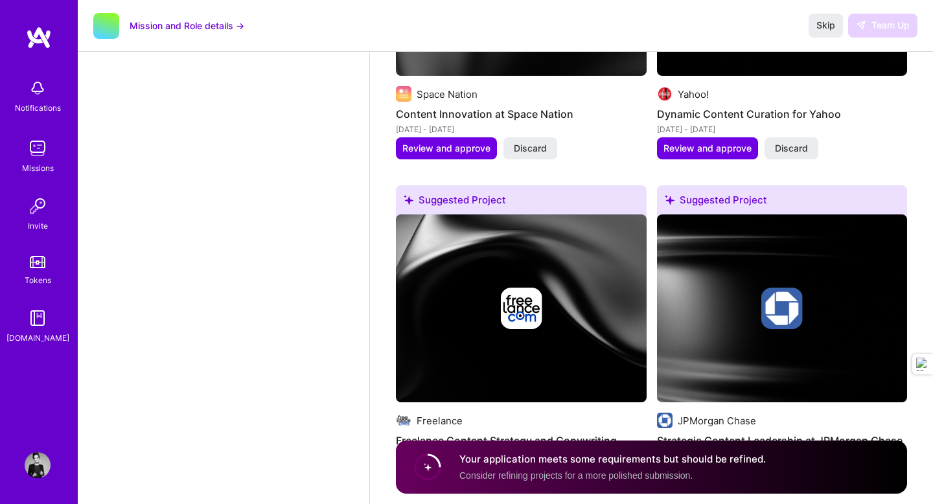
scroll to position [2268, 0]
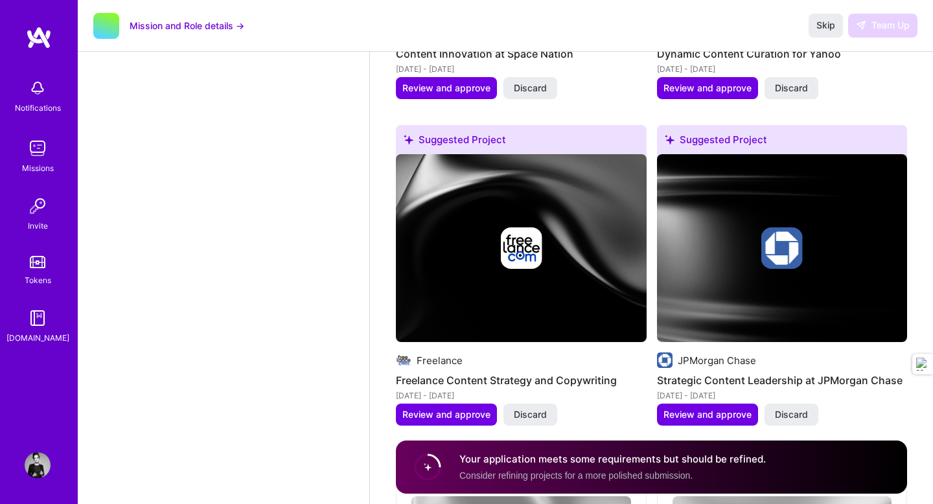
click at [427, 439] on circle at bounding box center [427, 467] width 25 height 25
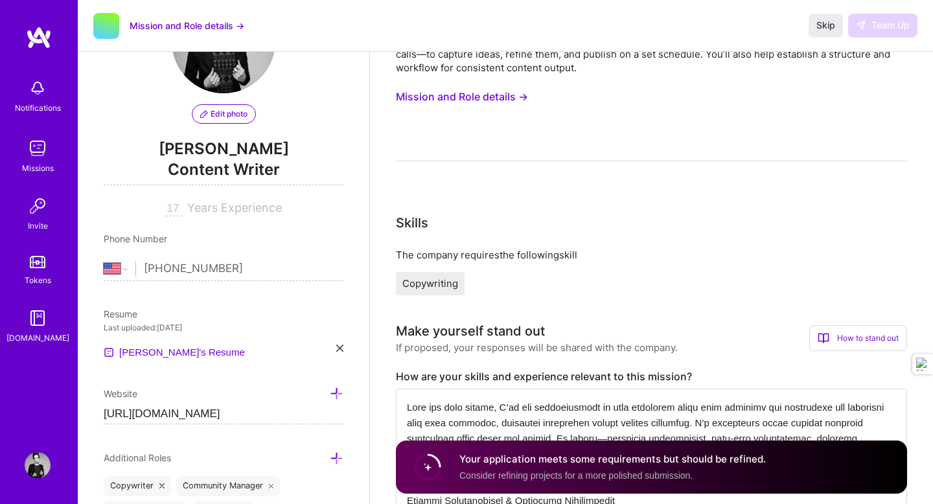
scroll to position [0, 0]
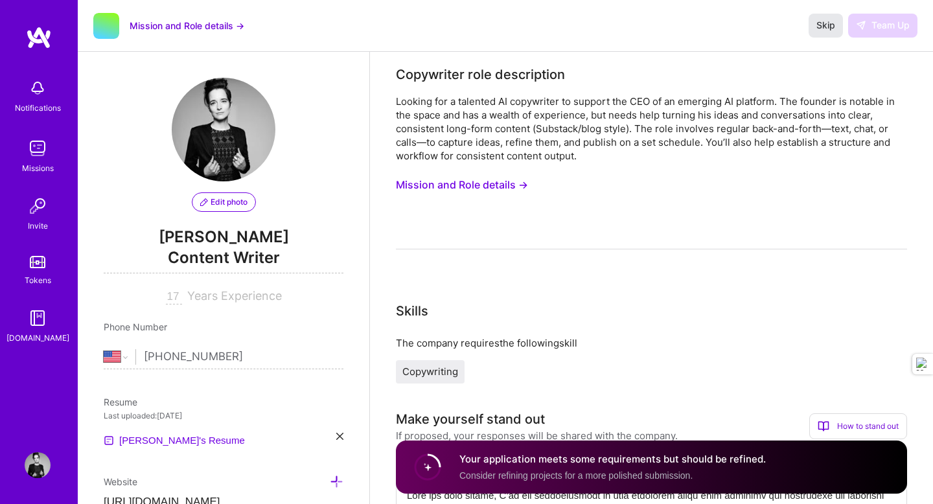
click at [826, 29] on span "Skip" at bounding box center [825, 25] width 19 height 13
click at [821, 27] on span "Skip" at bounding box center [825, 25] width 19 height 13
click at [483, 184] on button "Mission and Role details →" at bounding box center [462, 185] width 132 height 24
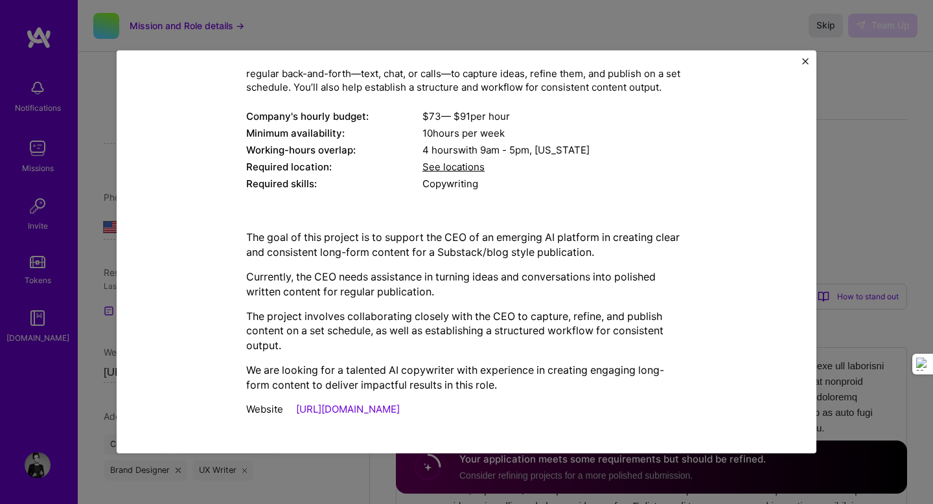
scroll to position [74, 0]
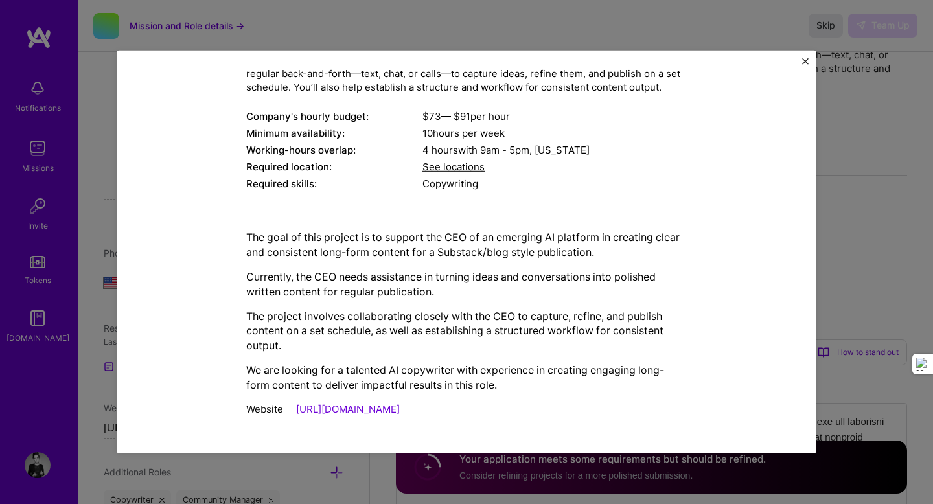
click at [805, 61] on img "Close" at bounding box center [805, 61] width 6 height 6
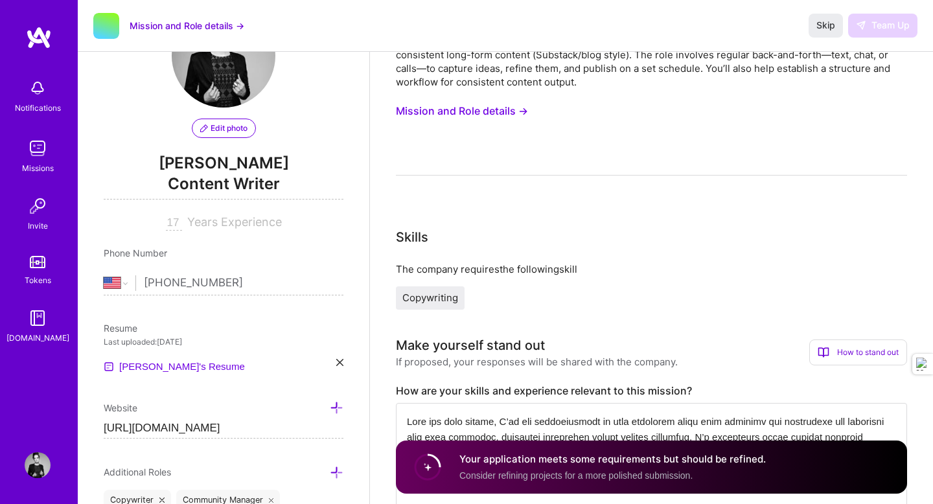
click at [802, 159] on div "Looking for a talented AI copywriter to support the CEO of an emerging AI platf…" at bounding box center [651, 98] width 511 height 155
click at [821, 29] on span "Skip" at bounding box center [825, 25] width 19 height 13
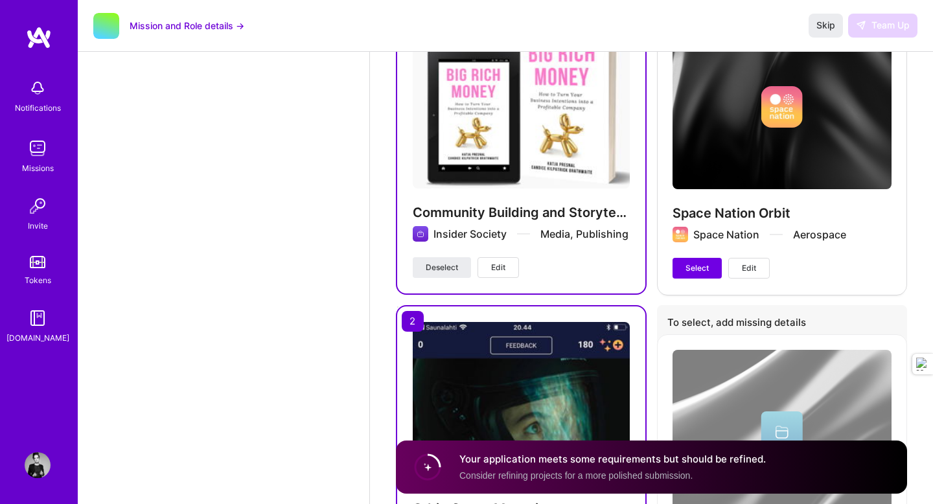
scroll to position [3241, 0]
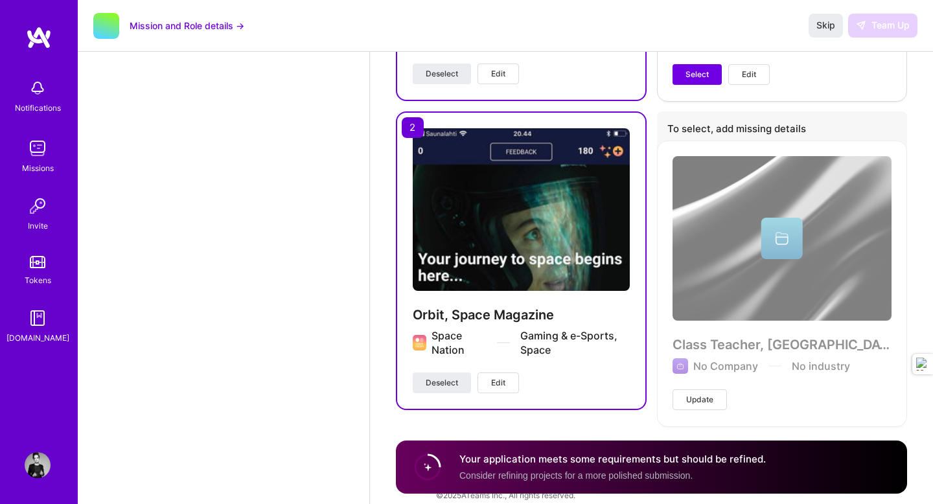
click at [427, 439] on circle at bounding box center [427, 467] width 25 height 25
click at [37, 143] on img at bounding box center [38, 148] width 26 height 26
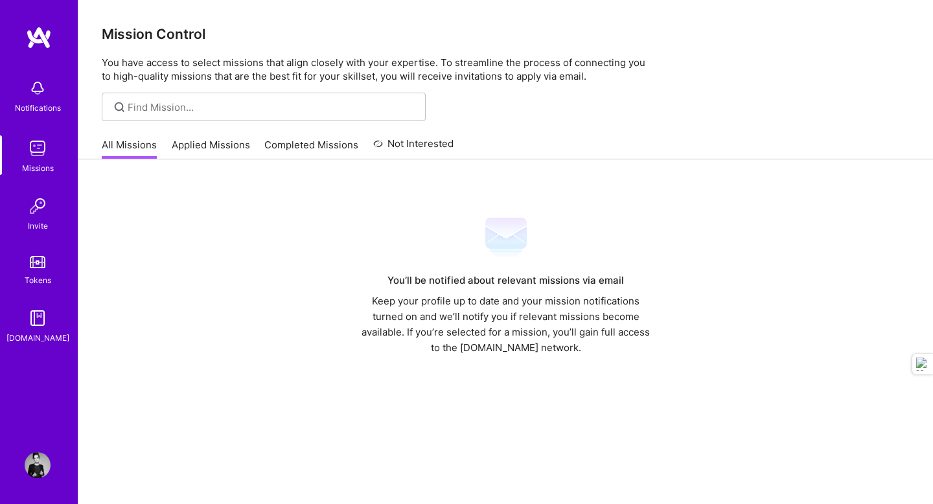
click at [201, 149] on link "Applied Missions" at bounding box center [211, 148] width 78 height 21
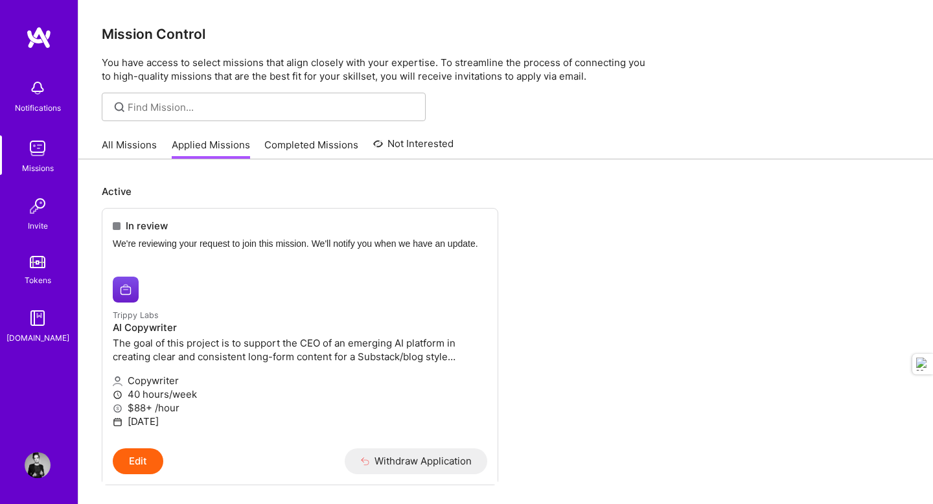
click at [124, 141] on link "All Missions" at bounding box center [129, 148] width 55 height 21
